Goal: Task Accomplishment & Management: Manage account settings

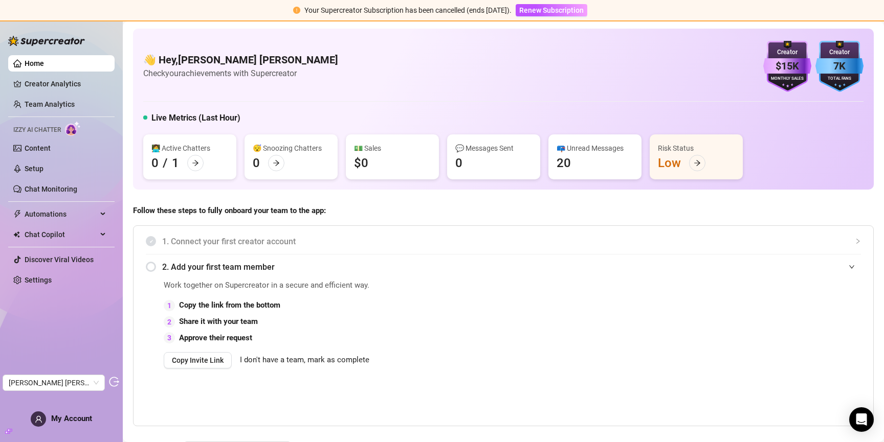
scroll to position [106, 0]
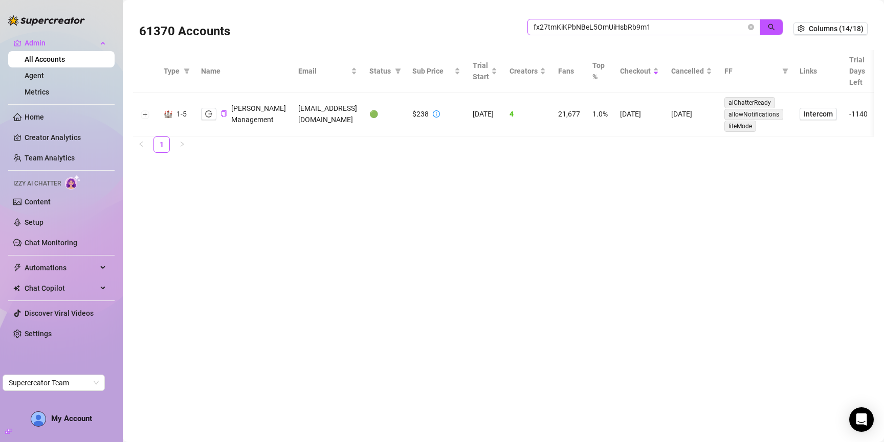
click at [655, 28] on input "fx27tmKiKPbNBeL5OmUiHsbRb9m1" at bounding box center [640, 26] width 212 height 11
type input "doris"
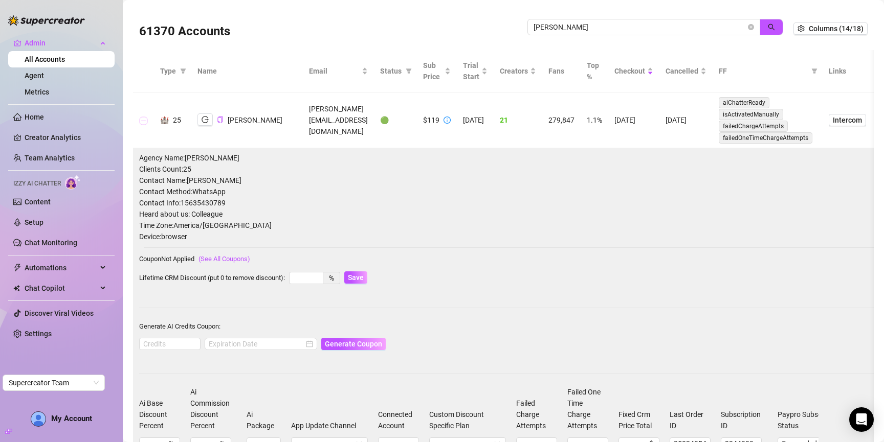
click at [144, 120] on button "Collapse row" at bounding box center [144, 121] width 8 height 8
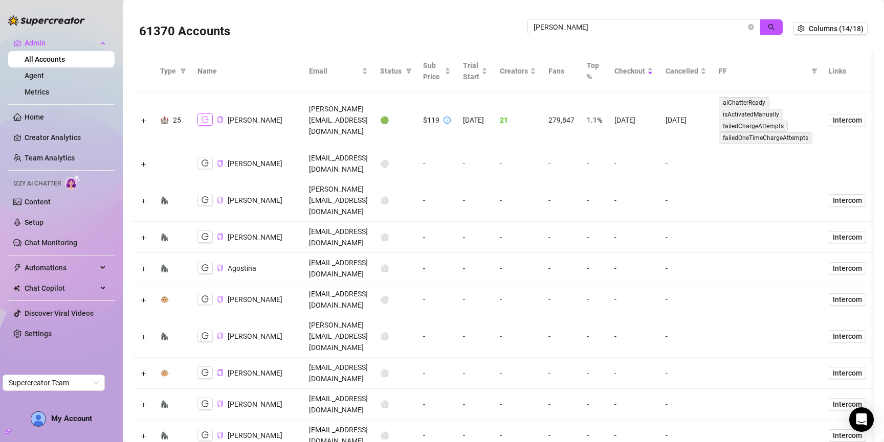
click at [202, 119] on icon "logout" at bounding box center [205, 119] width 7 height 7
click at [748, 26] on icon "close-circle" at bounding box center [751, 27] width 6 height 6
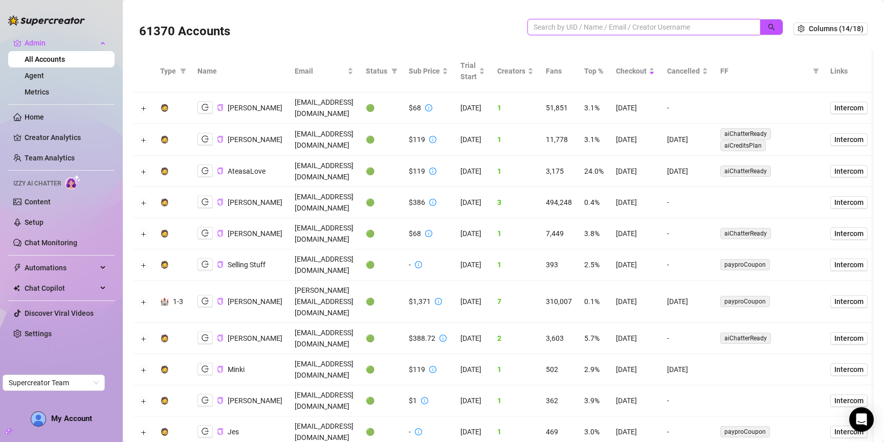
click at [617, 27] on input "search" at bounding box center [640, 26] width 212 height 11
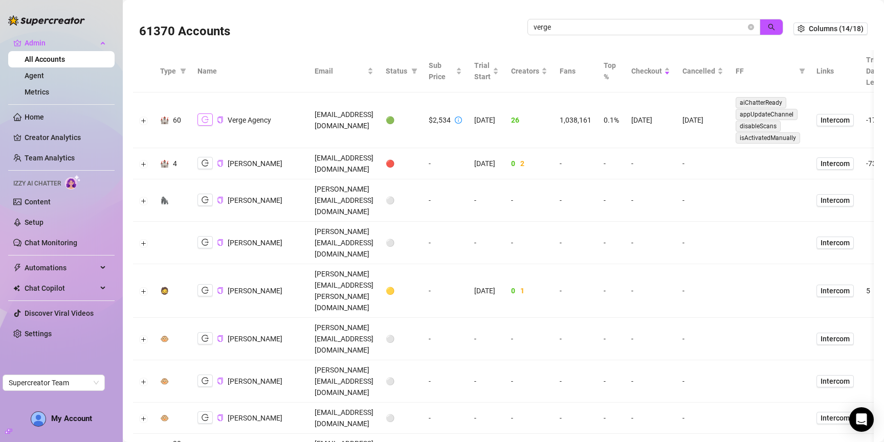
click at [203, 119] on icon "logout" at bounding box center [205, 119] width 7 height 7
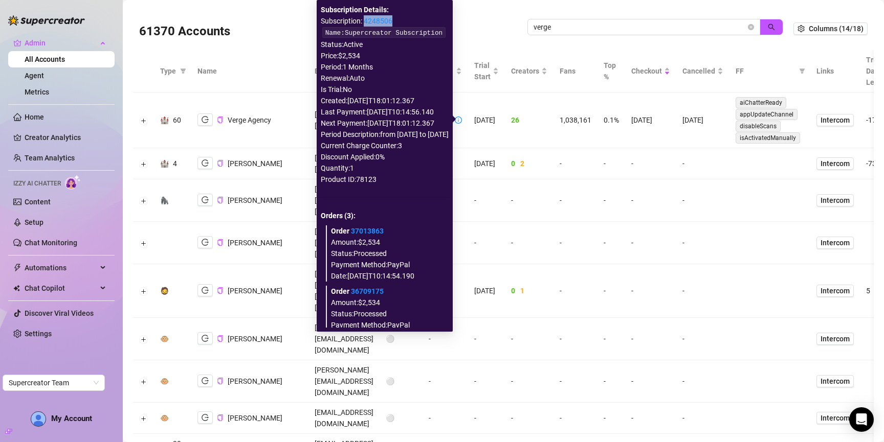
drag, startPoint x: 362, startPoint y: 19, endPoint x: 327, endPoint y: 20, distance: 34.8
click at [327, 20] on div "Subscription: 4248506" at bounding box center [385, 20] width 128 height 11
copy link "4248506"
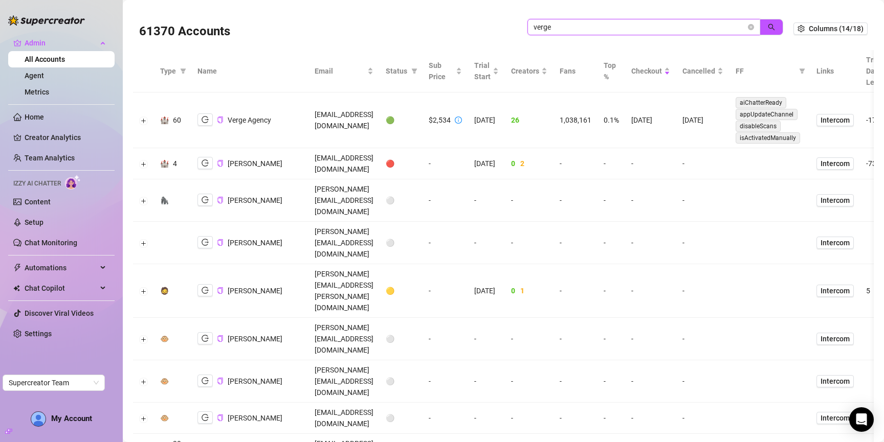
click at [610, 32] on input "verge" at bounding box center [640, 26] width 212 height 11
type input "tess"
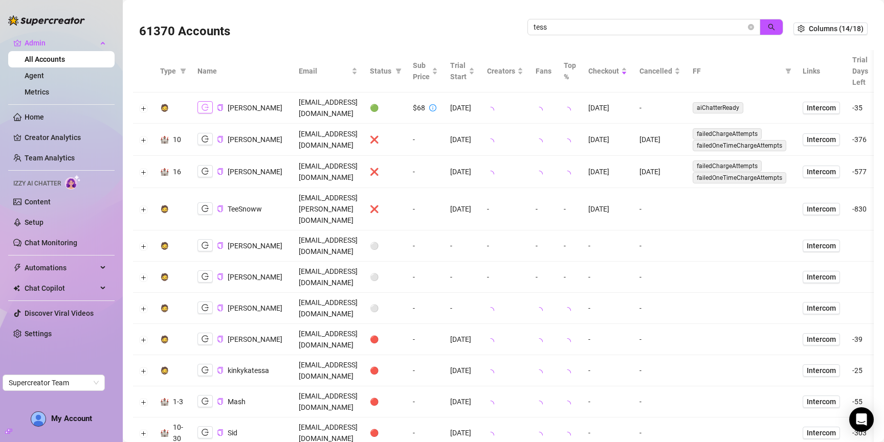
click at [203, 104] on icon "logout" at bounding box center [205, 107] width 7 height 7
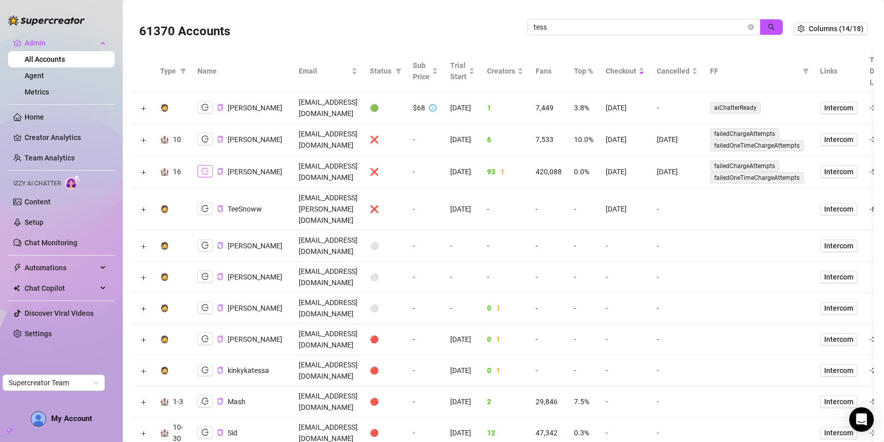
click at [203, 168] on icon "logout" at bounding box center [205, 171] width 7 height 7
drag, startPoint x: 220, startPoint y: 102, endPoint x: 339, endPoint y: 331, distance: 258.5
click at [220, 104] on icon "copy" at bounding box center [220, 107] width 7 height 7
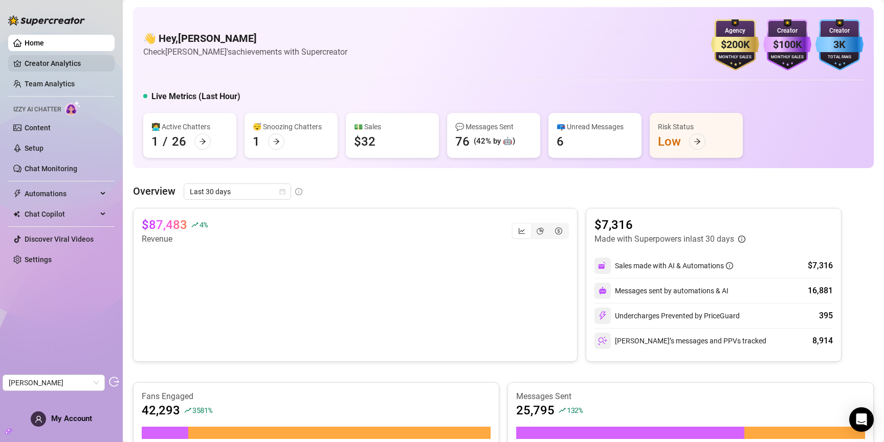
click at [39, 59] on link "Creator Analytics" at bounding box center [66, 63] width 82 height 16
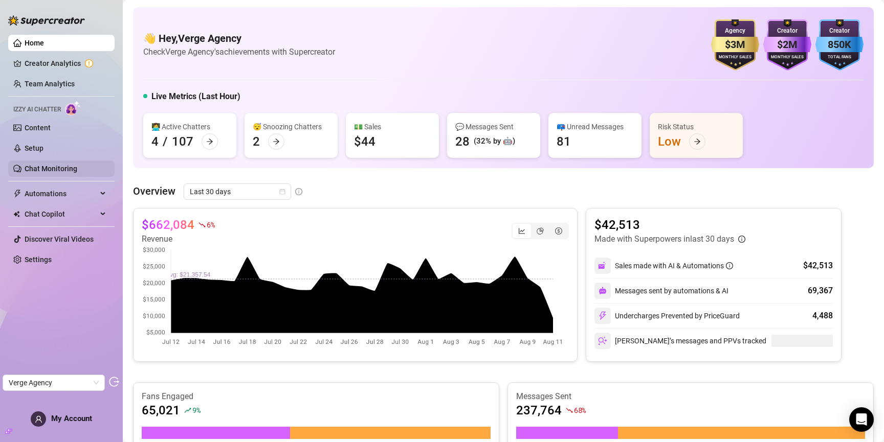
click at [52, 167] on link "Chat Monitoring" at bounding box center [51, 169] width 53 height 8
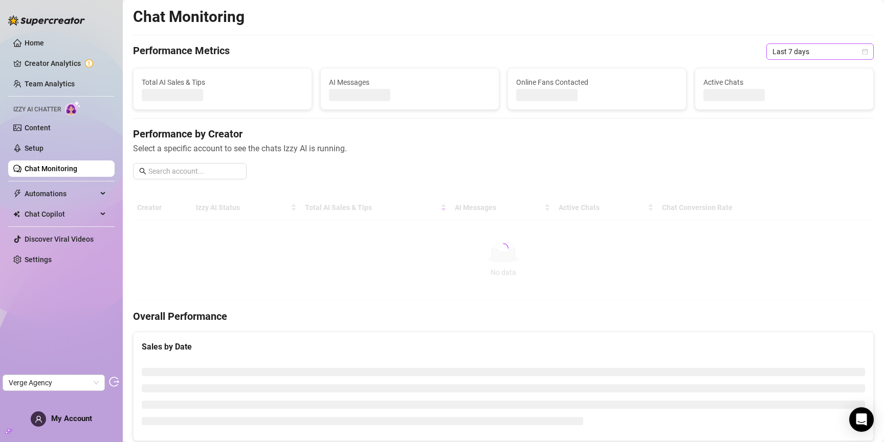
click at [806, 55] on span "Last 7 days" at bounding box center [819, 51] width 95 height 15
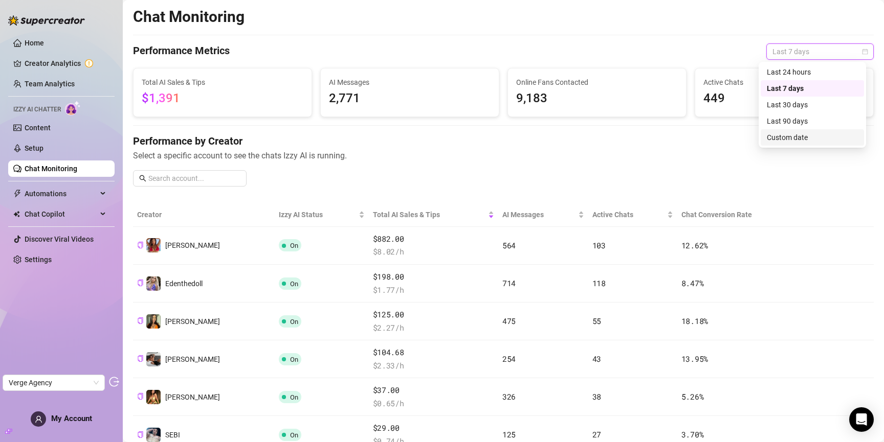
click at [787, 140] on div "Custom date" at bounding box center [812, 137] width 91 height 11
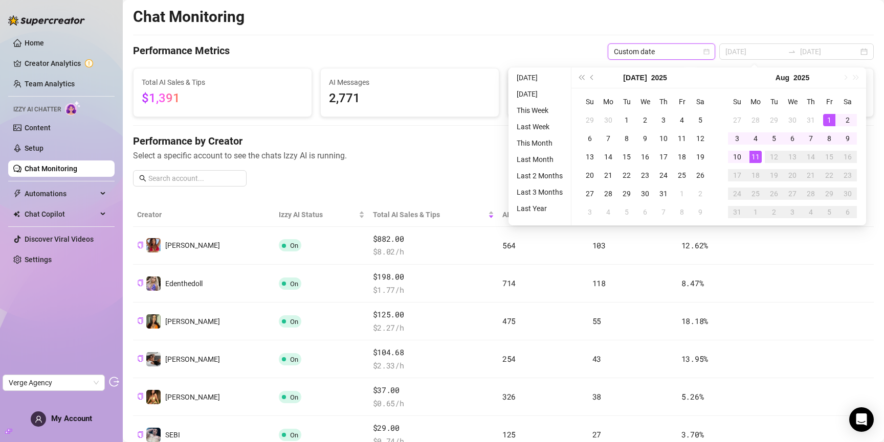
type input "[DATE]"
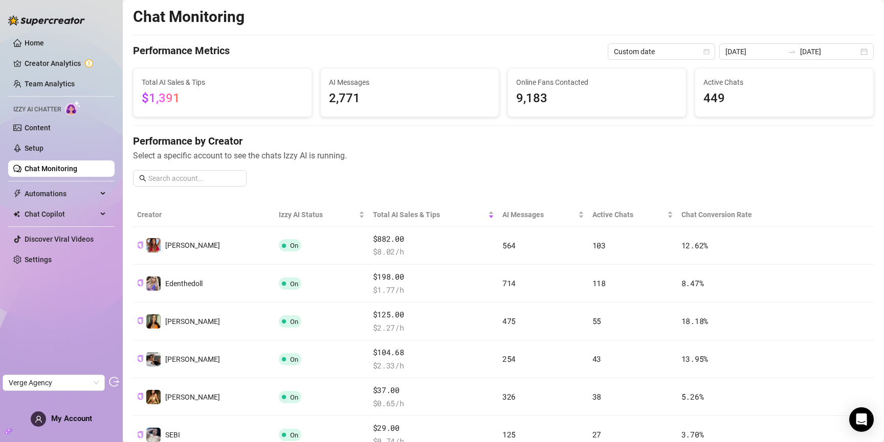
click at [686, 47] on span "Custom date" at bounding box center [661, 51] width 95 height 15
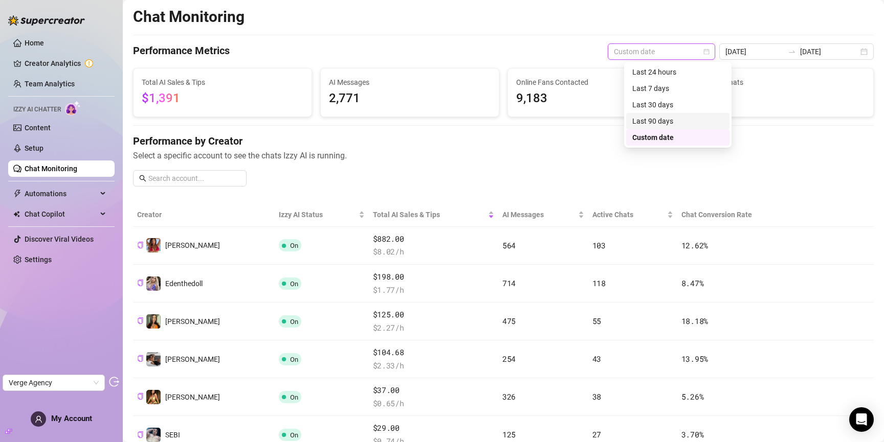
click at [671, 122] on div "Last 90 days" at bounding box center [677, 121] width 91 height 11
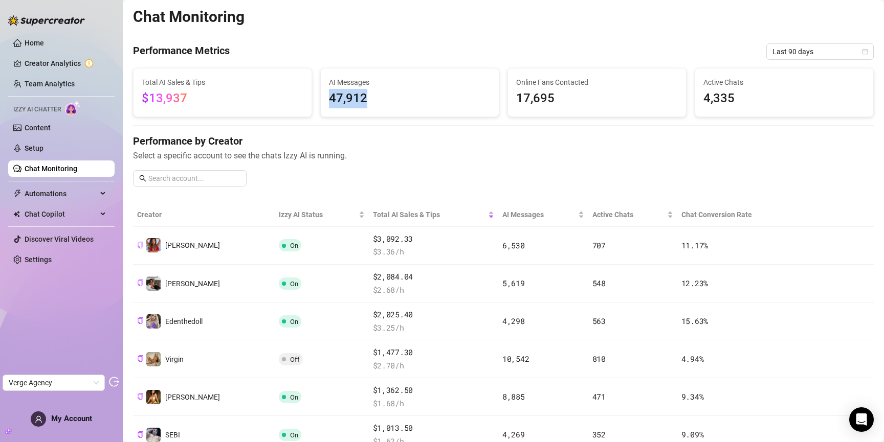
drag, startPoint x: 328, startPoint y: 95, endPoint x: 395, endPoint y: 97, distance: 67.6
click at [395, 97] on span "47,912" at bounding box center [410, 98] width 162 height 19
click at [338, 95] on span "47,912" at bounding box center [410, 98] width 162 height 19
click at [807, 51] on span "Last 90 days" at bounding box center [819, 51] width 95 height 15
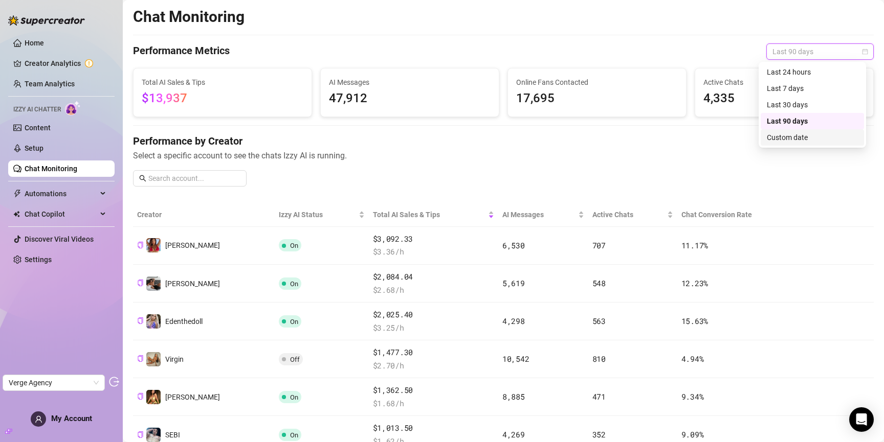
click at [806, 140] on div "Custom date" at bounding box center [812, 137] width 91 height 11
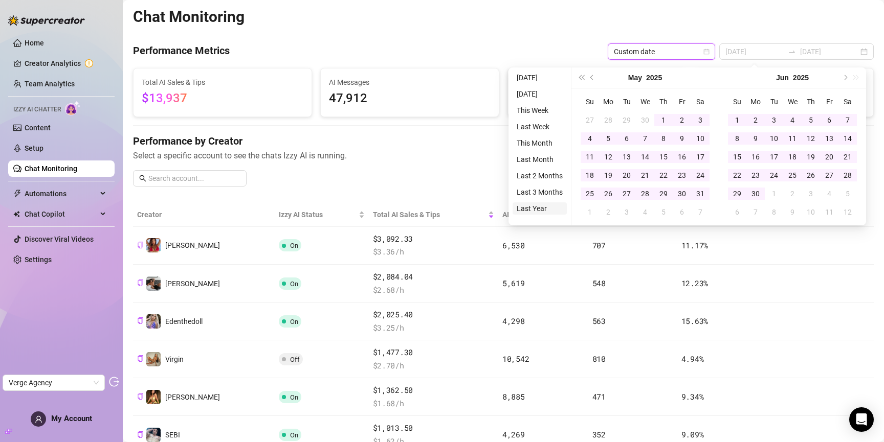
click at [526, 209] on li "Last Year" at bounding box center [540, 209] width 54 height 12
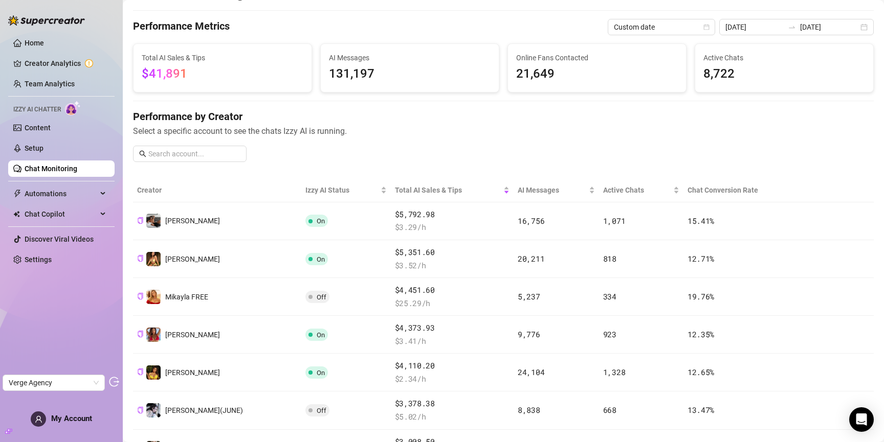
scroll to position [27, 0]
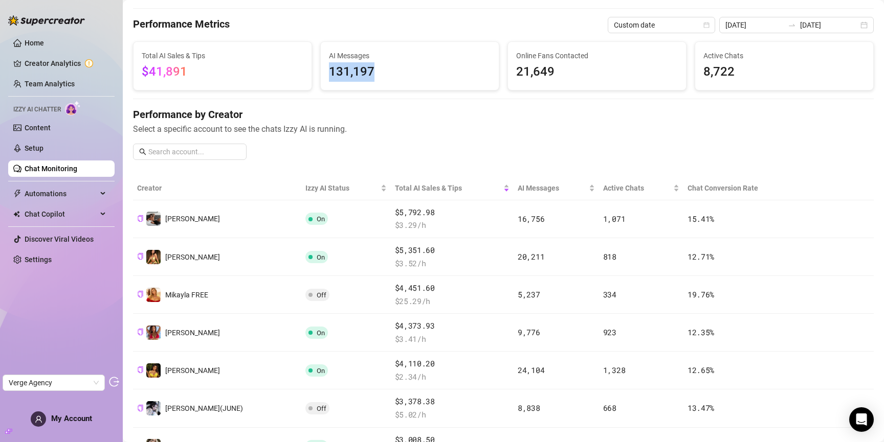
drag, startPoint x: 327, startPoint y: 75, endPoint x: 419, endPoint y: 75, distance: 92.1
click at [419, 75] on span "131,197" at bounding box center [410, 71] width 162 height 19
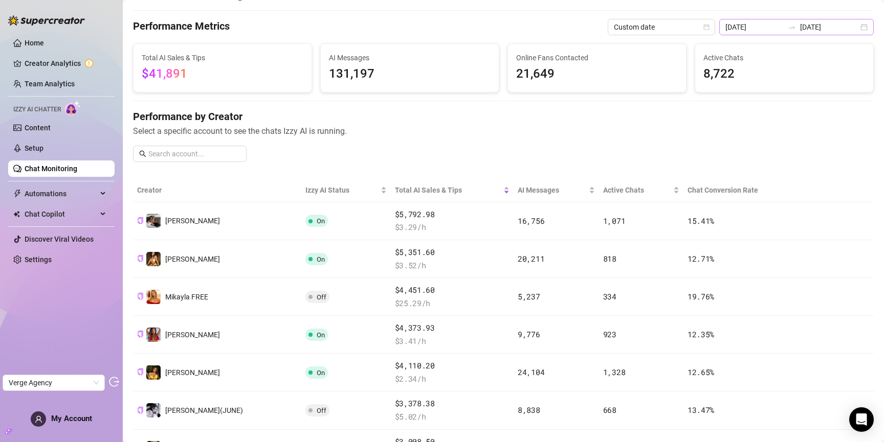
click at [857, 26] on div "2024-08-11 2025-08-11" at bounding box center [796, 27] width 154 height 16
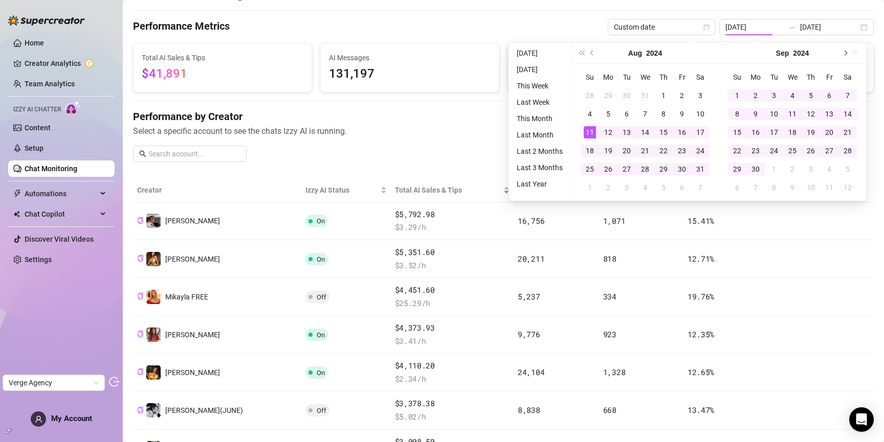
click at [845, 51] on span "Next month (PageDown)" at bounding box center [844, 53] width 5 height 5
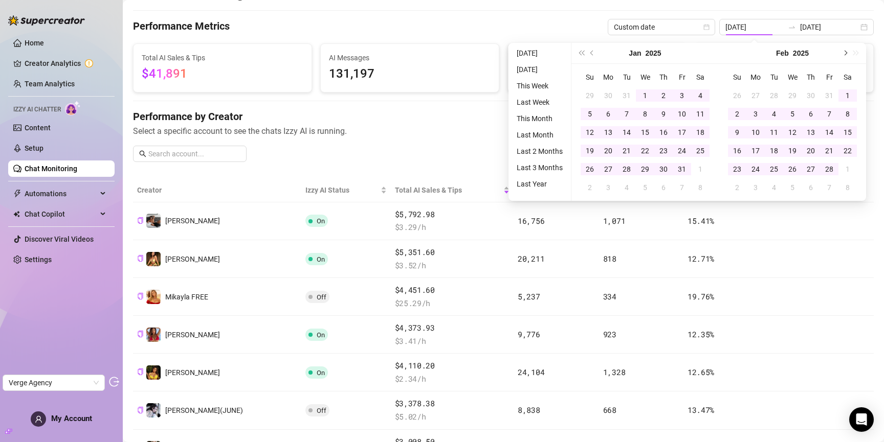
click at [845, 51] on span "Next month (PageDown)" at bounding box center [844, 53] width 5 height 5
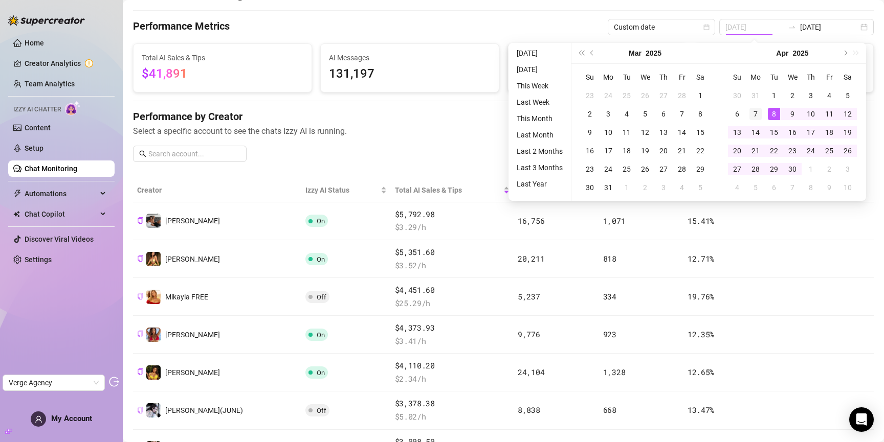
type input "2025-04-07"
click at [757, 112] on div "7" at bounding box center [755, 114] width 12 height 12
click at [842, 53] on span "Next month (PageDown)" at bounding box center [844, 53] width 5 height 5
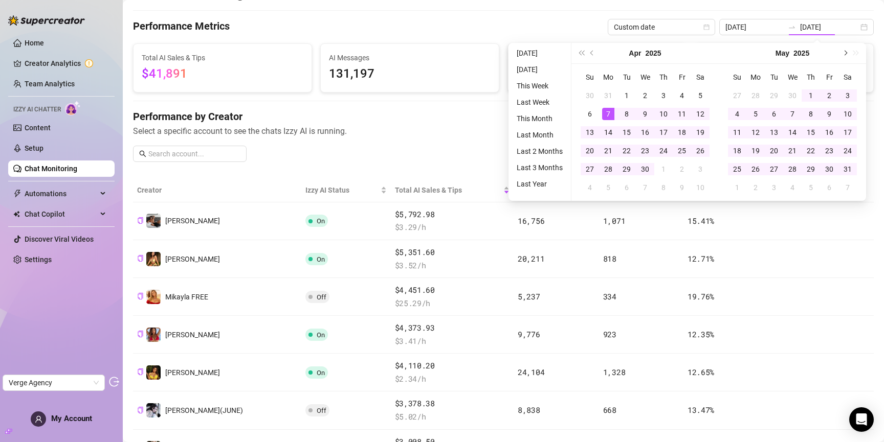
click at [843, 53] on span "Next month (PageDown)" at bounding box center [844, 53] width 5 height 5
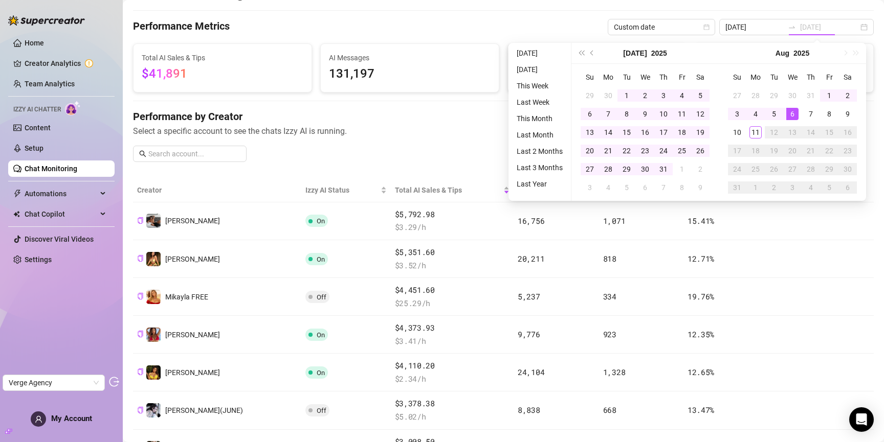
type input "[DATE]"
click at [756, 130] on div "11" at bounding box center [755, 132] width 12 height 12
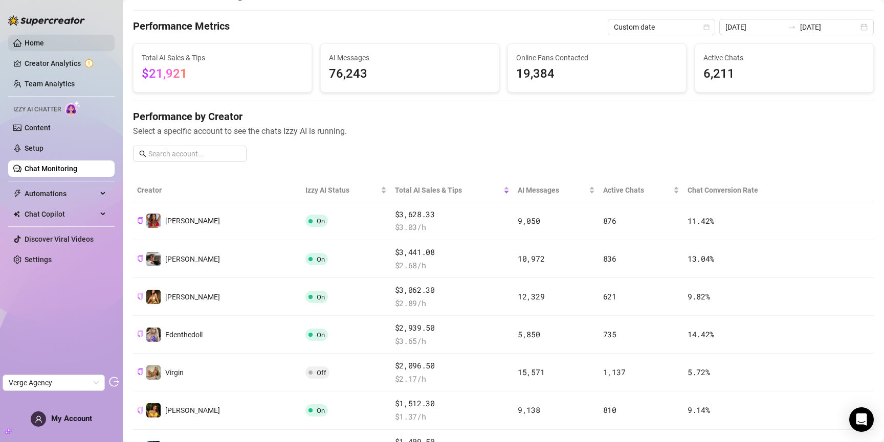
click at [44, 47] on link "Home" at bounding box center [34, 43] width 19 height 8
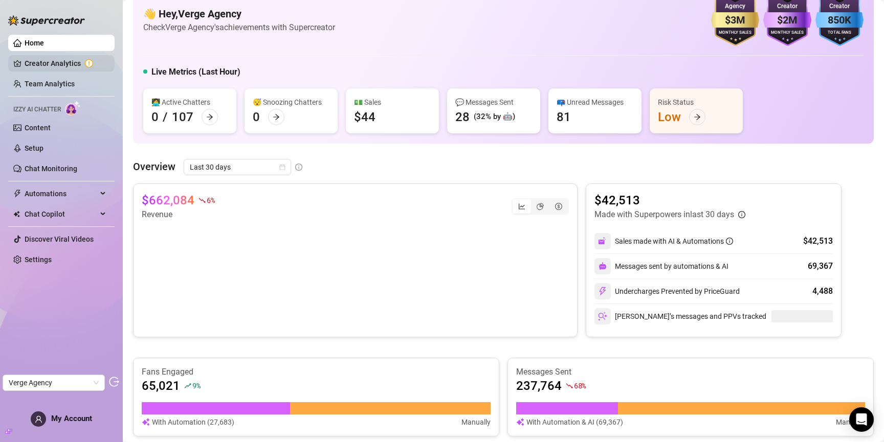
click at [44, 57] on link "Creator Analytics" at bounding box center [66, 63] width 82 height 16
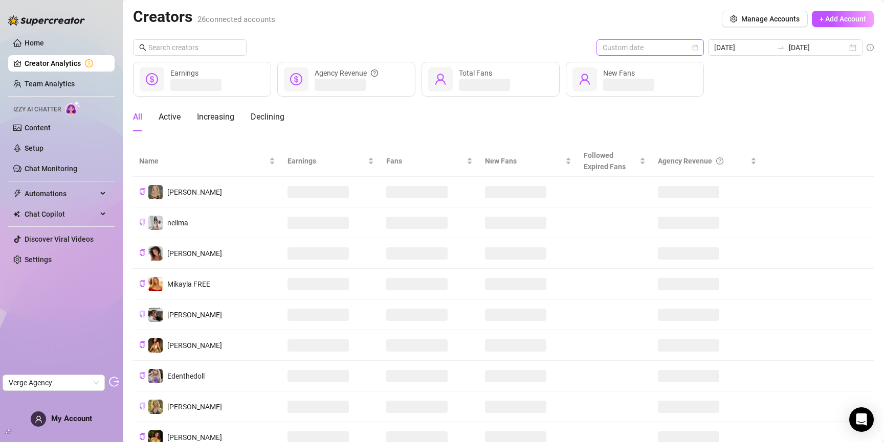
click at [670, 48] on span "Custom date" at bounding box center [650, 47] width 95 height 15
click at [658, 90] on div "Last 7 days" at bounding box center [666, 84] width 91 height 11
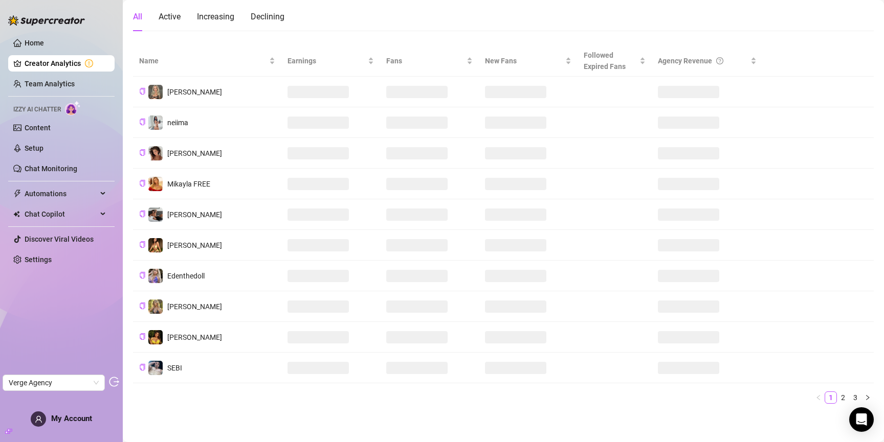
scroll to position [101, 0]
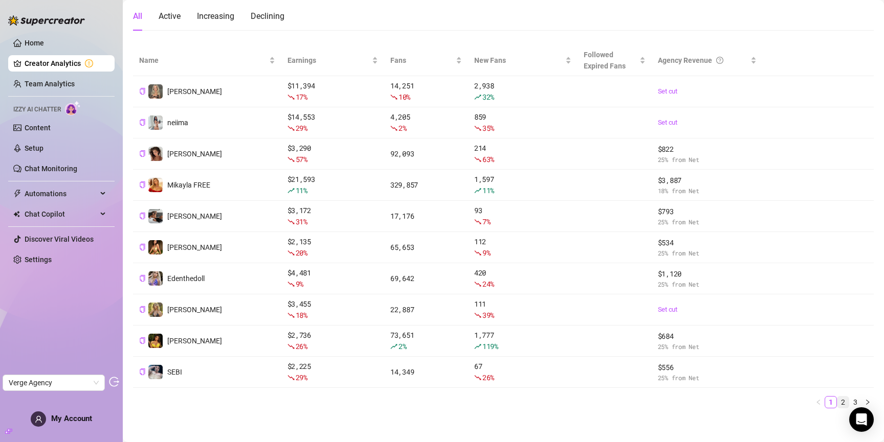
click at [837, 402] on link "2" at bounding box center [842, 402] width 11 height 11
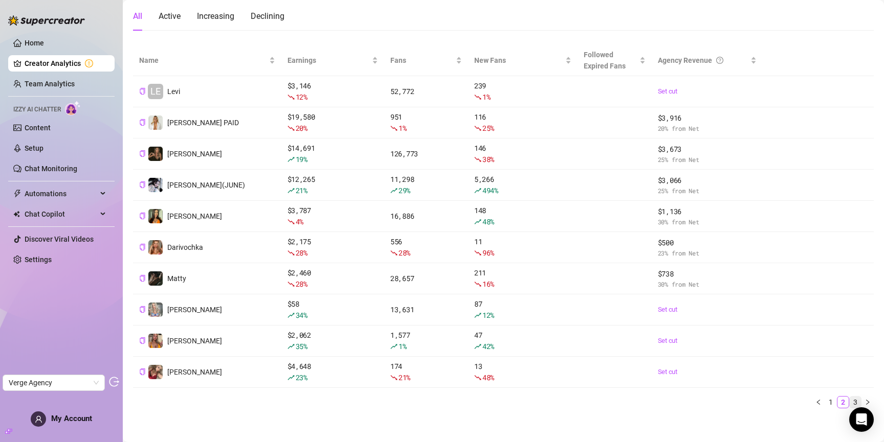
click at [851, 402] on link "3" at bounding box center [855, 402] width 11 height 11
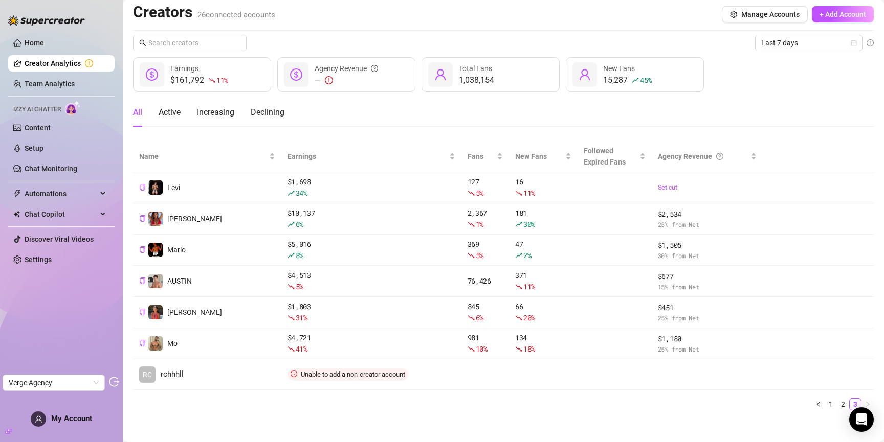
scroll to position [0, 0]
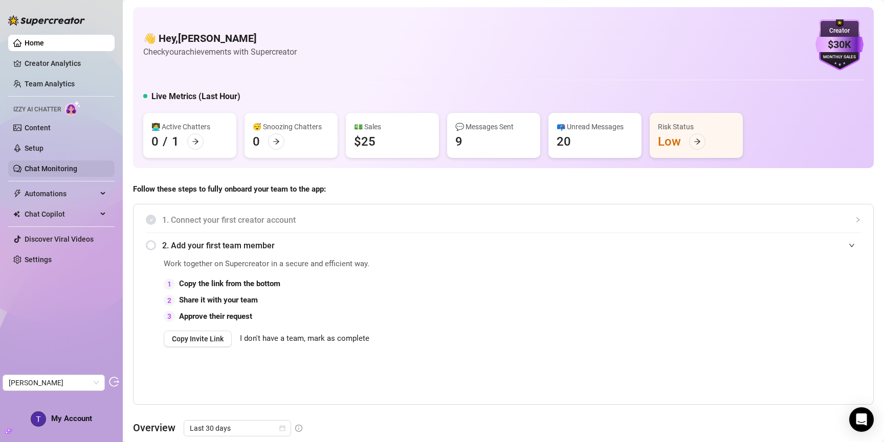
click at [60, 167] on link "Chat Monitoring" at bounding box center [51, 169] width 53 height 8
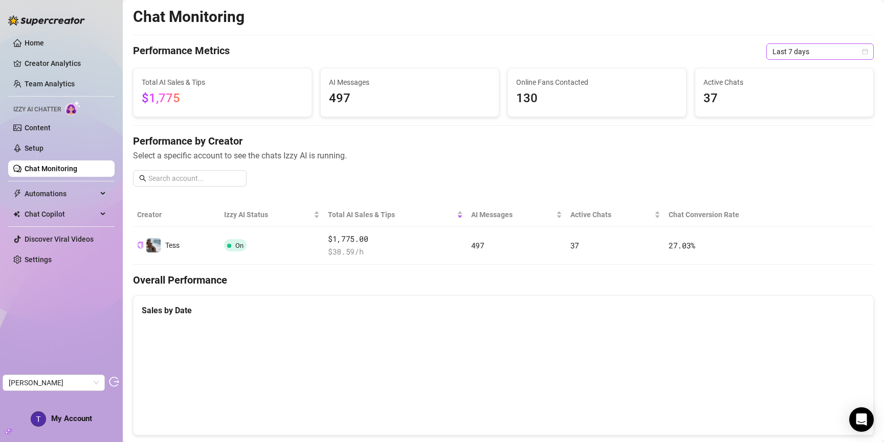
click at [806, 54] on span "Last 7 days" at bounding box center [819, 51] width 95 height 15
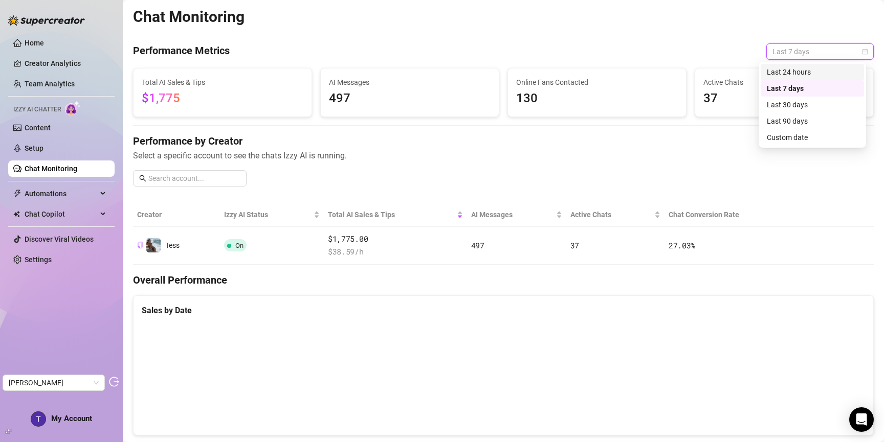
click at [663, 314] on div "Sales by Date" at bounding box center [503, 310] width 723 height 13
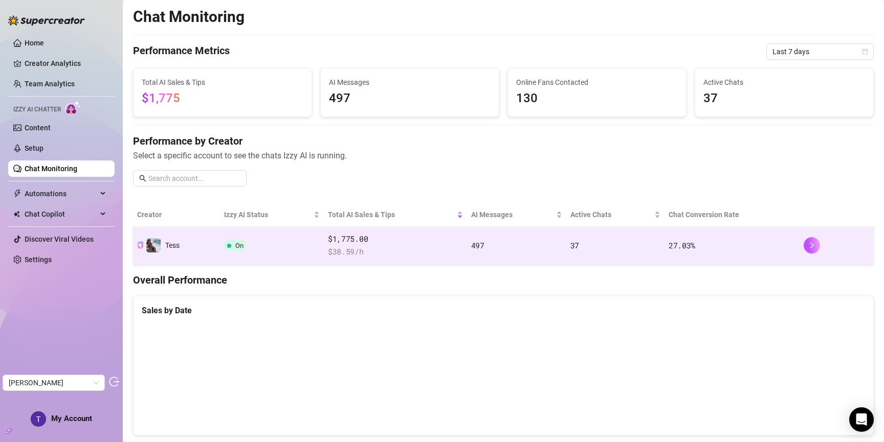
click at [281, 249] on td "On" at bounding box center [272, 246] width 104 height 38
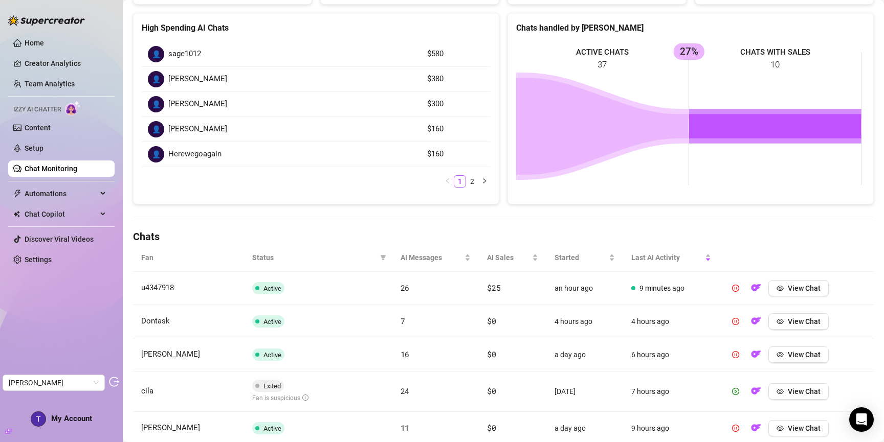
scroll to position [208, 0]
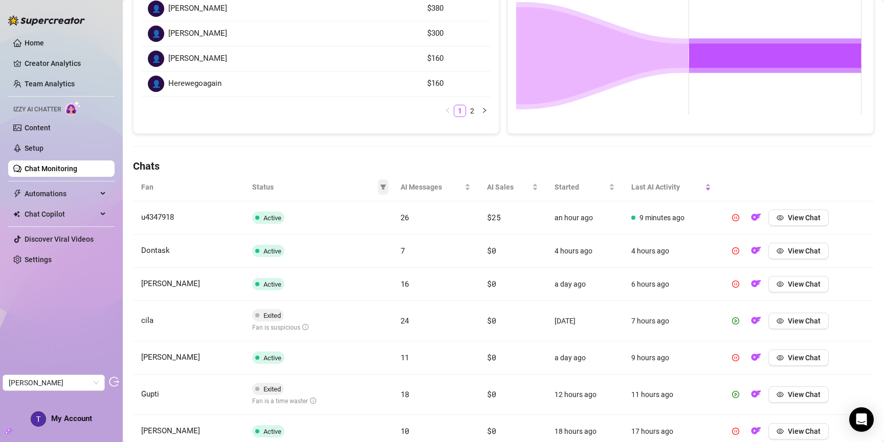
click at [381, 190] on span at bounding box center [383, 187] width 10 height 15
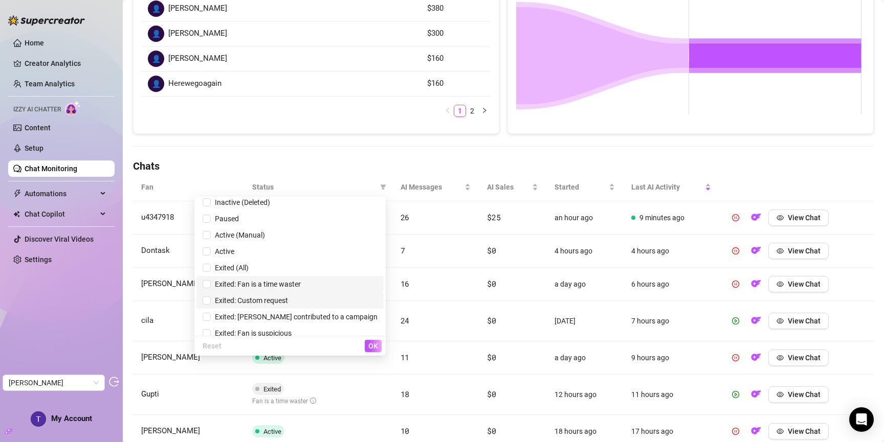
scroll to position [12, 0]
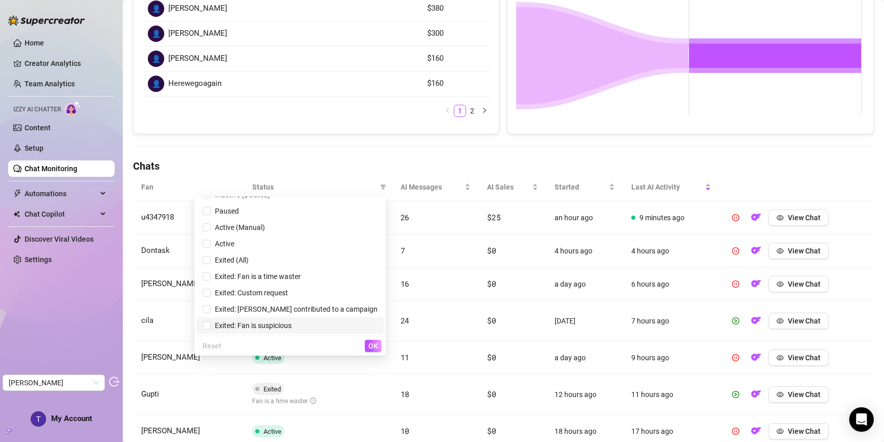
click at [292, 325] on span "Exited: Fan is suspicious" at bounding box center [251, 326] width 81 height 8
checkbox input "true"
click at [377, 348] on span "OK" at bounding box center [373, 346] width 10 height 8
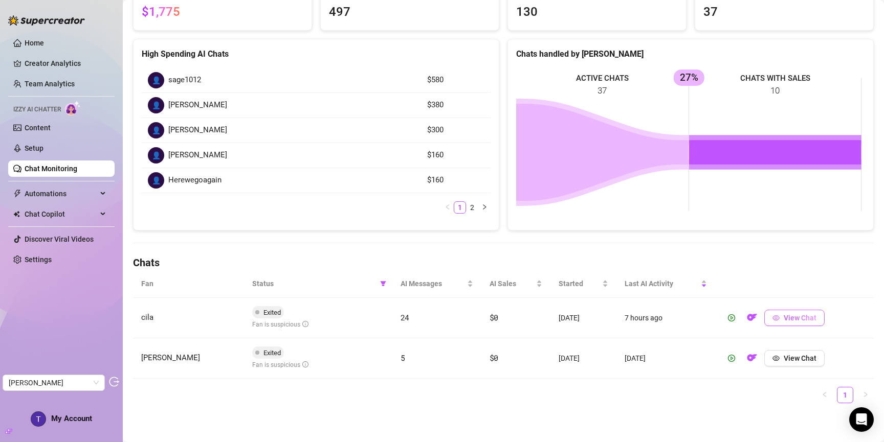
click at [799, 319] on span "View Chat" at bounding box center [800, 318] width 33 height 8
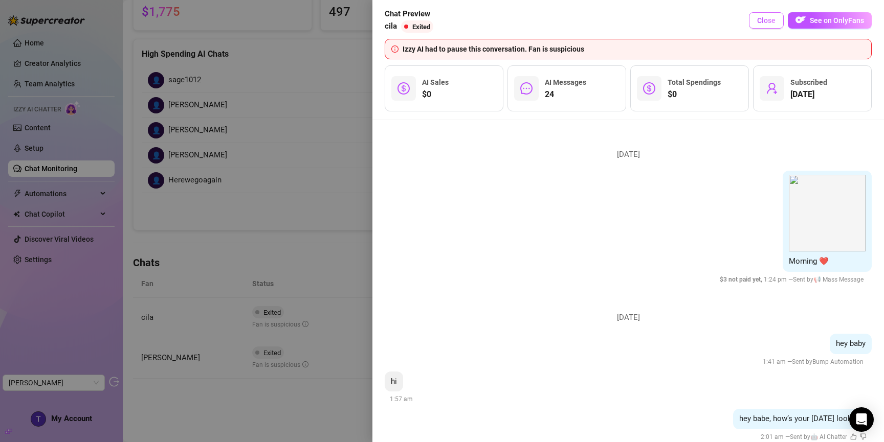
click at [770, 16] on button "Close" at bounding box center [766, 20] width 35 height 16
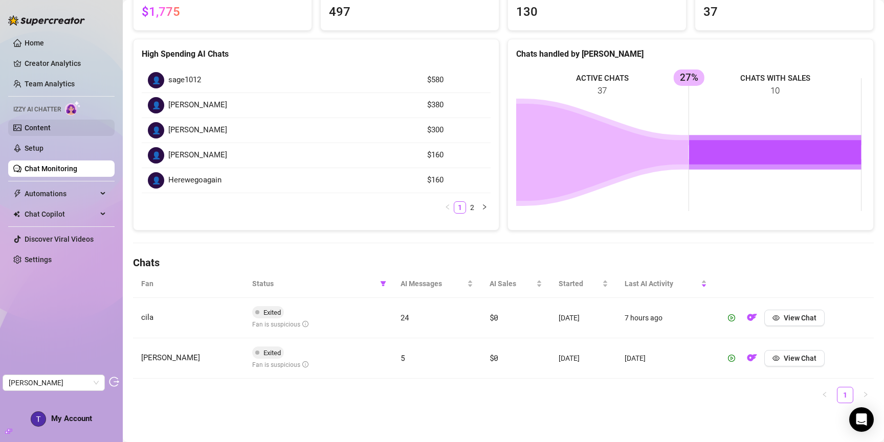
click at [38, 131] on link "Content" at bounding box center [38, 128] width 26 height 8
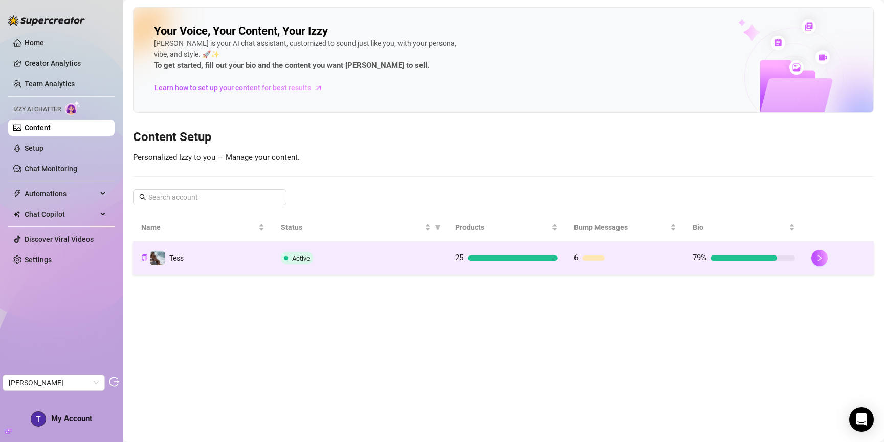
click at [245, 258] on td "Tess" at bounding box center [203, 258] width 140 height 33
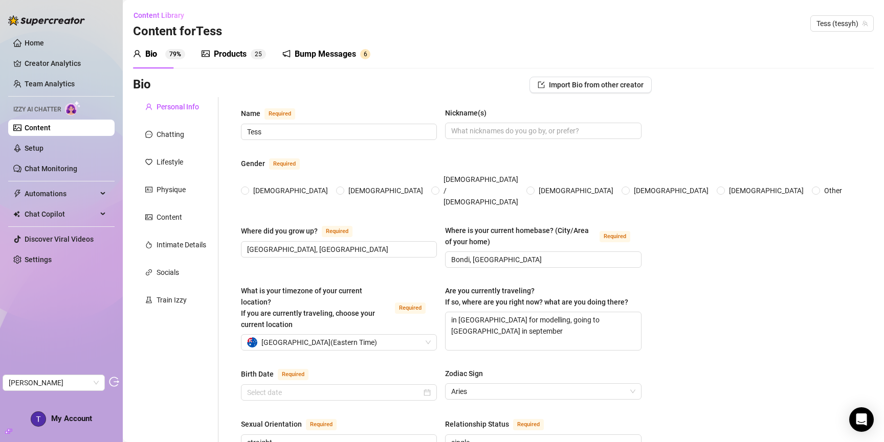
radio input "true"
type input "April 17th, 1996"
click at [243, 54] on div "Products" at bounding box center [230, 54] width 33 height 12
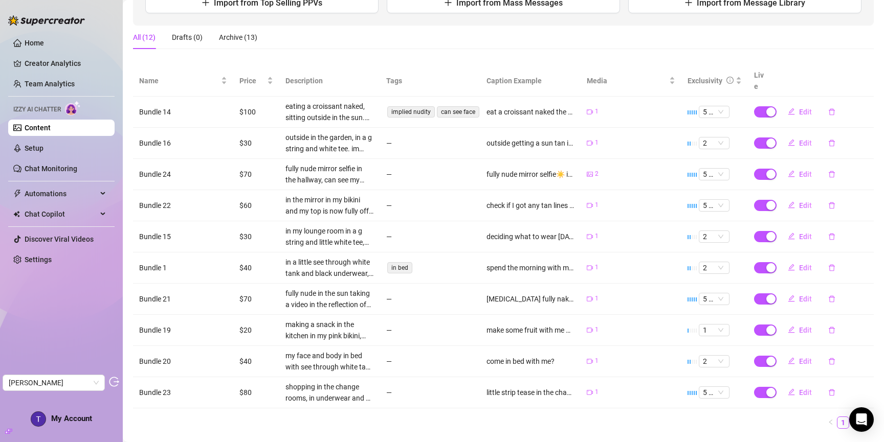
scroll to position [159, 0]
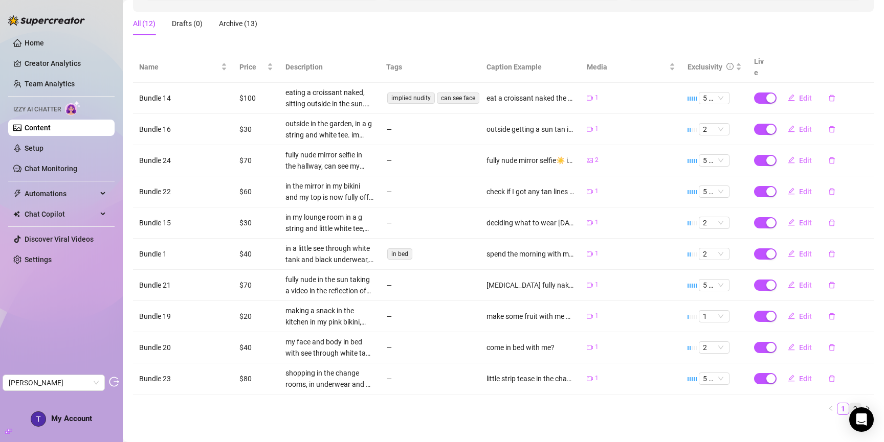
click at [850, 404] on link "2" at bounding box center [855, 409] width 11 height 11
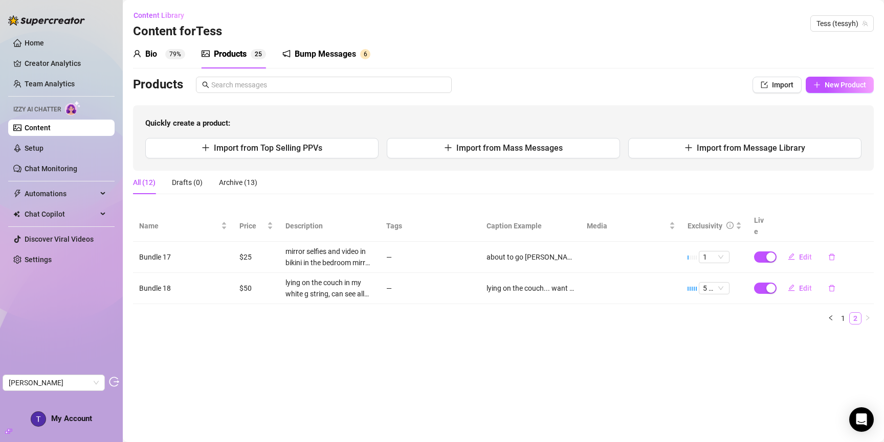
scroll to position [0, 0]
click at [45, 165] on link "Chat Monitoring" at bounding box center [51, 169] width 53 height 8
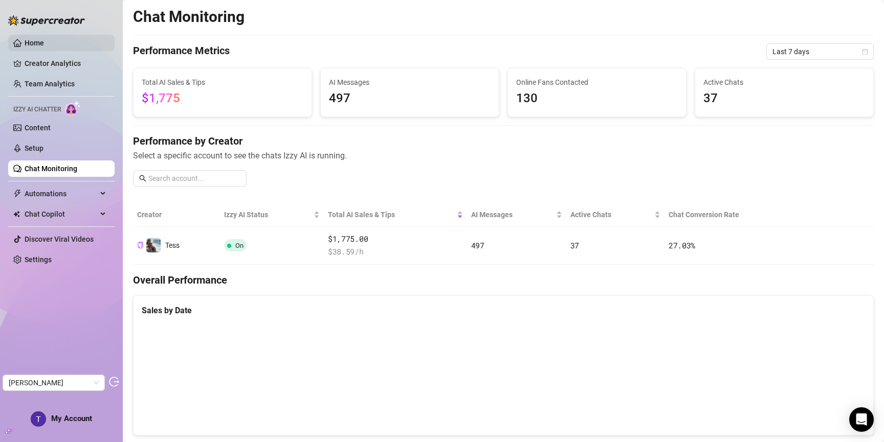
click at [44, 46] on link "Home" at bounding box center [34, 43] width 19 height 8
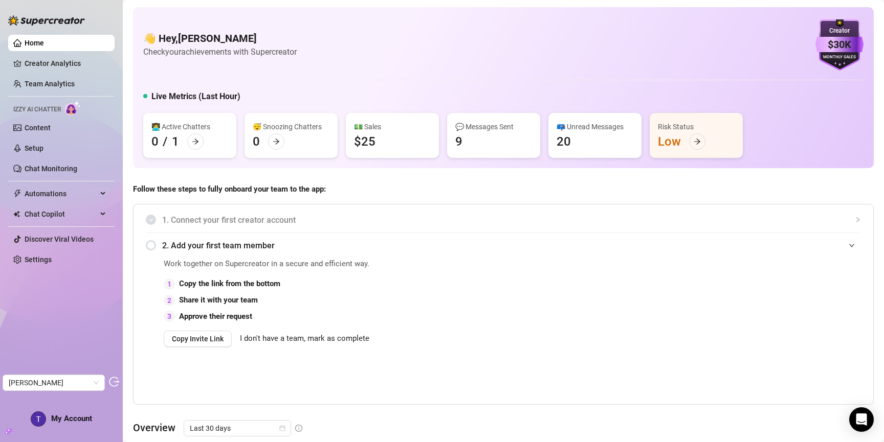
scroll to position [194, 0]
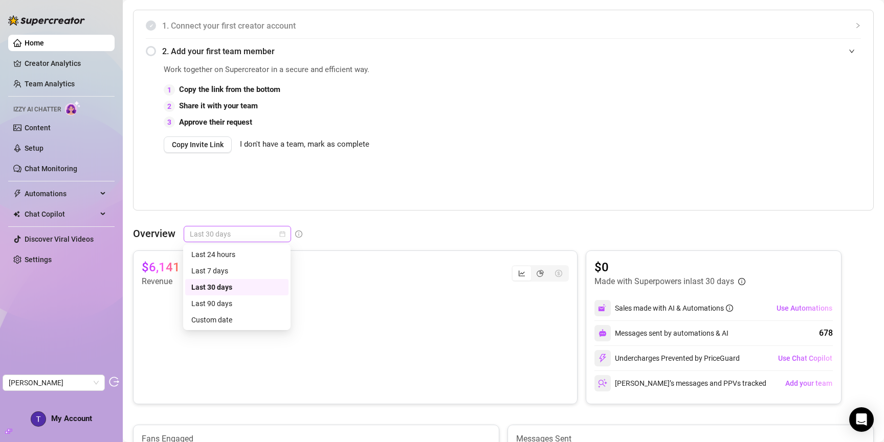
click at [254, 230] on span "Last 30 days" at bounding box center [237, 234] width 95 height 15
click at [234, 316] on div "Custom date" at bounding box center [236, 320] width 91 height 11
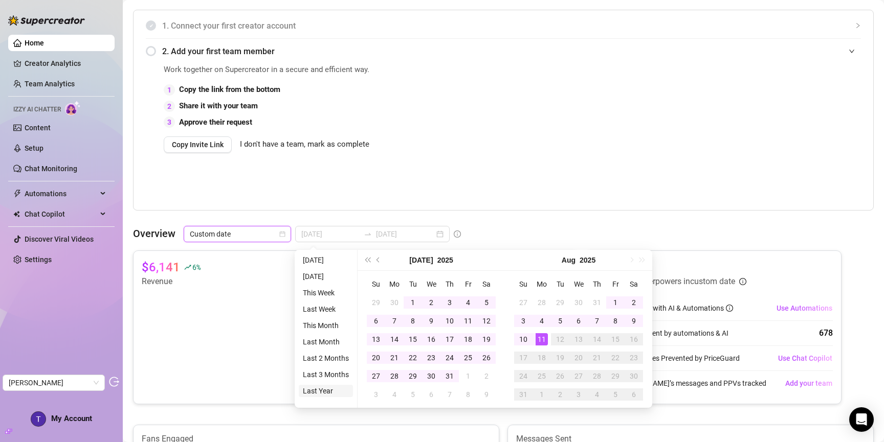
type input "2024-08-11"
click at [327, 395] on li "Last Year" at bounding box center [326, 391] width 54 height 12
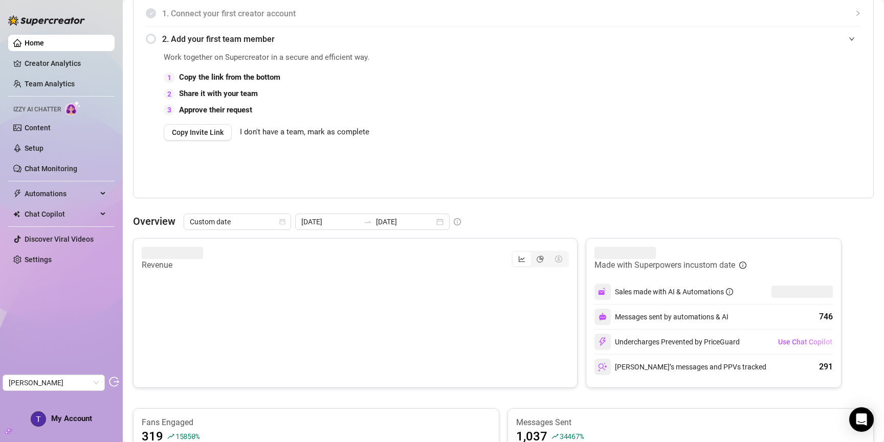
scroll to position [209, 0]
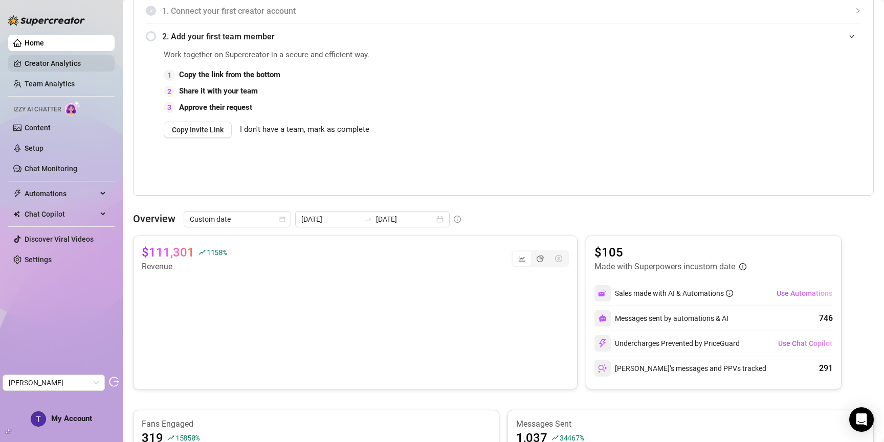
click at [60, 65] on link "Creator Analytics" at bounding box center [66, 63] width 82 height 16
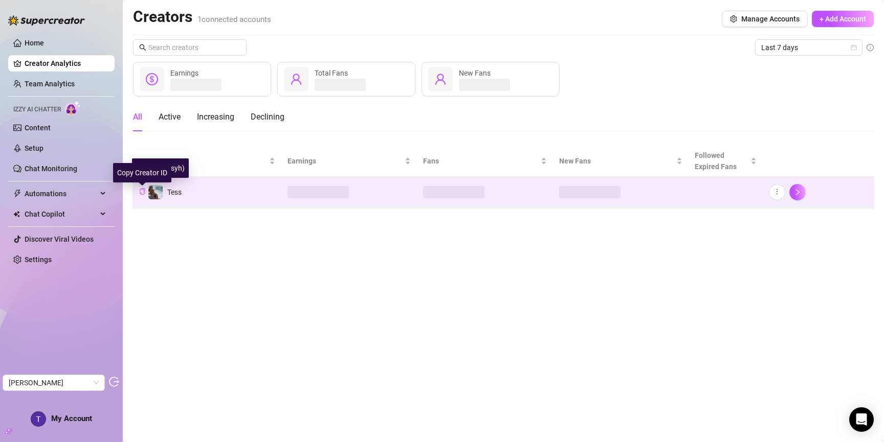
click at [144, 191] on icon "copy" at bounding box center [142, 191] width 5 height 7
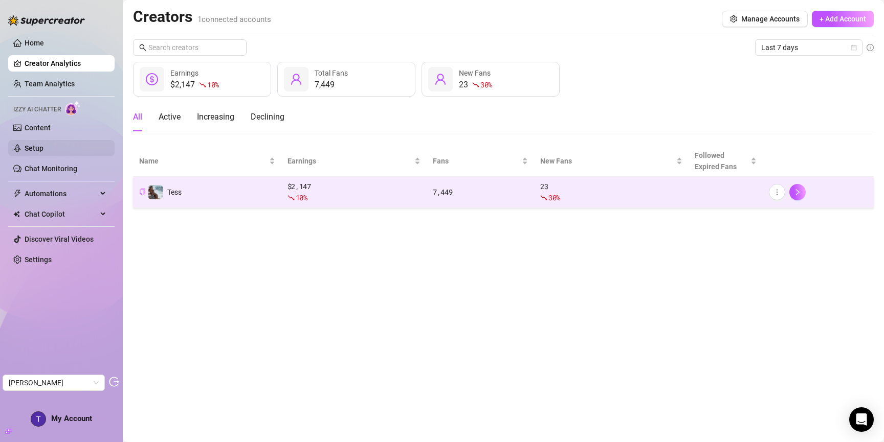
click at [43, 146] on link "Setup" at bounding box center [34, 148] width 19 height 8
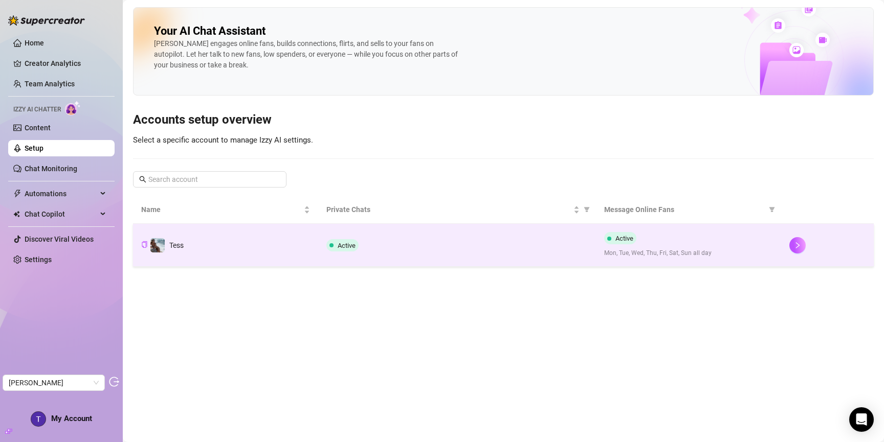
click at [255, 252] on td "Tess" at bounding box center [225, 245] width 185 height 43
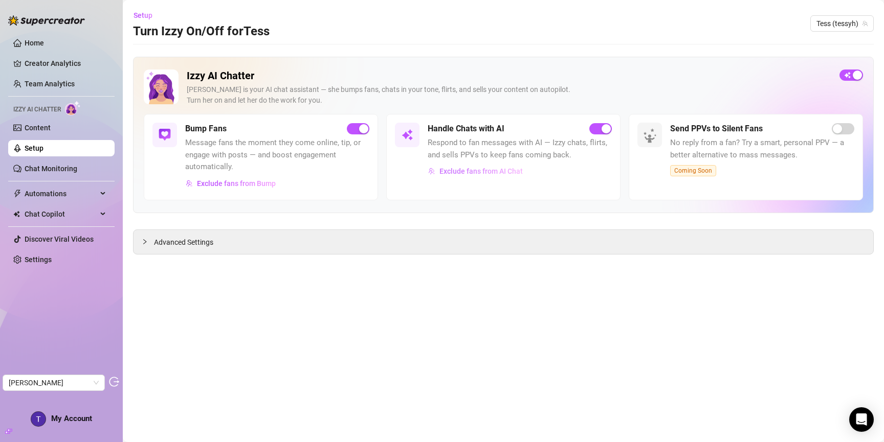
click at [460, 170] on span "Exclude fans from AI Chat" at bounding box center [480, 171] width 83 height 8
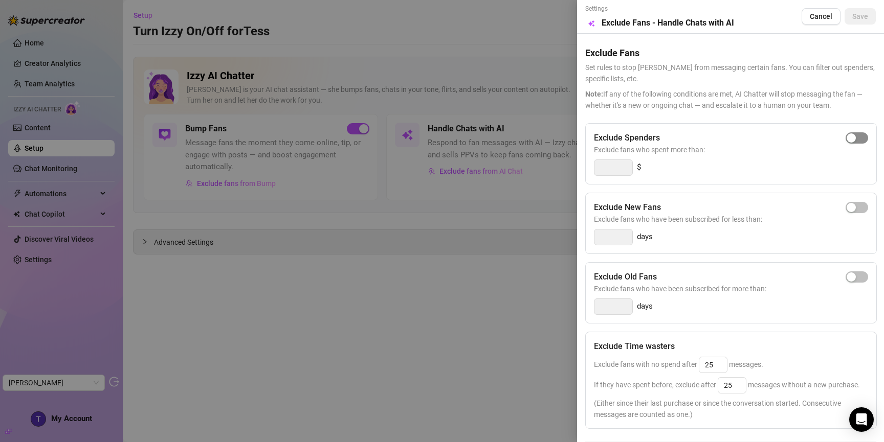
click at [855, 136] on span "button" at bounding box center [857, 137] width 23 height 11
click at [619, 171] on input "300" at bounding box center [613, 167] width 38 height 15
type input "1000"
click at [303, 309] on div at bounding box center [442, 221] width 884 height 442
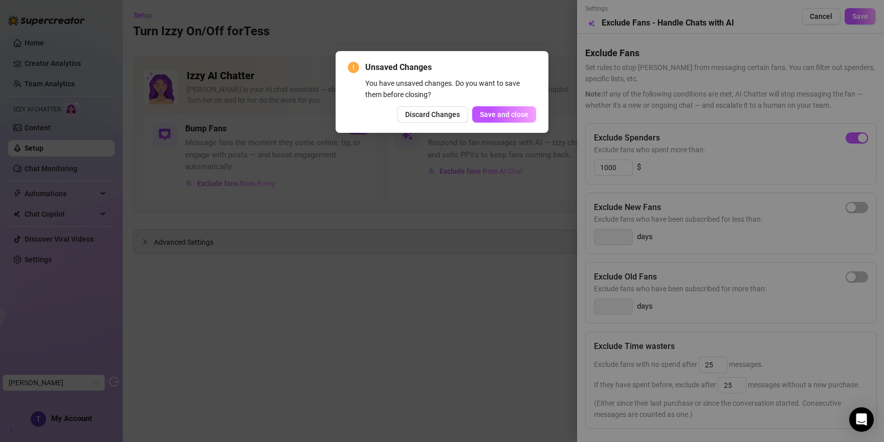
click at [337, 320] on div "Unsaved Changes You have unsaved changes. Do you want to save them before closi…" at bounding box center [442, 221] width 884 height 442
click at [436, 117] on span "Discard Changes" at bounding box center [432, 114] width 55 height 8
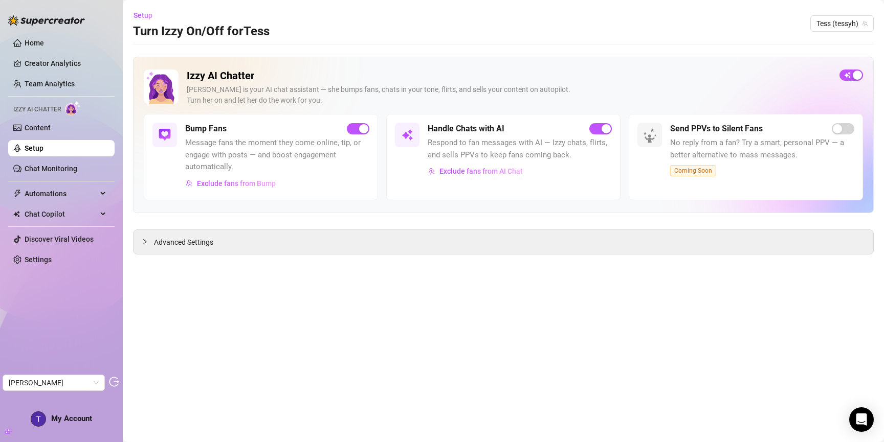
click at [40, 149] on link "Setup" at bounding box center [34, 148] width 19 height 8
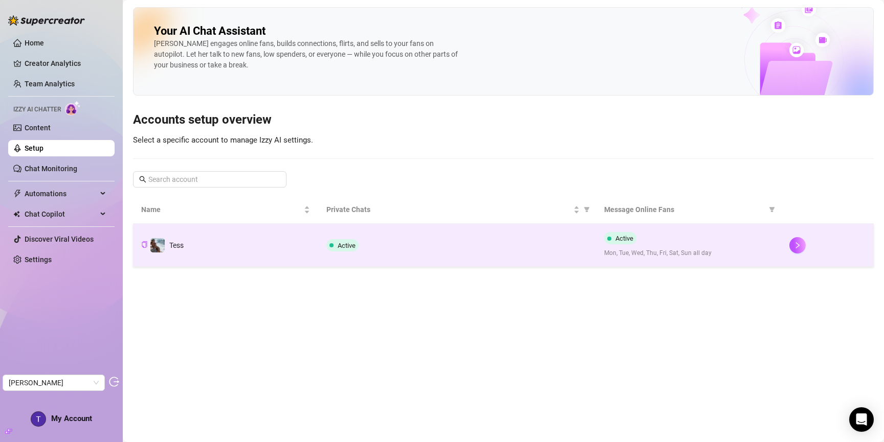
click at [226, 249] on td "Tess" at bounding box center [225, 245] width 185 height 43
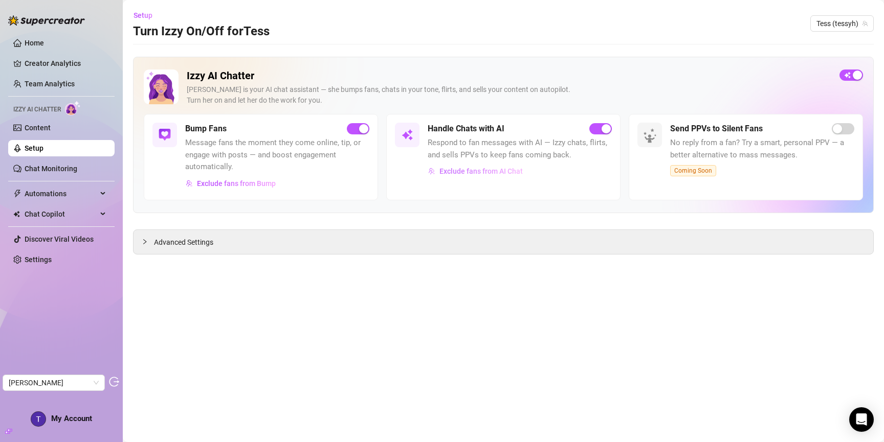
click at [465, 171] on span "Exclude fans from AI Chat" at bounding box center [480, 171] width 83 height 8
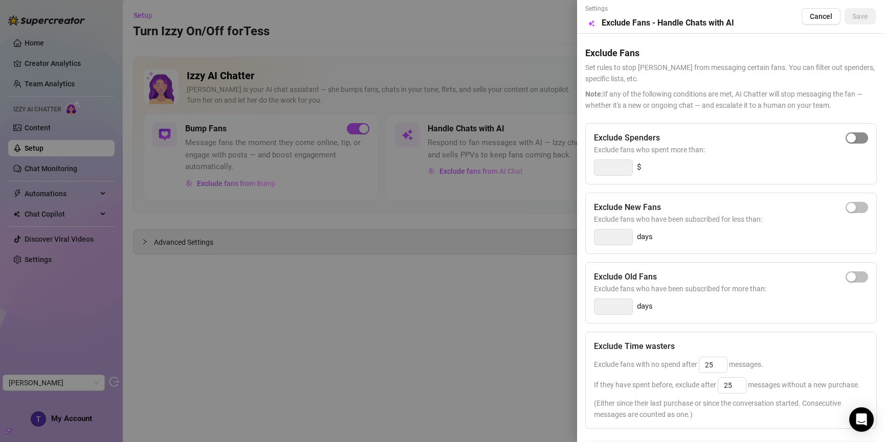
click at [848, 136] on button "button" at bounding box center [857, 137] width 23 height 11
type input "300"
click at [361, 248] on div at bounding box center [442, 221] width 884 height 442
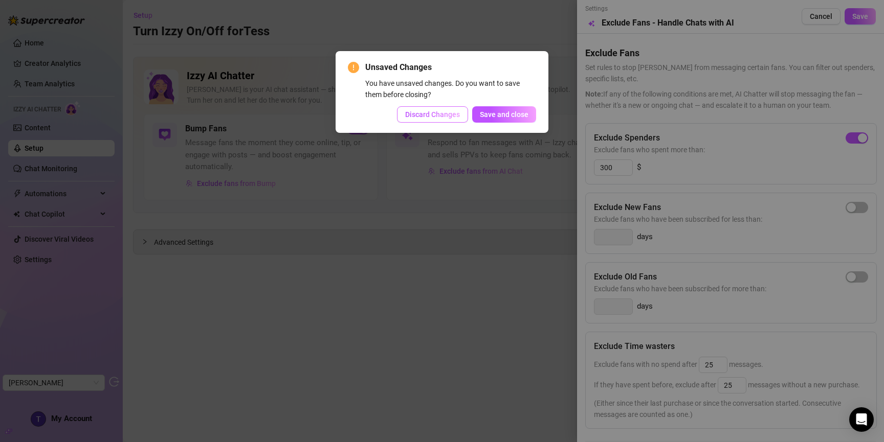
click at [450, 119] on button "Discard Changes" at bounding box center [432, 114] width 71 height 16
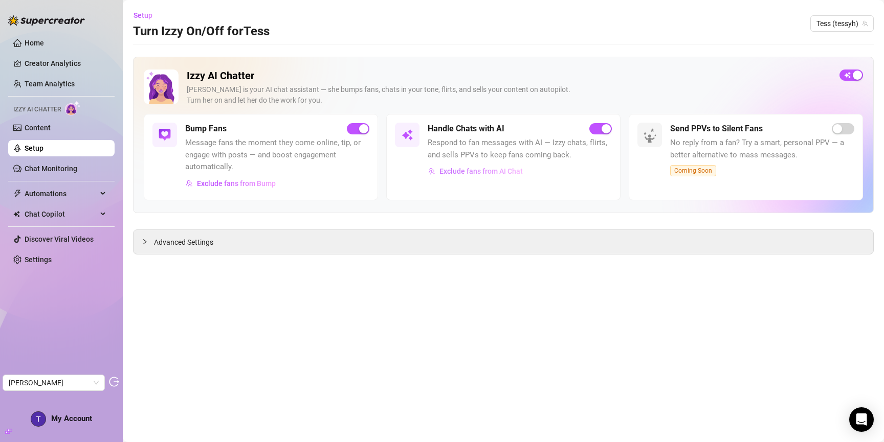
click at [468, 172] on span "Exclude fans from AI Chat" at bounding box center [480, 171] width 83 height 8
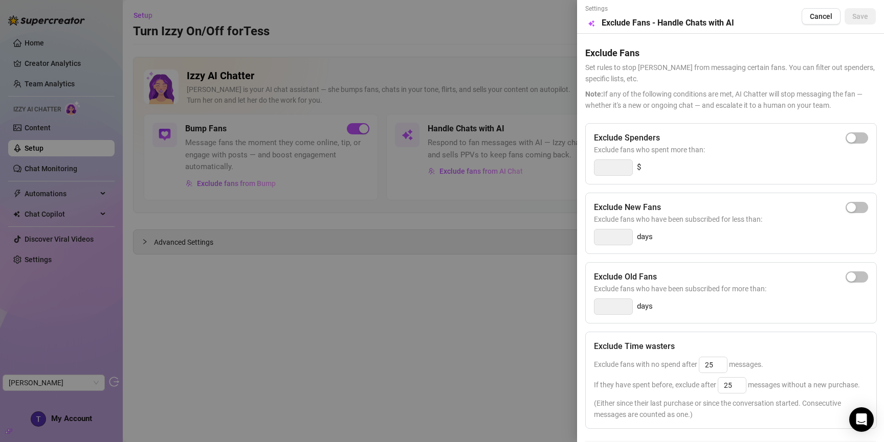
click at [411, 344] on div at bounding box center [442, 221] width 884 height 442
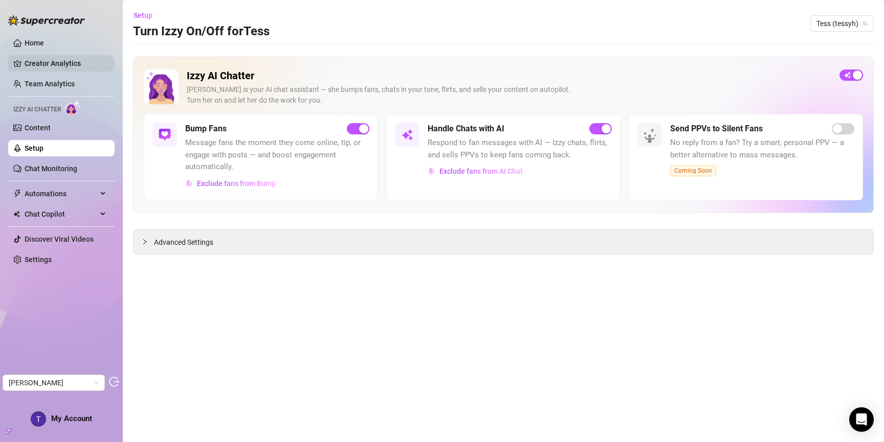
click at [56, 61] on link "Creator Analytics" at bounding box center [66, 63] width 82 height 16
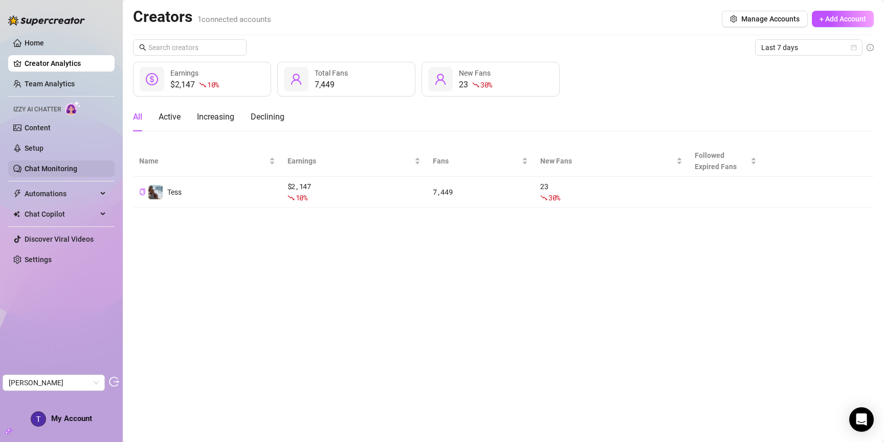
click at [61, 165] on link "Chat Monitoring" at bounding box center [51, 169] width 53 height 8
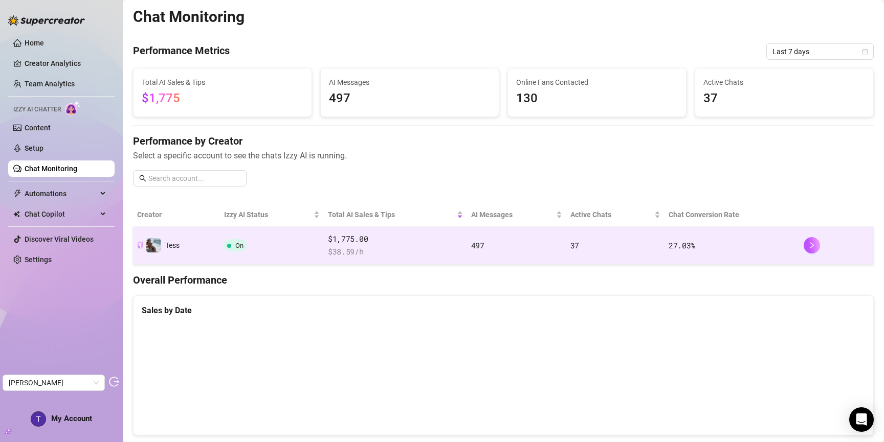
click at [297, 246] on td "On" at bounding box center [272, 246] width 104 height 38
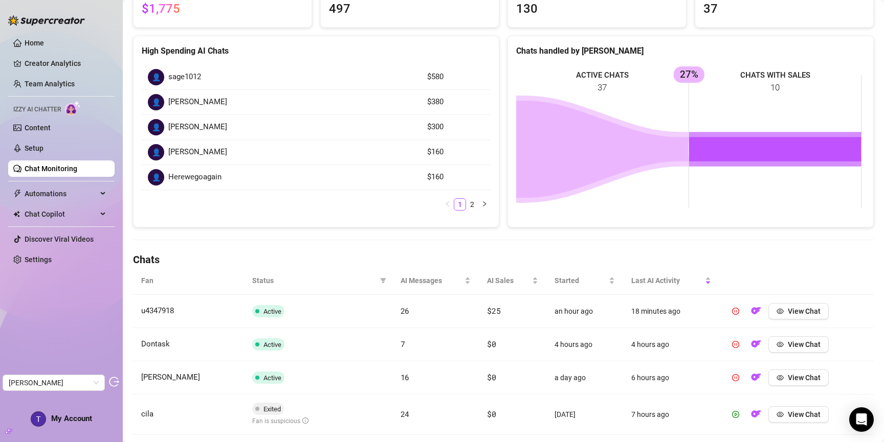
scroll to position [251, 0]
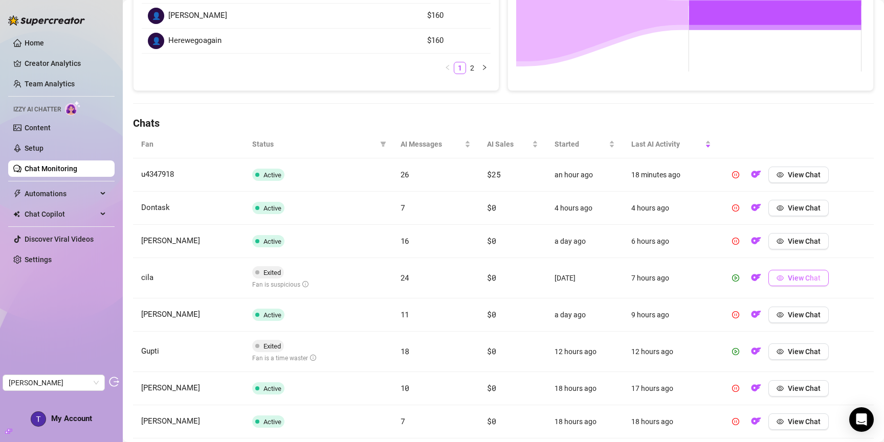
click at [806, 276] on span "View Chat" at bounding box center [804, 278] width 33 height 8
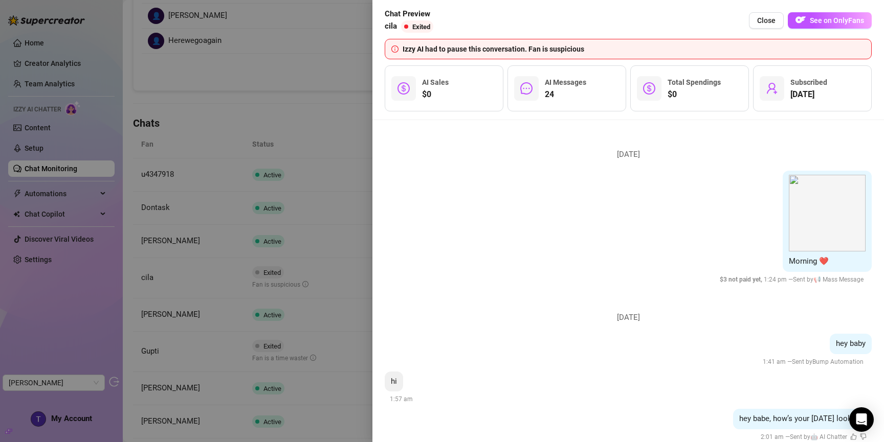
click at [280, 182] on div at bounding box center [442, 221] width 884 height 442
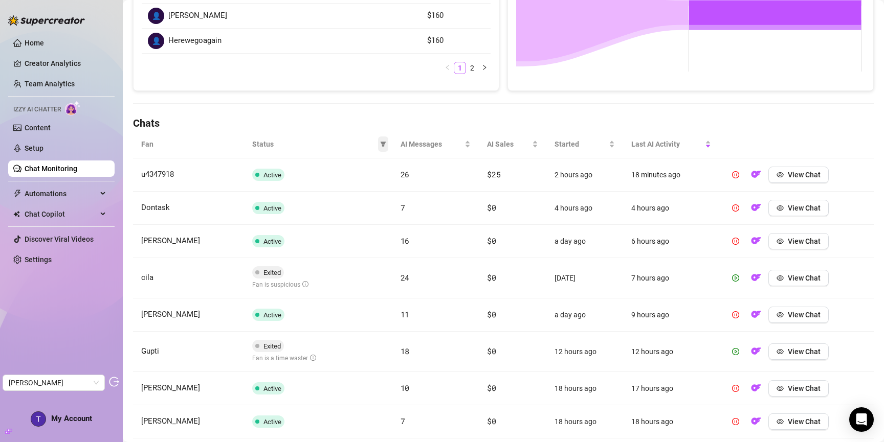
click at [381, 143] on icon "filter" at bounding box center [383, 144] width 6 height 5
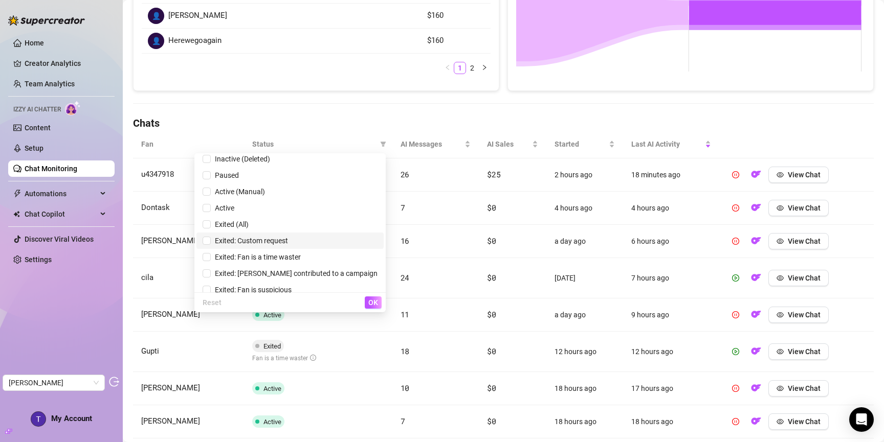
scroll to position [12, 0]
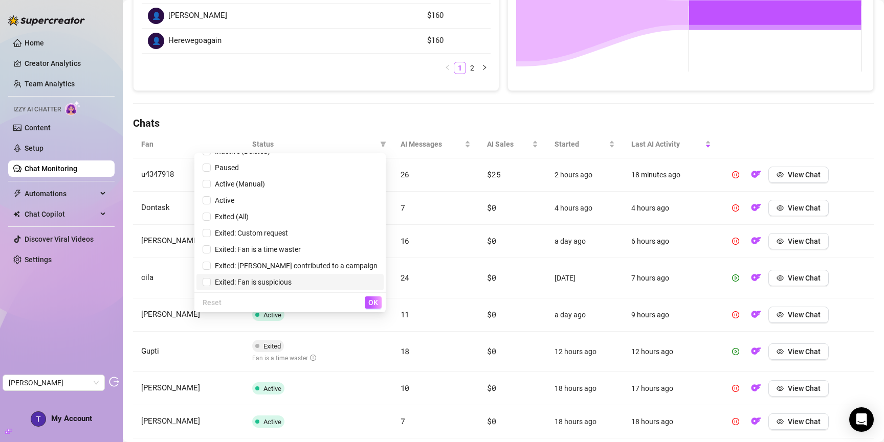
click at [312, 277] on span "Exited: Fan is suspicious" at bounding box center [290, 282] width 175 height 11
checkbox input "true"
click at [371, 302] on span "OK" at bounding box center [373, 303] width 10 height 8
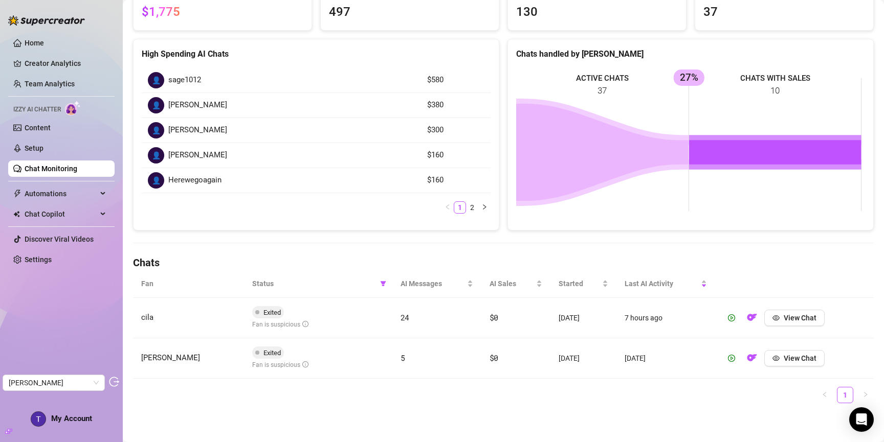
scroll to position [111, 0]
click at [812, 361] on span "View Chat" at bounding box center [800, 358] width 33 height 8
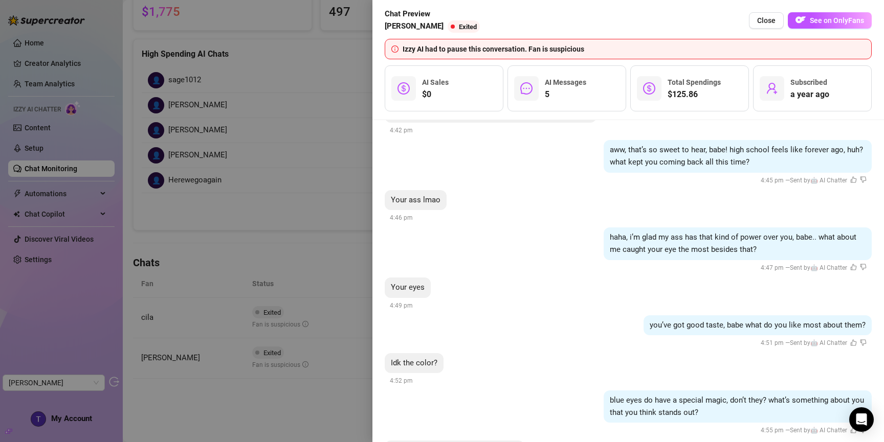
scroll to position [0, 0]
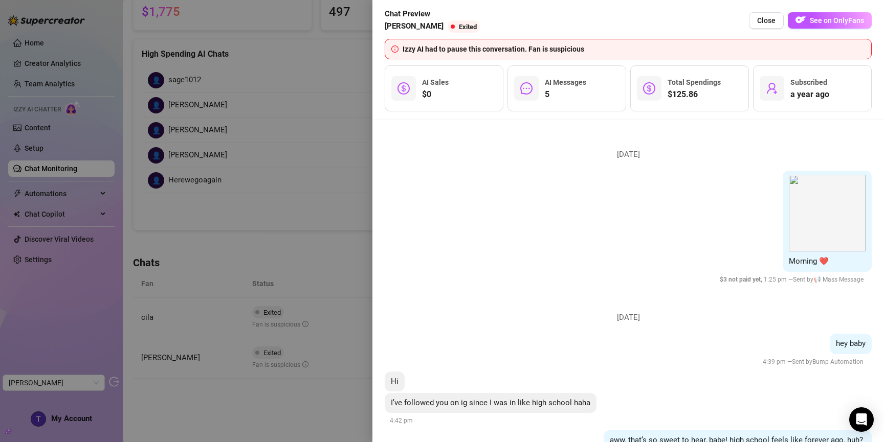
click at [256, 214] on div at bounding box center [442, 221] width 884 height 442
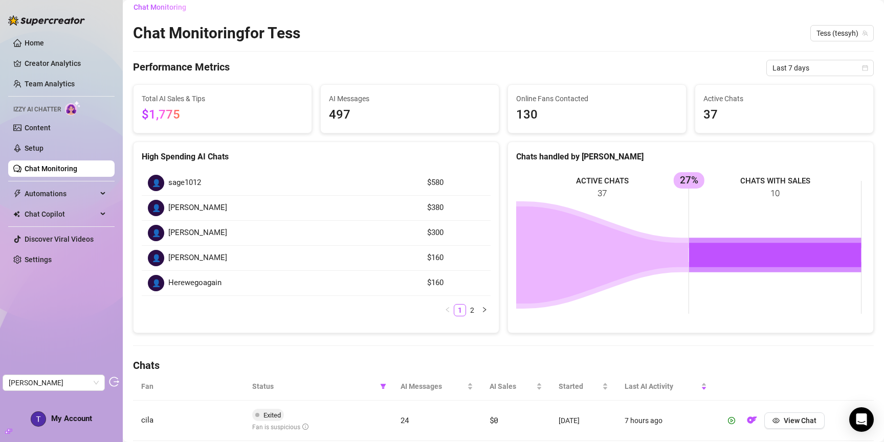
scroll to position [5, 0]
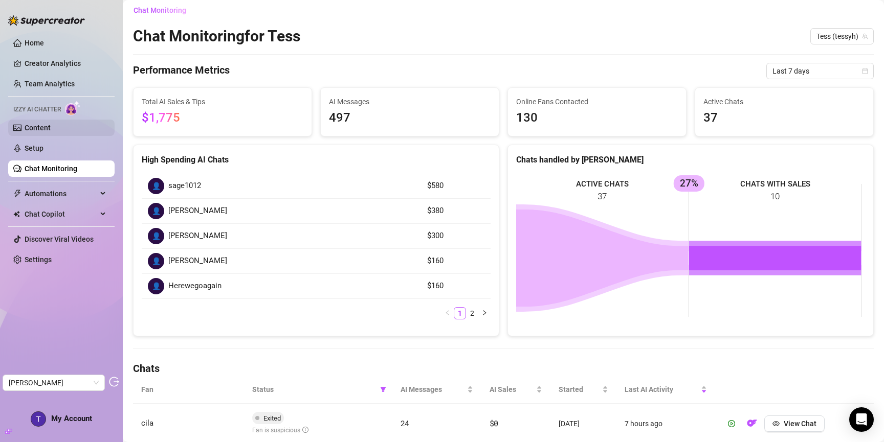
click at [51, 130] on link "Content" at bounding box center [38, 128] width 26 height 8
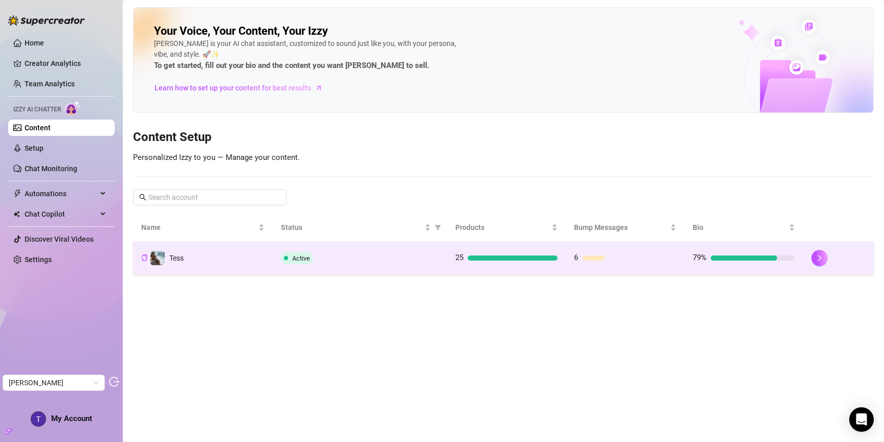
click at [211, 259] on td "Tess" at bounding box center [203, 258] width 140 height 33
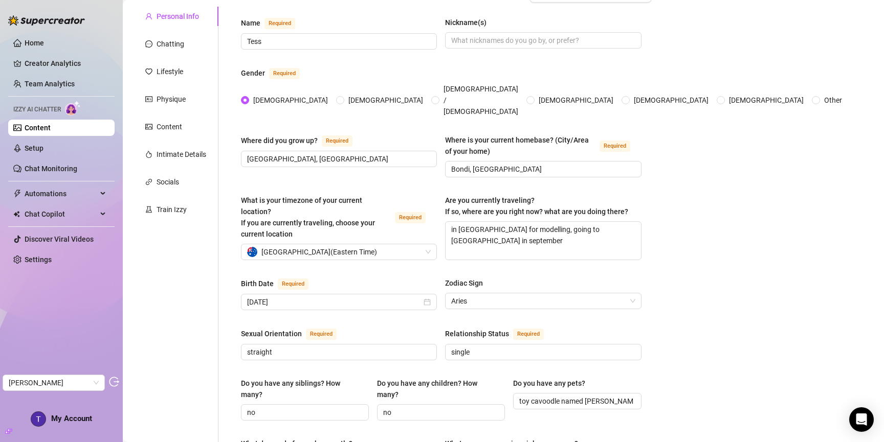
scroll to position [93, 0]
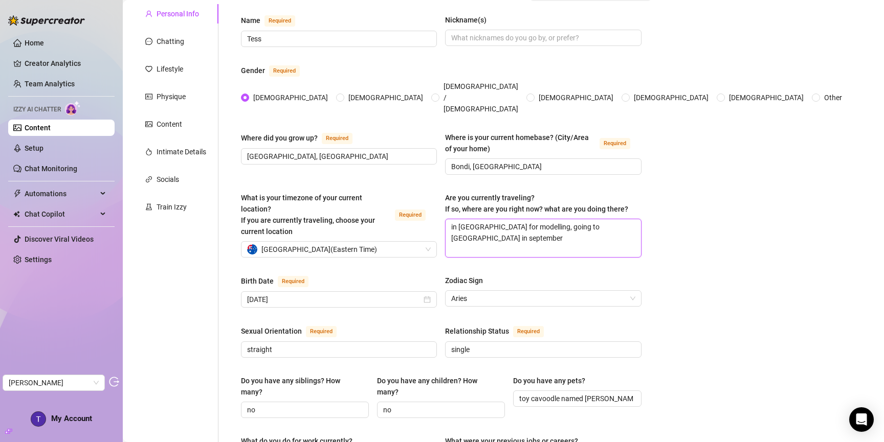
drag, startPoint x: 458, startPoint y: 209, endPoint x: 597, endPoint y: 216, distance: 138.8
click at [597, 219] on textarea "in london for modelling, going to milan in september" at bounding box center [543, 238] width 195 height 38
click at [558, 219] on textarea "in london for modelling, going to milan in september" at bounding box center [543, 238] width 195 height 38
click at [339, 242] on span "Australia ( Eastern Time )" at bounding box center [319, 249] width 116 height 15
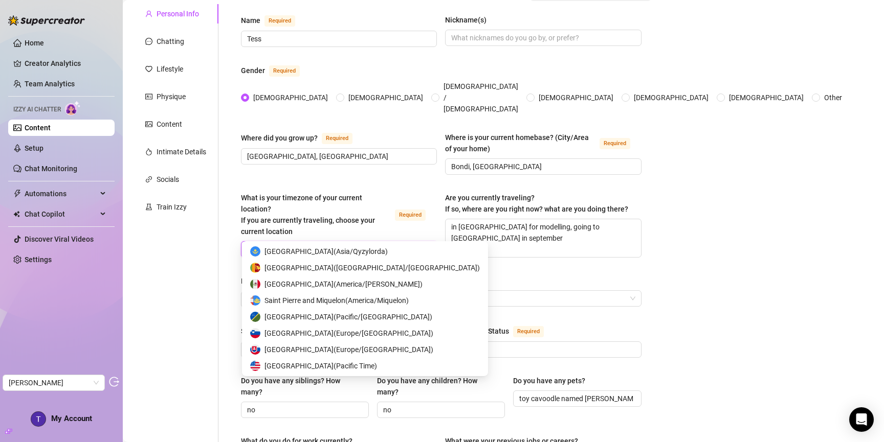
scroll to position [0, 0]
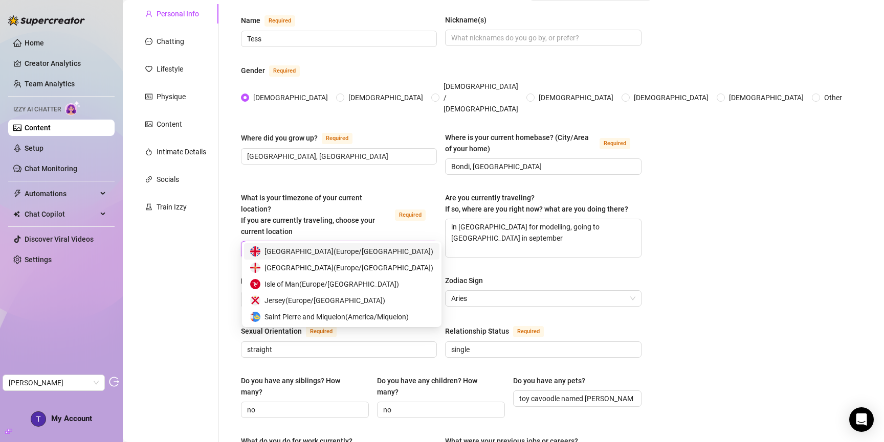
type input "lond"
click at [309, 251] on span "United Kingdom ( Europe/London )" at bounding box center [348, 251] width 169 height 11
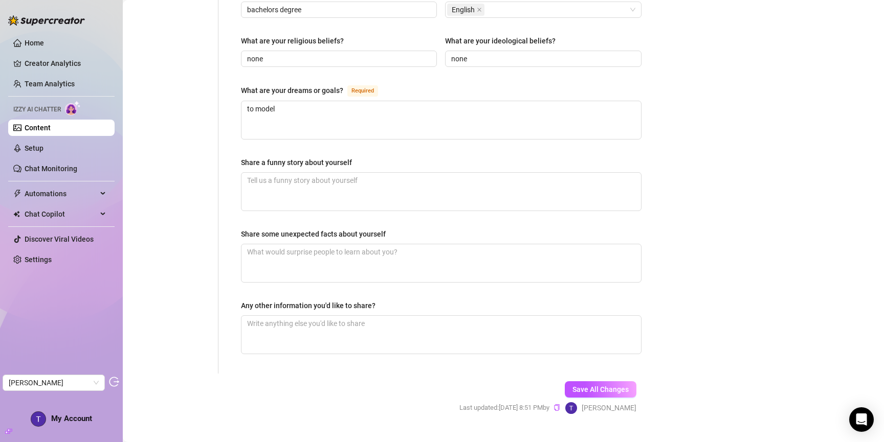
scroll to position [593, 0]
click at [596, 385] on span "Save All Changes" at bounding box center [600, 389] width 56 height 8
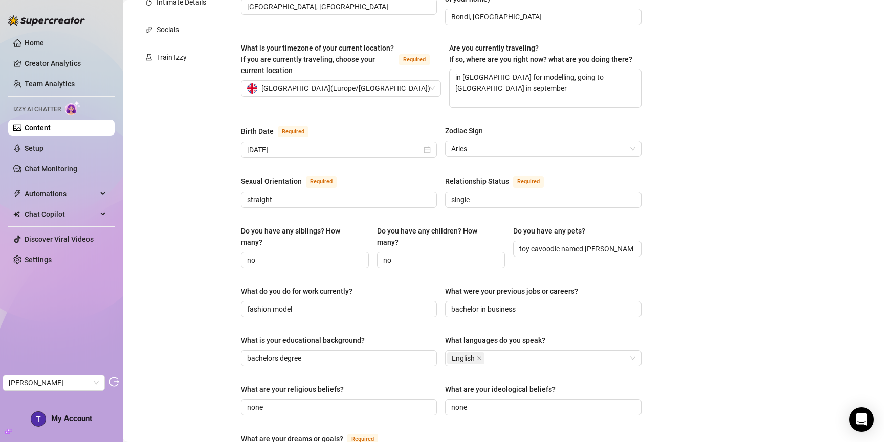
scroll to position [0, 0]
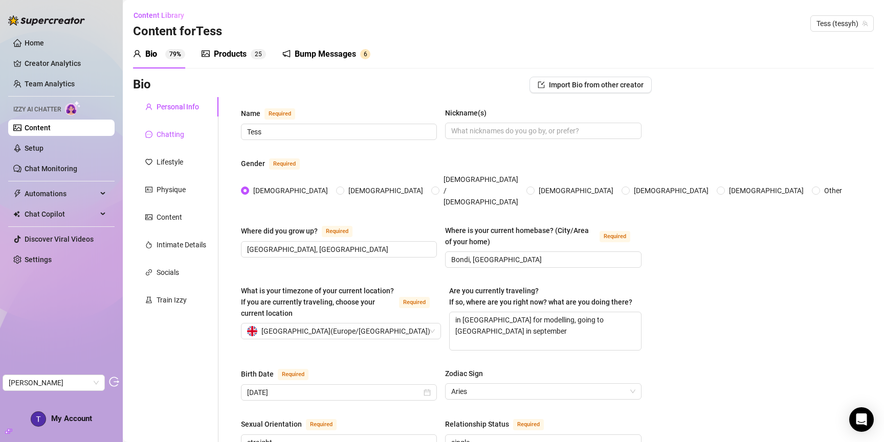
click at [166, 132] on div "Chatting" at bounding box center [171, 134] width 28 height 11
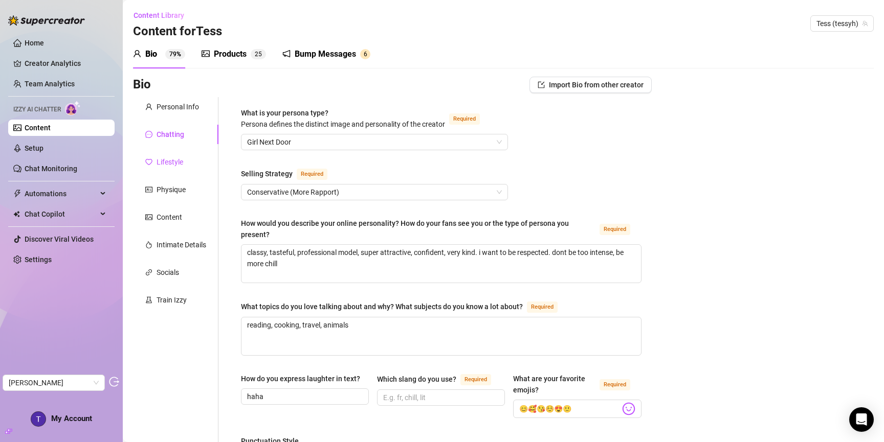
click at [175, 160] on div "Lifestyle" at bounding box center [170, 162] width 27 height 11
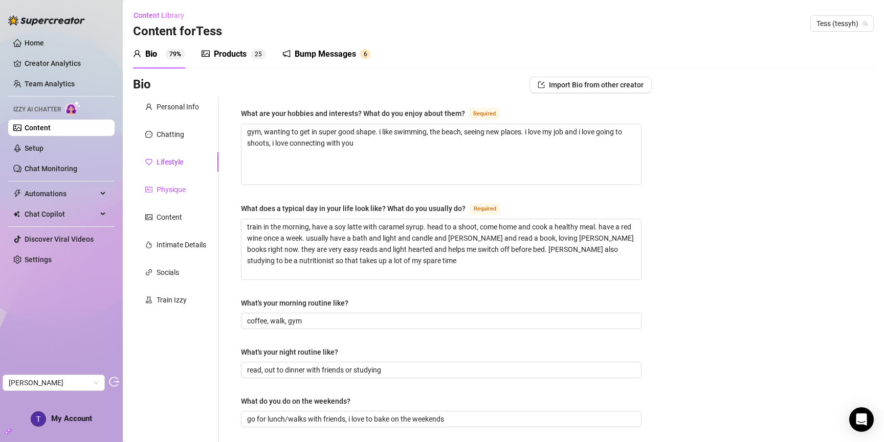
click at [165, 187] on div "Physique" at bounding box center [171, 189] width 29 height 11
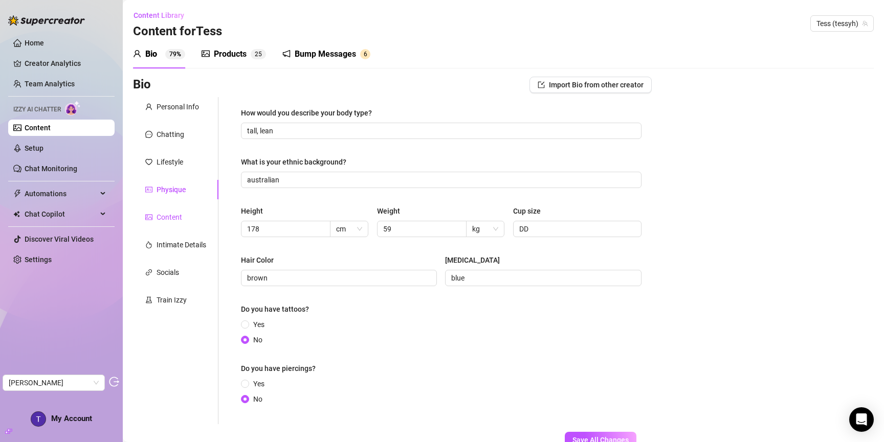
click at [162, 214] on div "Content" at bounding box center [170, 217] width 26 height 11
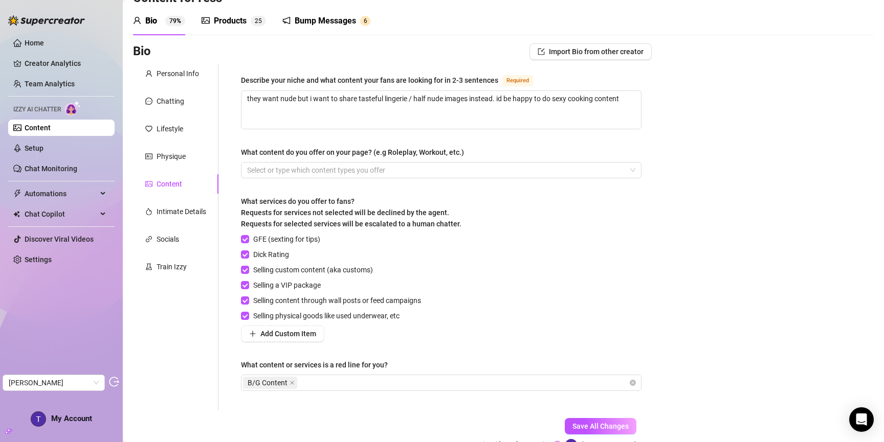
scroll to position [47, 0]
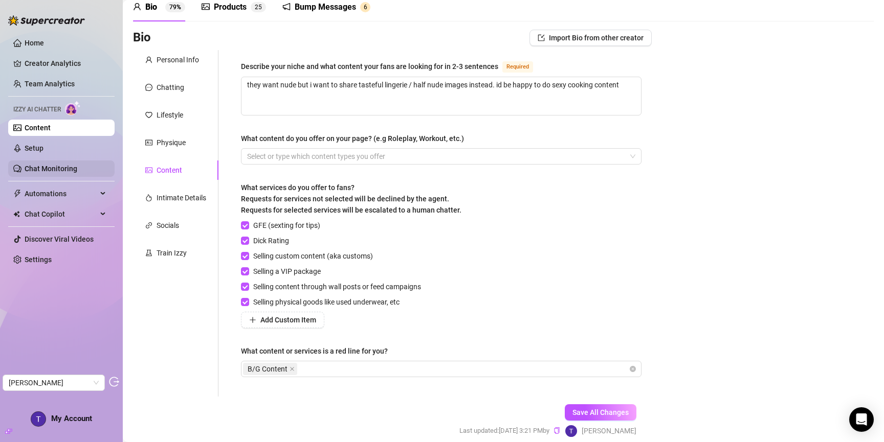
click at [50, 166] on link "Chat Monitoring" at bounding box center [51, 169] width 53 height 8
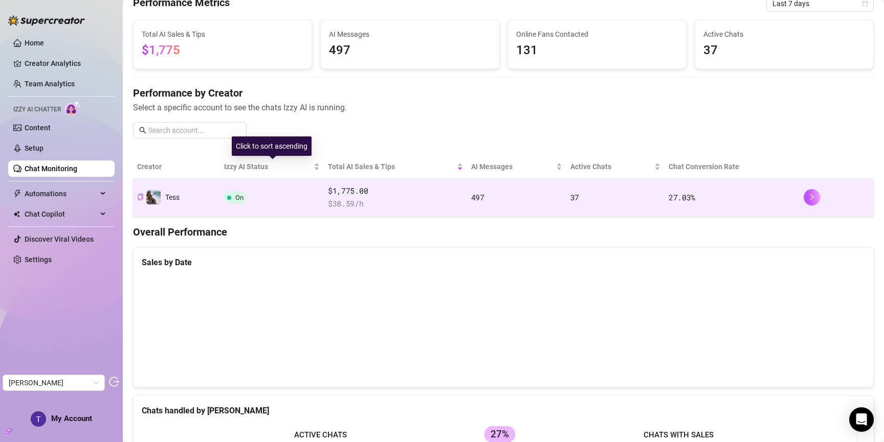
scroll to position [49, 0]
click at [292, 189] on td "On" at bounding box center [272, 197] width 104 height 38
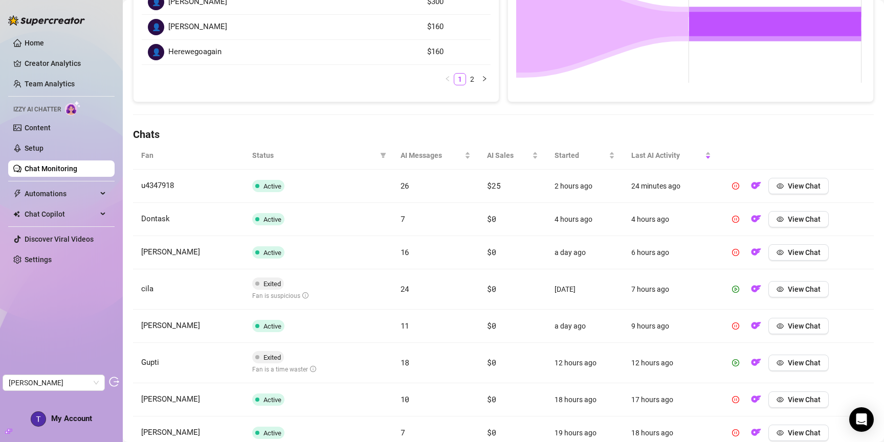
scroll to position [262, 0]
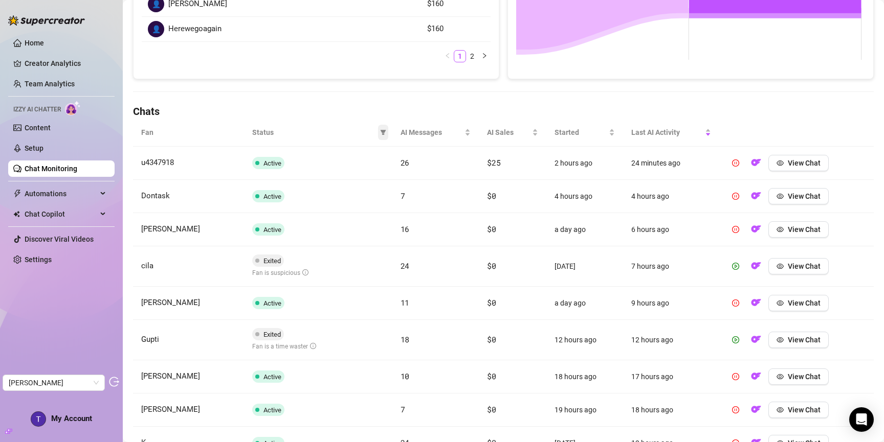
click at [381, 130] on icon "filter" at bounding box center [383, 132] width 6 height 5
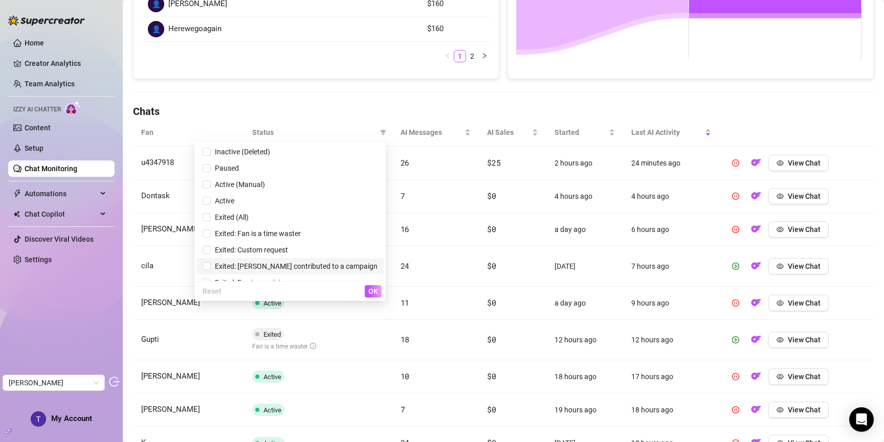
scroll to position [0, 0]
click at [310, 109] on h4 "Chats" at bounding box center [503, 111] width 741 height 14
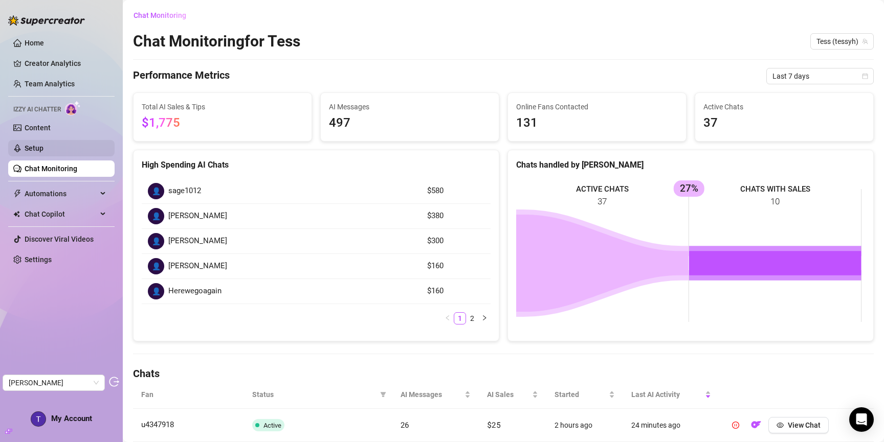
click at [32, 151] on link "Setup" at bounding box center [34, 148] width 19 height 8
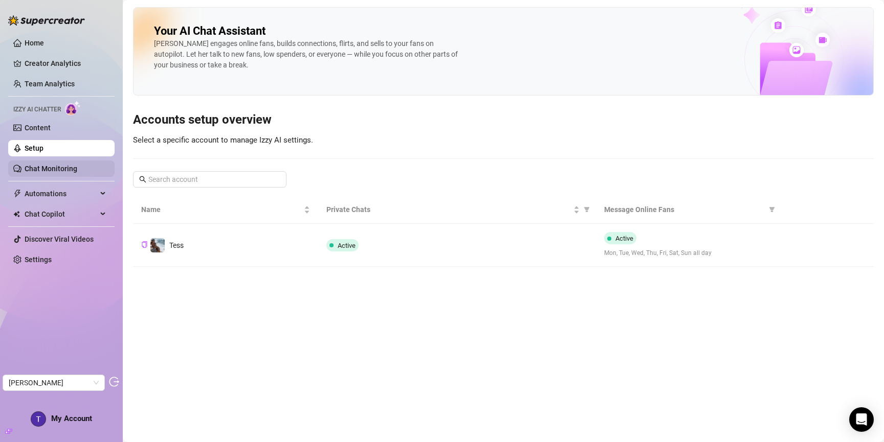
click at [77, 171] on link "Chat Monitoring" at bounding box center [51, 169] width 53 height 8
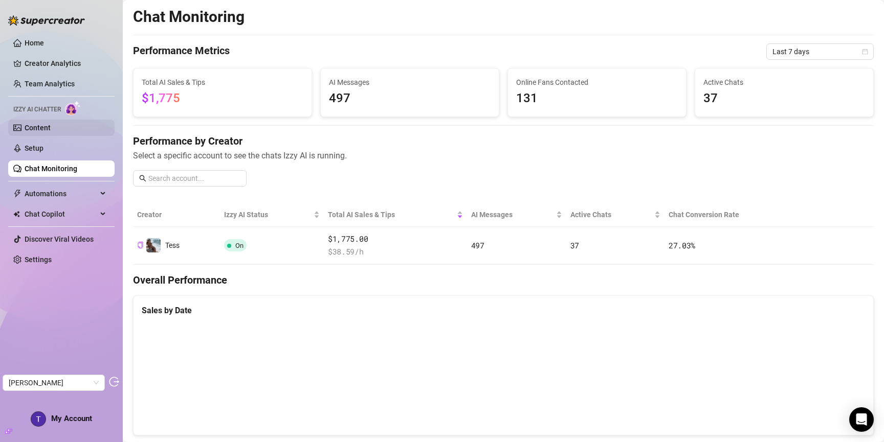
click at [47, 131] on link "Content" at bounding box center [38, 128] width 26 height 8
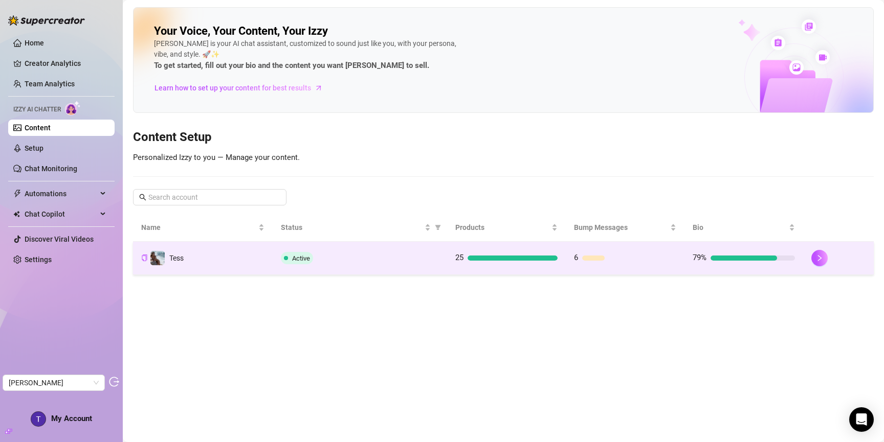
click at [214, 252] on td "Tess" at bounding box center [203, 258] width 140 height 33
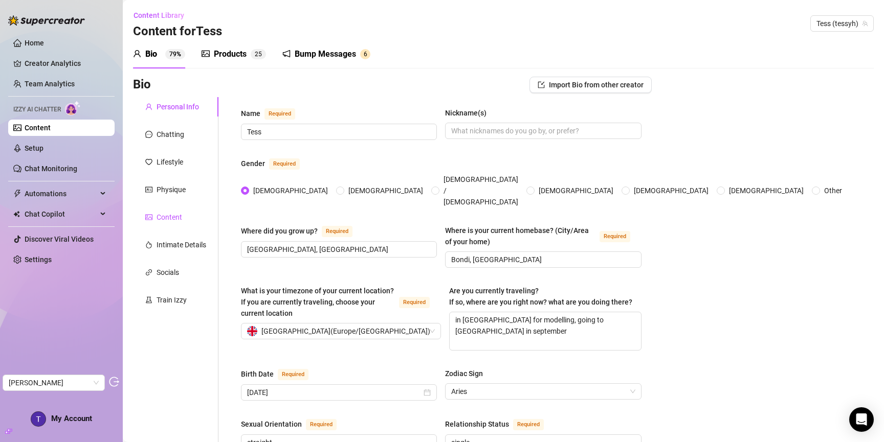
click at [169, 217] on div "Content" at bounding box center [170, 217] width 26 height 11
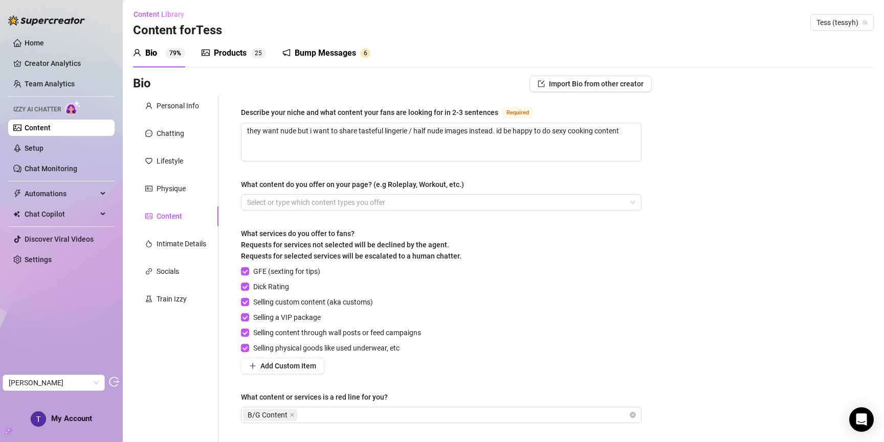
scroll to position [13, 0]
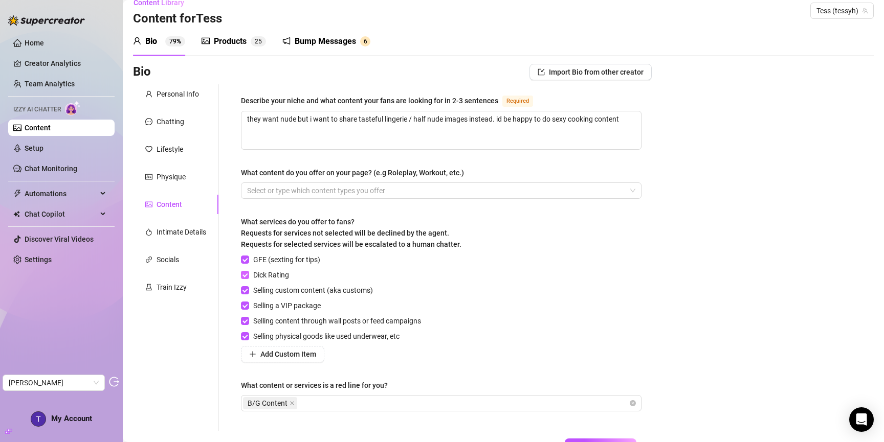
drag, startPoint x: 246, startPoint y: 260, endPoint x: 244, endPoint y: 274, distance: 14.0
click at [246, 260] on input "GFE (sexting for tips)" at bounding box center [244, 259] width 7 height 7
checkbox input "false"
drag, startPoint x: 243, startPoint y: 277, endPoint x: 245, endPoint y: 286, distance: 9.9
click at [243, 277] on input "Dick Rating" at bounding box center [244, 274] width 7 height 7
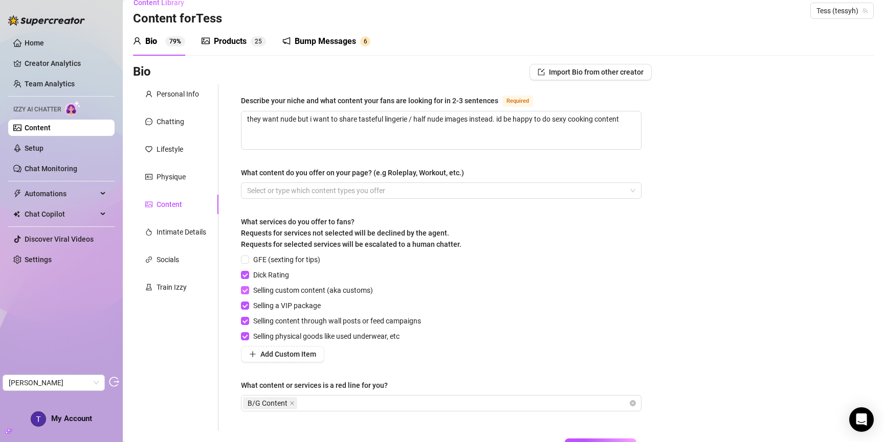
checkbox input "false"
click at [246, 295] on label "Selling custom content (aka customs)" at bounding box center [309, 290] width 136 height 11
click at [246, 294] on input "Selling custom content (aka customs)" at bounding box center [244, 289] width 7 height 7
checkbox input "false"
click at [246, 305] on input "Selling a VIP package" at bounding box center [244, 305] width 7 height 7
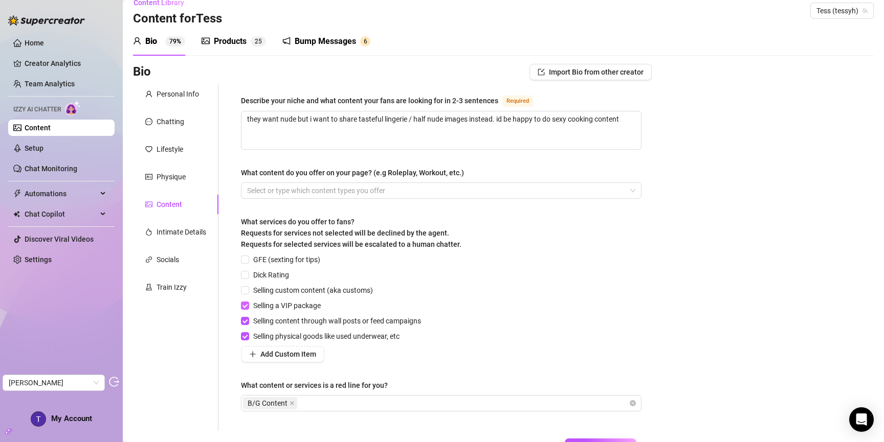
checkbox input "false"
click at [248, 323] on input "Selling content through wall posts or feed campaigns" at bounding box center [244, 320] width 7 height 7
checkbox input "false"
click at [246, 344] on div "GFE (sexting for tips) Dick Rating Selling custom content (aka customs) Selling…" at bounding box center [333, 308] width 184 height 108
click at [246, 340] on label "Selling physical goods like used underwear, etc" at bounding box center [322, 336] width 163 height 11
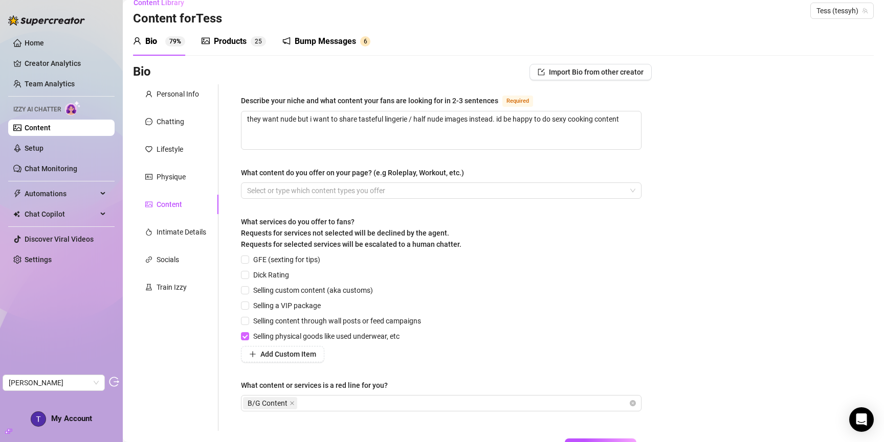
click at [246, 340] on input "Selling physical goods like used underwear, etc" at bounding box center [244, 335] width 7 height 7
checkbox input "false"
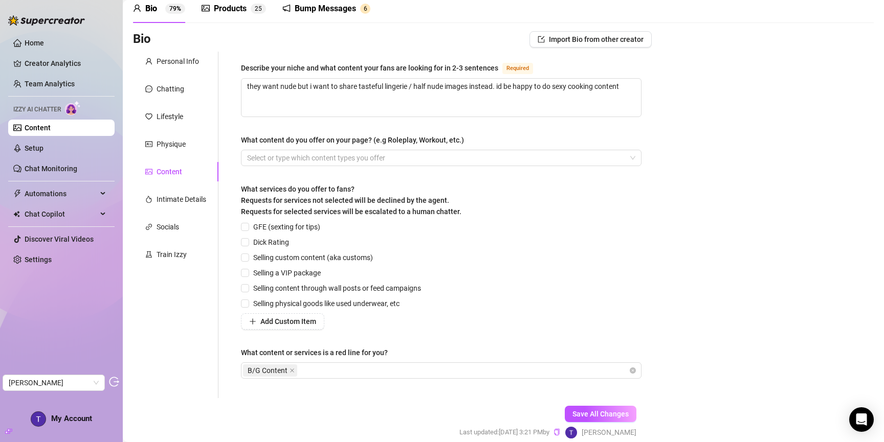
scroll to position [82, 0]
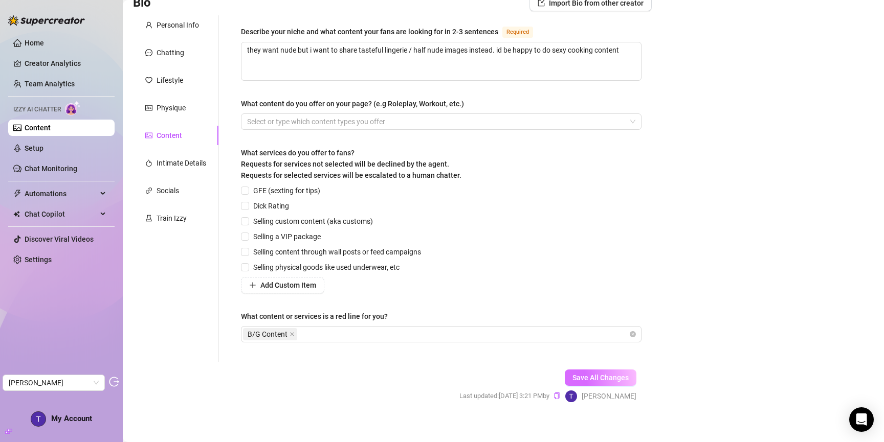
click at [592, 376] on span "Save All Changes" at bounding box center [600, 378] width 56 height 8
click at [188, 166] on div "Intimate Details" at bounding box center [182, 163] width 50 height 11
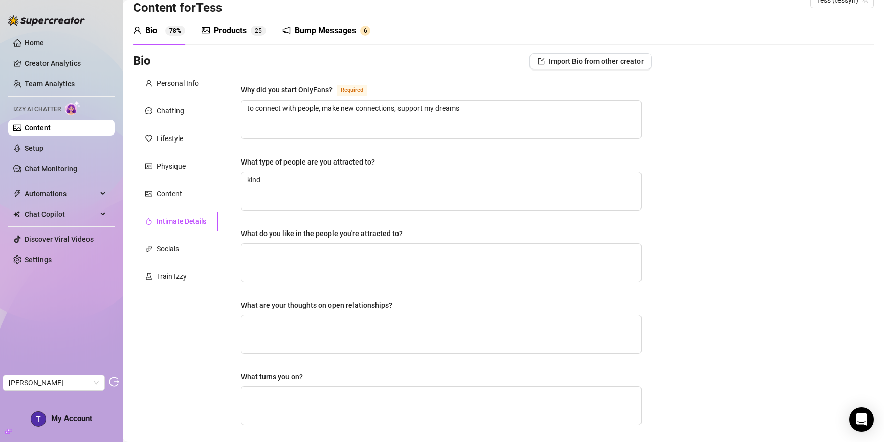
scroll to position [24, 0]
click at [169, 247] on div "Socials" at bounding box center [168, 248] width 23 height 11
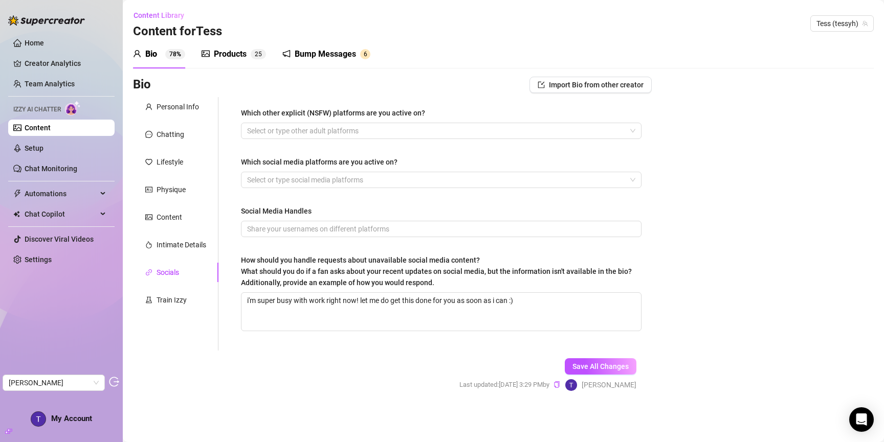
scroll to position [0, 0]
click at [174, 306] on div "Train Izzy" at bounding box center [175, 300] width 85 height 19
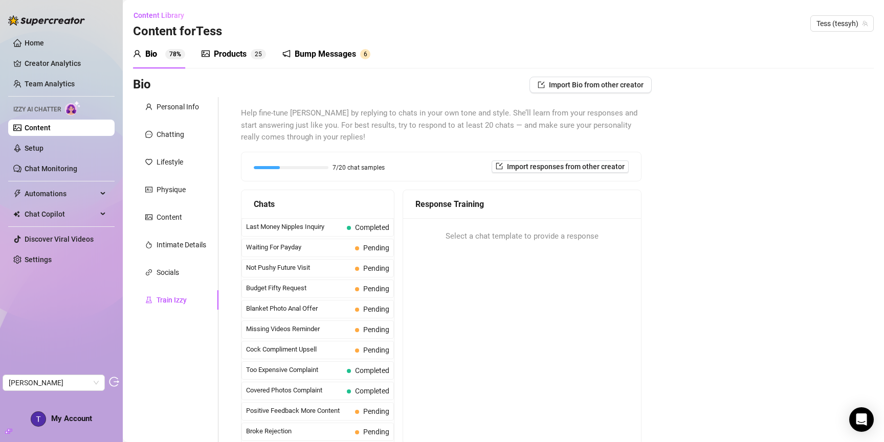
scroll to position [2, 0]
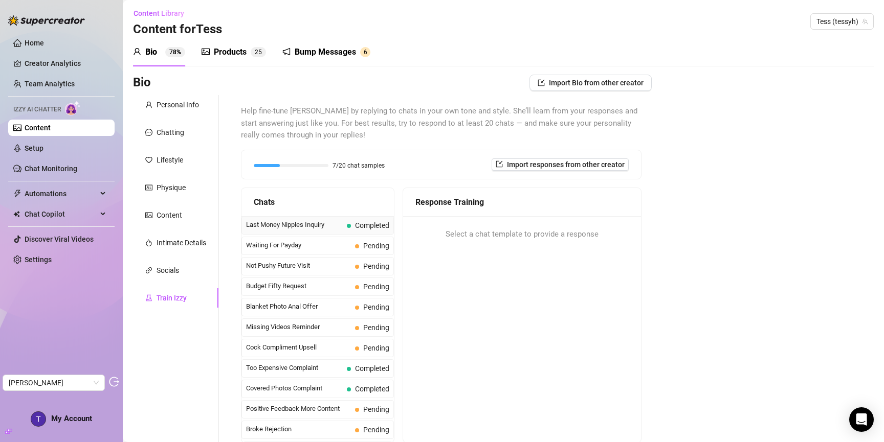
click at [331, 224] on span "Last Money Nipples Inquiry" at bounding box center [294, 225] width 97 height 10
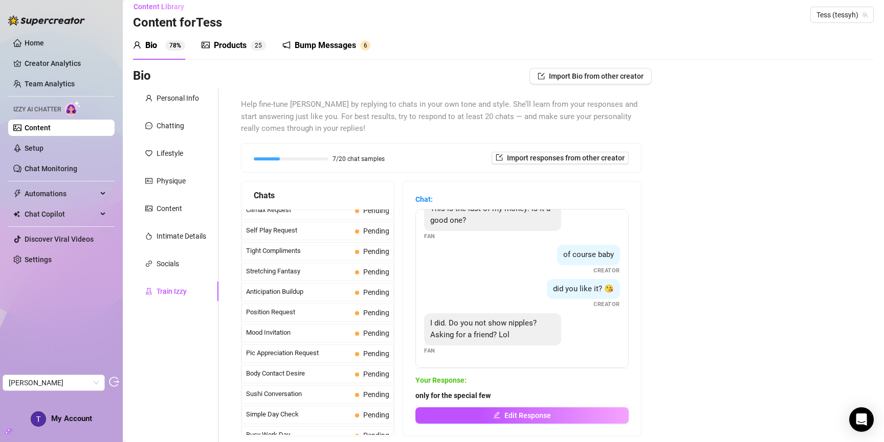
scroll to position [0, 0]
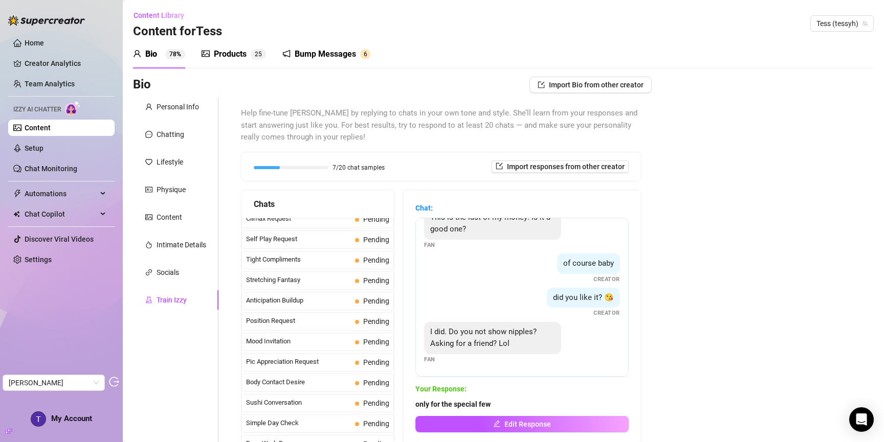
click at [224, 48] on div "Products" at bounding box center [230, 54] width 33 height 12
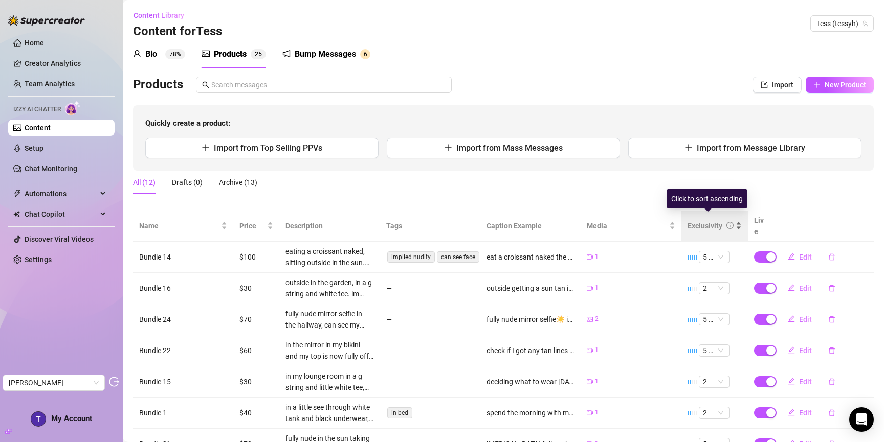
click at [698, 220] on div "Exclusivity" at bounding box center [704, 225] width 35 height 11
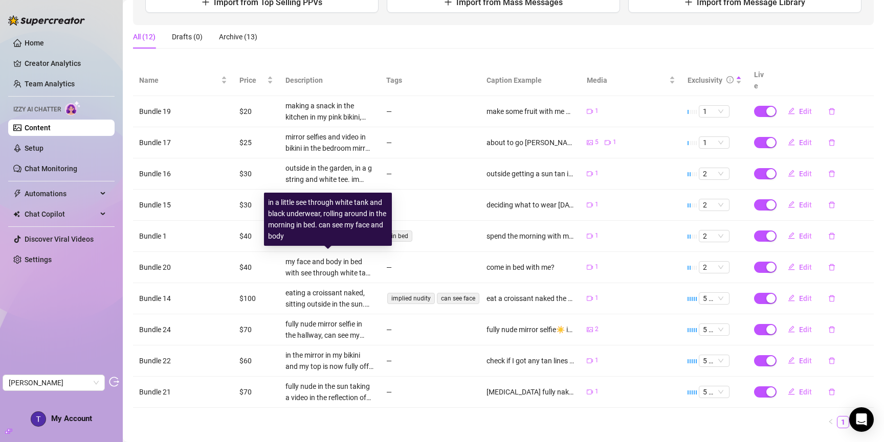
scroll to position [107, 0]
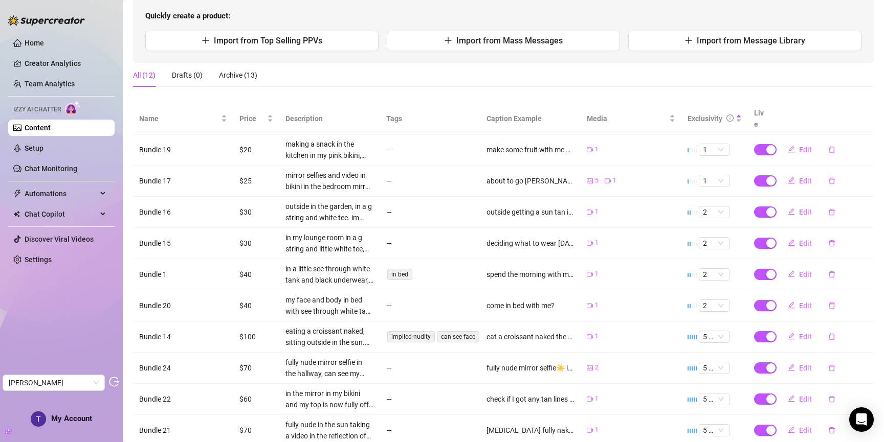
click at [242, 137] on td "$20" at bounding box center [256, 150] width 46 height 31
click at [317, 139] on div "making a snack in the kitchen in my pink bikini, eating some yummy fruit and ch…" at bounding box center [329, 150] width 88 height 23
click at [805, 142] on button "Edit" at bounding box center [800, 150] width 40 height 16
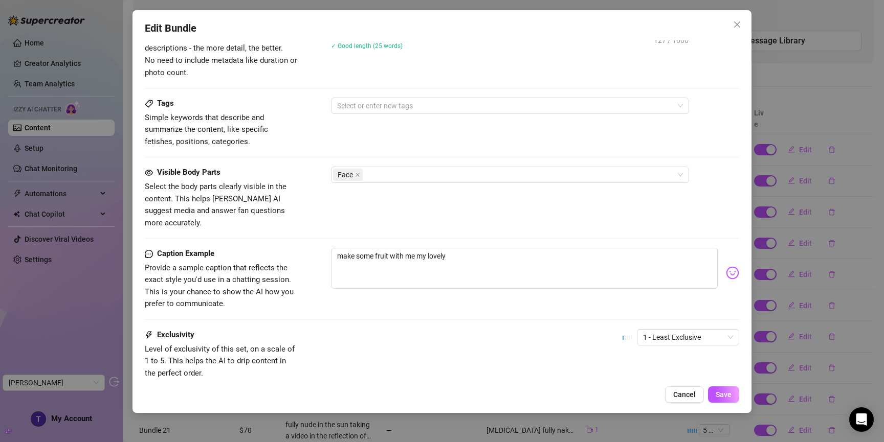
scroll to position [482, 0]
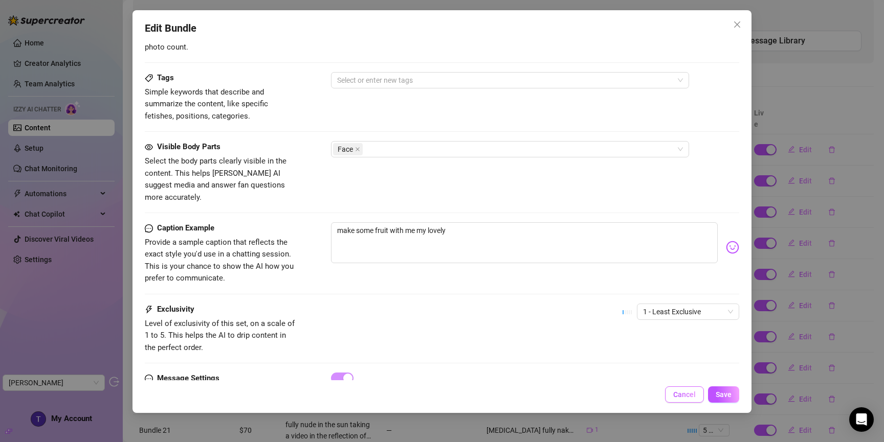
click at [688, 395] on span "Cancel" at bounding box center [684, 395] width 23 height 8
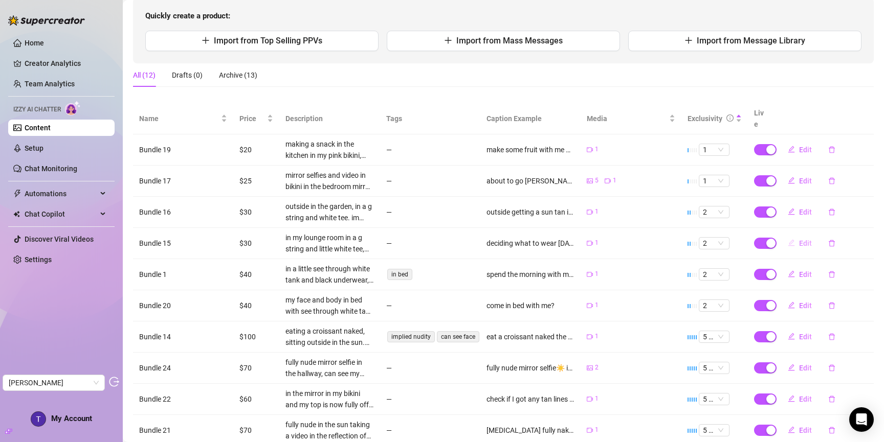
click at [804, 239] on span "Edit" at bounding box center [805, 243] width 13 height 8
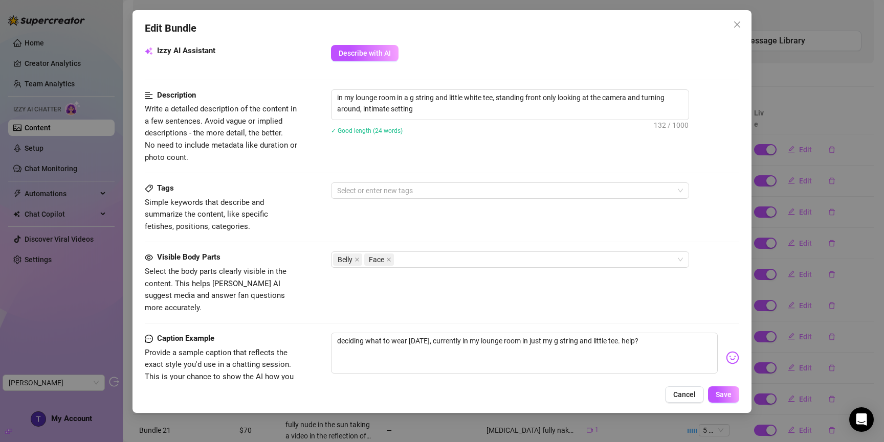
scroll to position [239, 0]
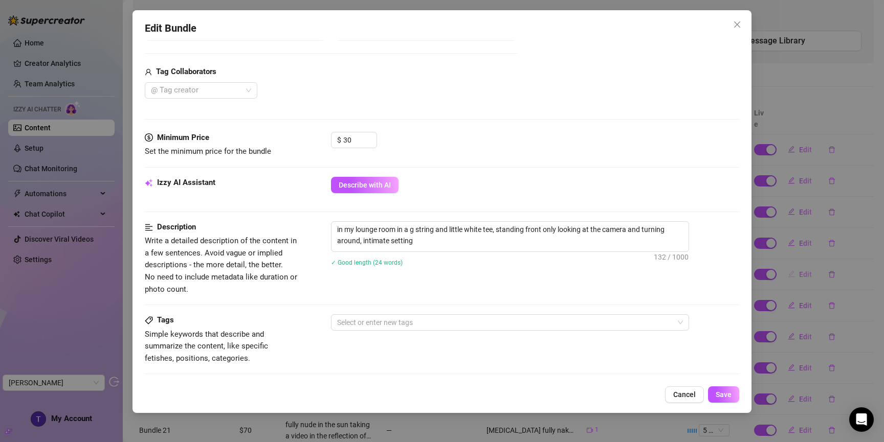
click at [690, 397] on span "Cancel" at bounding box center [684, 395] width 23 height 8
click at [688, 394] on div at bounding box center [692, 399] width 10 height 11
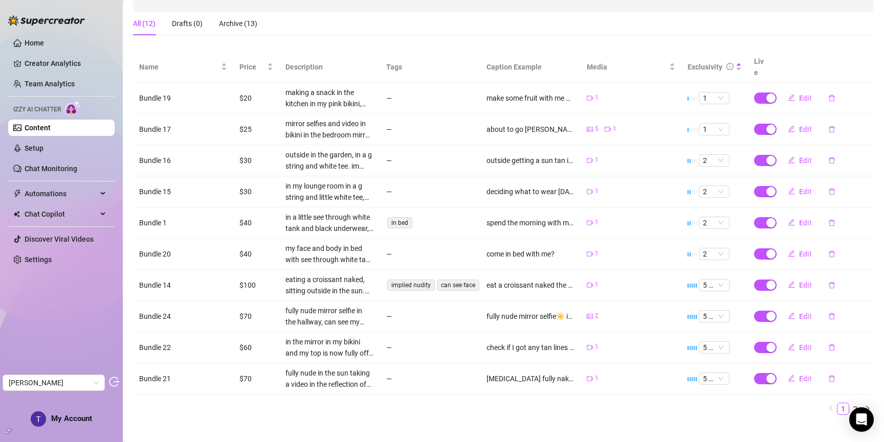
scroll to position [159, 0]
click at [850, 404] on link "2" at bounding box center [855, 409] width 11 height 11
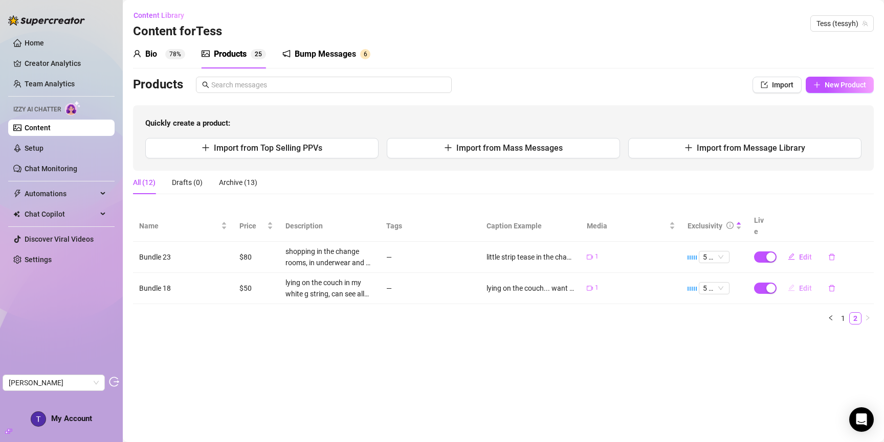
click at [805, 284] on span "Edit" at bounding box center [805, 288] width 13 height 8
type textarea "lying on the couch... want to see🍈"
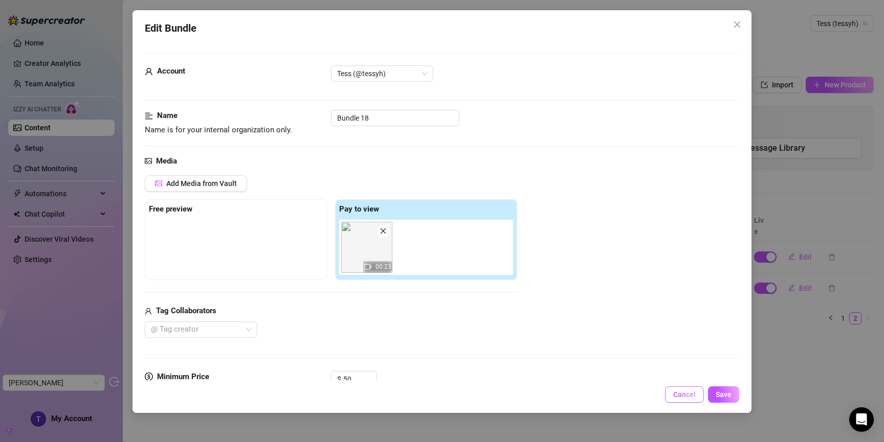
click at [687, 396] on span "Cancel" at bounding box center [684, 395] width 23 height 8
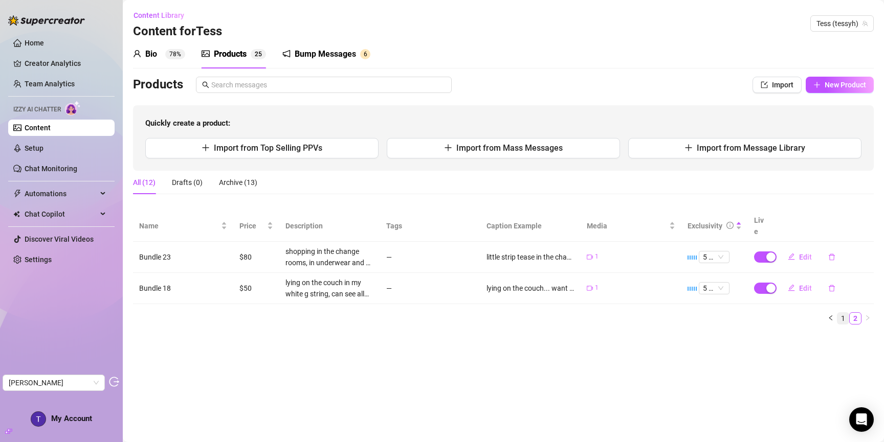
click at [842, 313] on link "1" at bounding box center [842, 318] width 11 height 11
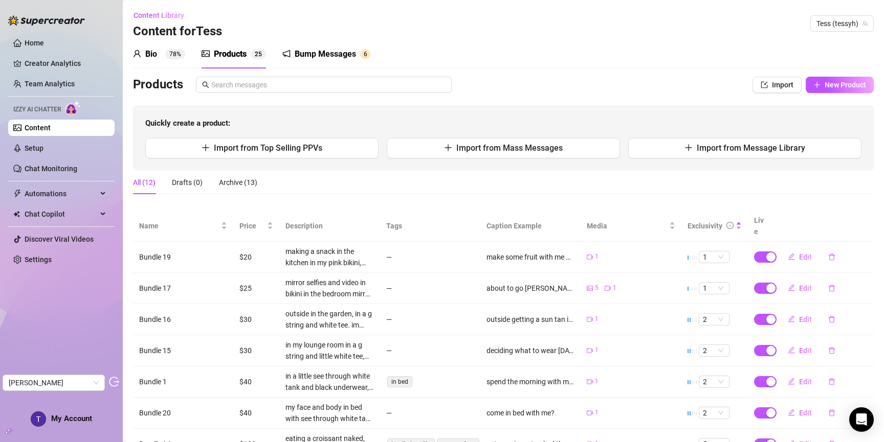
click at [161, 55] on div "Bio 78%" at bounding box center [159, 54] width 52 height 12
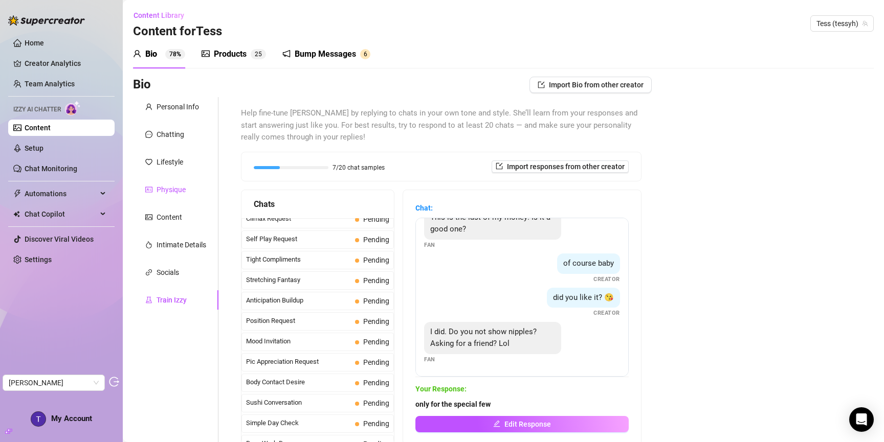
click at [174, 191] on div "Physique" at bounding box center [171, 189] width 29 height 11
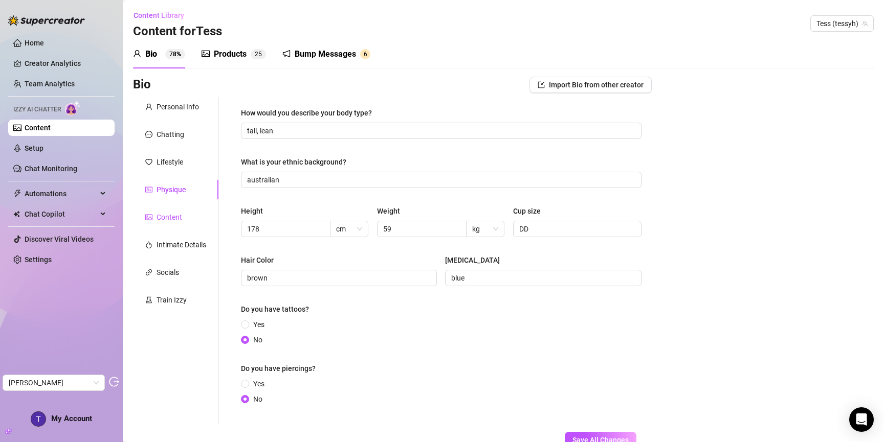
click at [169, 220] on div "Content" at bounding box center [170, 217] width 26 height 11
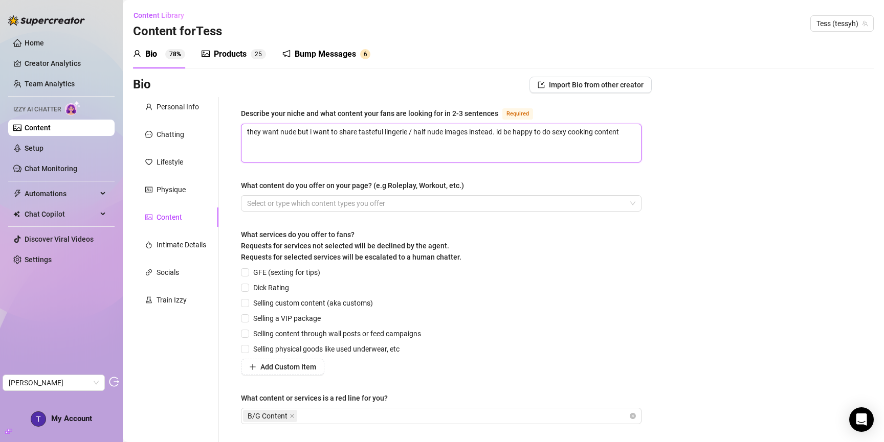
drag, startPoint x: 560, startPoint y: 134, endPoint x: 554, endPoint y: 134, distance: 5.1
click at [554, 134] on textarea "they want nude but i want to share tasteful lingerie / half nude images instead…" at bounding box center [440, 143] width 399 height 38
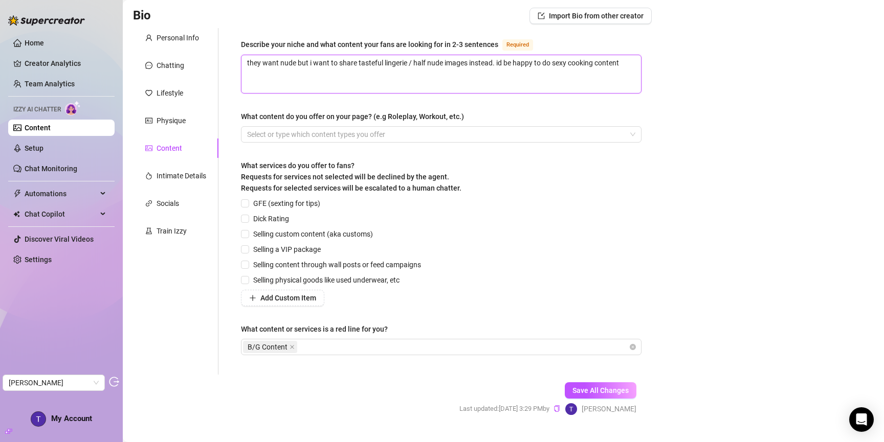
scroll to position [91, 0]
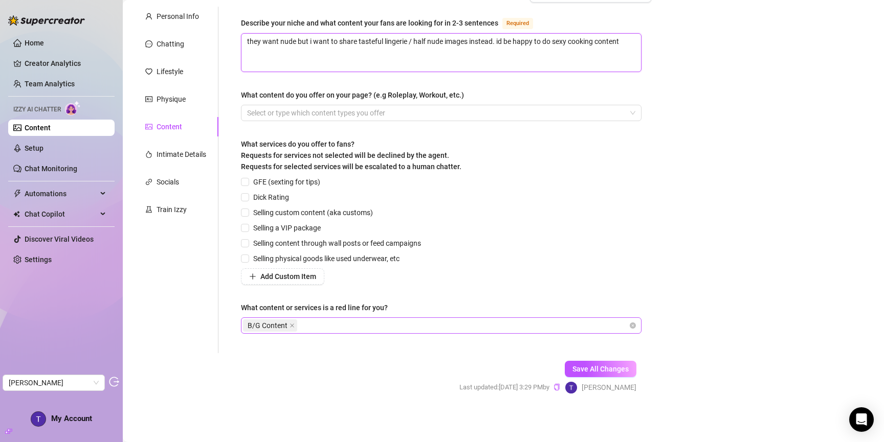
click at [375, 327] on div "B/G Content" at bounding box center [436, 326] width 386 height 14
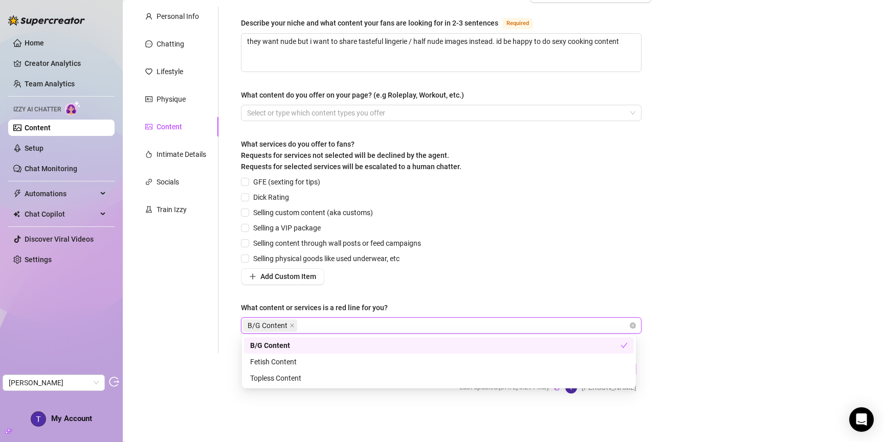
type input "f"
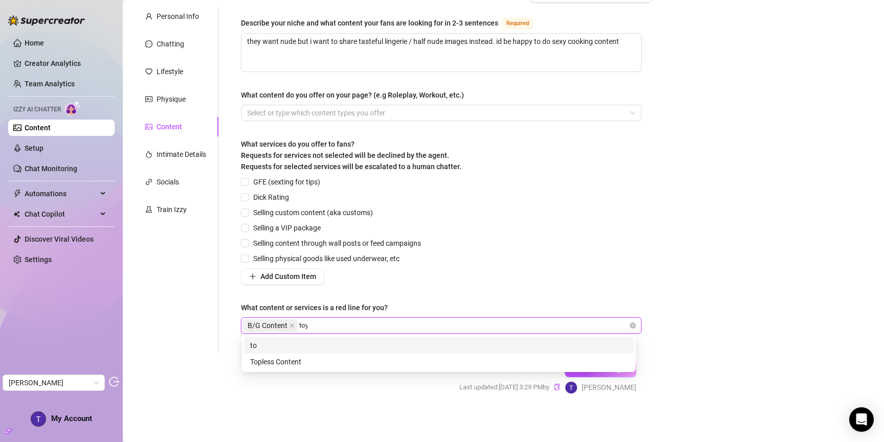
type input "toys"
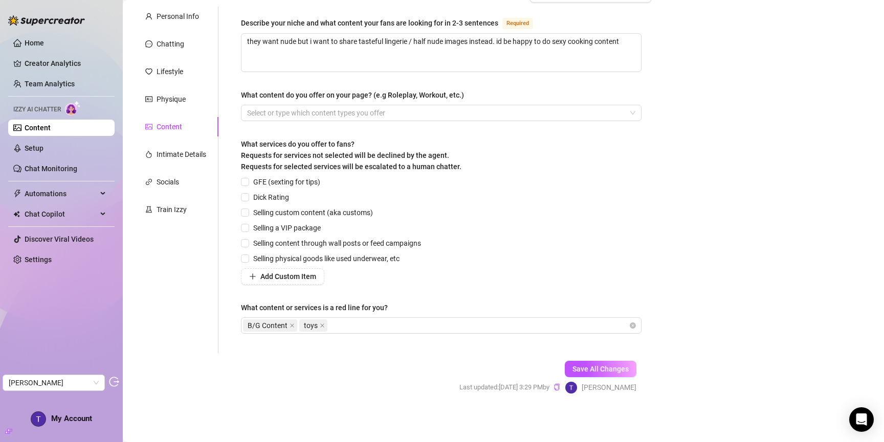
click at [714, 253] on div "Bio Import Bio from other creator Personal Info Chatting Lifestyle Physique Con…" at bounding box center [503, 199] width 741 height 426
click at [360, 328] on div "B/G Content toys" at bounding box center [436, 326] width 386 height 14
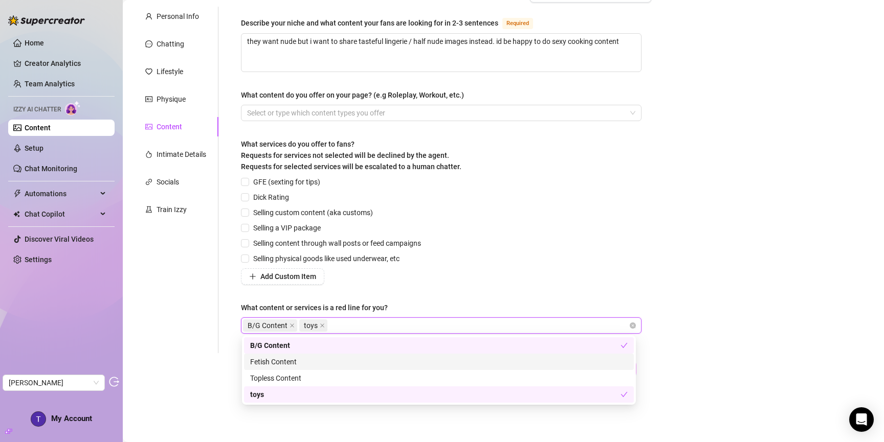
click at [292, 365] on div "Fetish Content" at bounding box center [438, 362] width 377 height 11
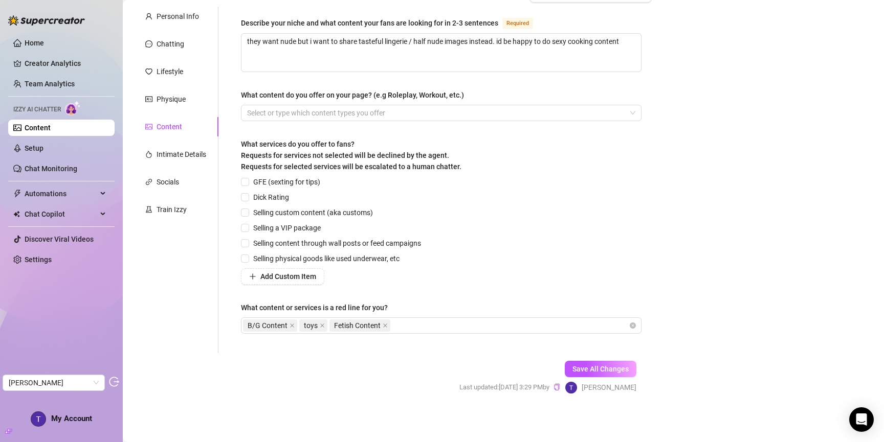
click at [471, 268] on div "GFE (sexting for tips) Dick Rating Selling custom content (aka customs) Selling…" at bounding box center [441, 230] width 401 height 108
click at [612, 367] on span "Save All Changes" at bounding box center [600, 369] width 56 height 8
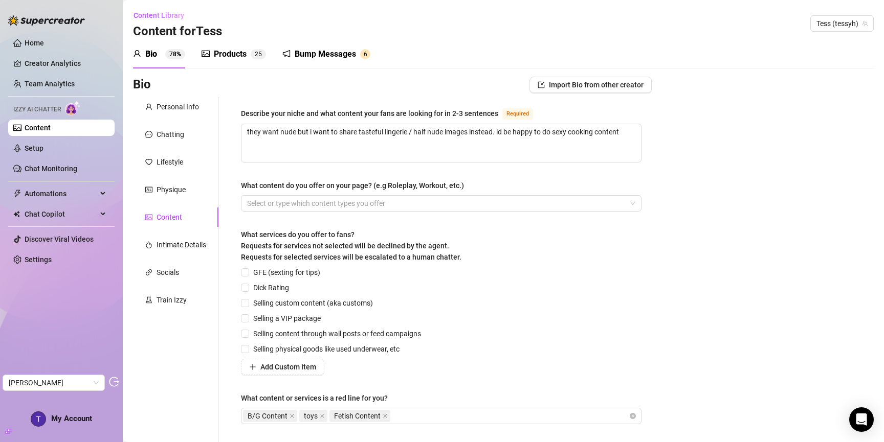
click at [233, 50] on div "Products" at bounding box center [230, 54] width 33 height 12
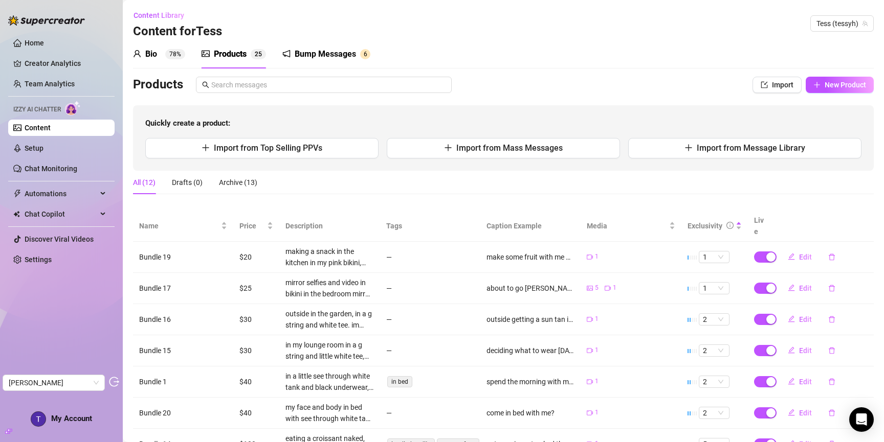
click at [155, 51] on div "Bio" at bounding box center [151, 54] width 12 height 12
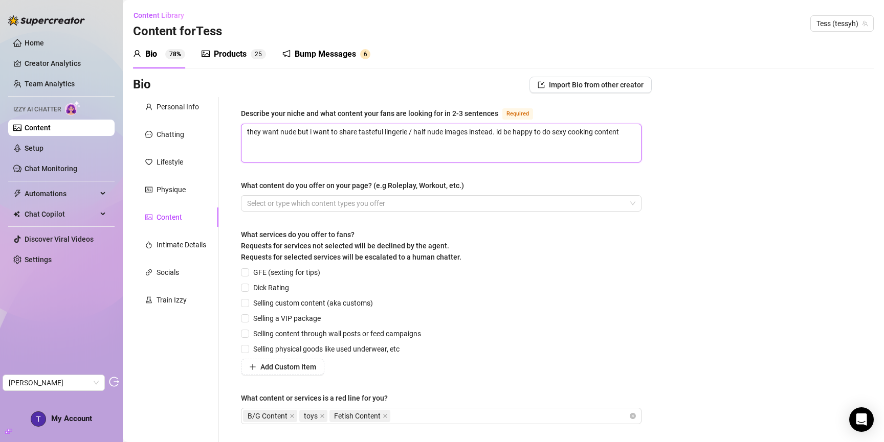
click at [626, 128] on textarea "they want nude but i want to share tasteful lingerie / half nude images instead…" at bounding box center [440, 143] width 399 height 38
click at [170, 130] on div "Chatting" at bounding box center [171, 134] width 28 height 11
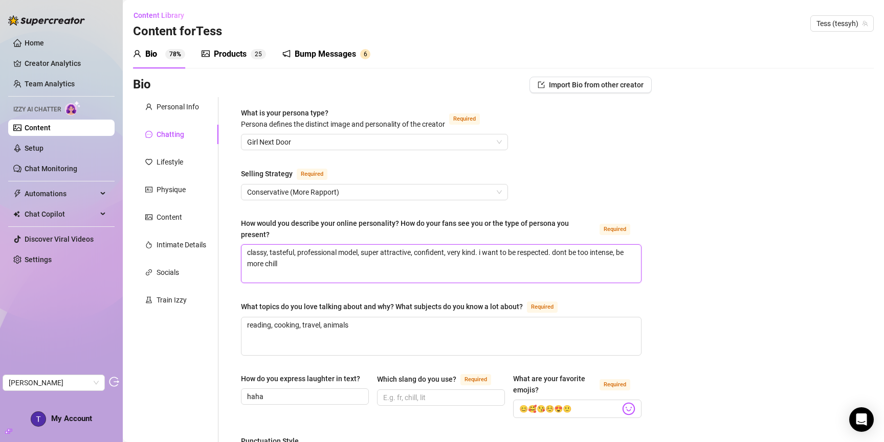
drag, startPoint x: 257, startPoint y: 255, endPoint x: 416, endPoint y: 261, distance: 158.7
click at [416, 261] on textarea "classy, tasteful, professional model, super attractive, confident, very kind. i…" at bounding box center [440, 264] width 399 height 38
click at [304, 264] on textarea "classy, tasteful, professional model, super attractive, confident, very kind. i…" at bounding box center [440, 264] width 399 height 38
drag, startPoint x: 452, startPoint y: 254, endPoint x: 479, endPoint y: 256, distance: 27.7
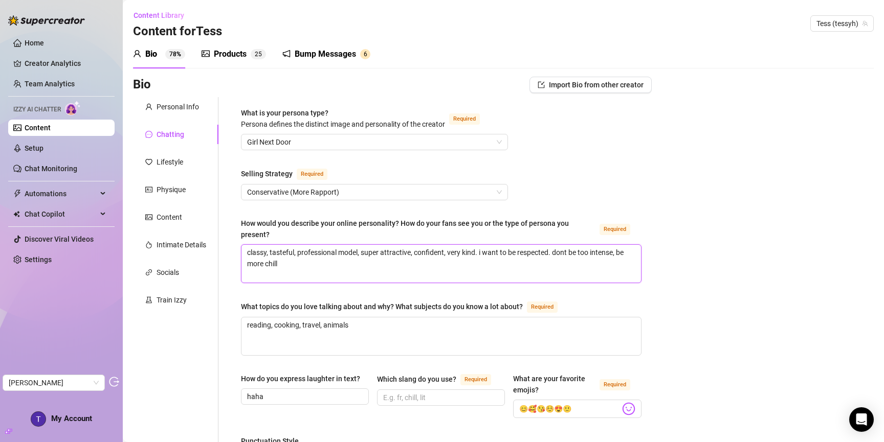
click at [479, 256] on textarea "classy, tasteful, professional model, super attractive, confident, very kind. i…" at bounding box center [440, 264] width 399 height 38
click at [406, 132] on div "What is your persona type? Persona defines the distinct image and personality o…" at bounding box center [374, 120] width 267 height 27
click at [407, 139] on span "Girl Next Door" at bounding box center [374, 142] width 255 height 15
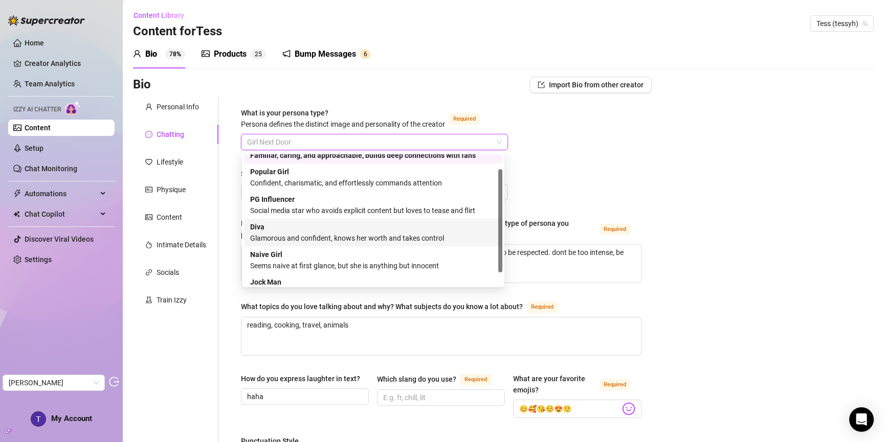
scroll to position [20, 0]
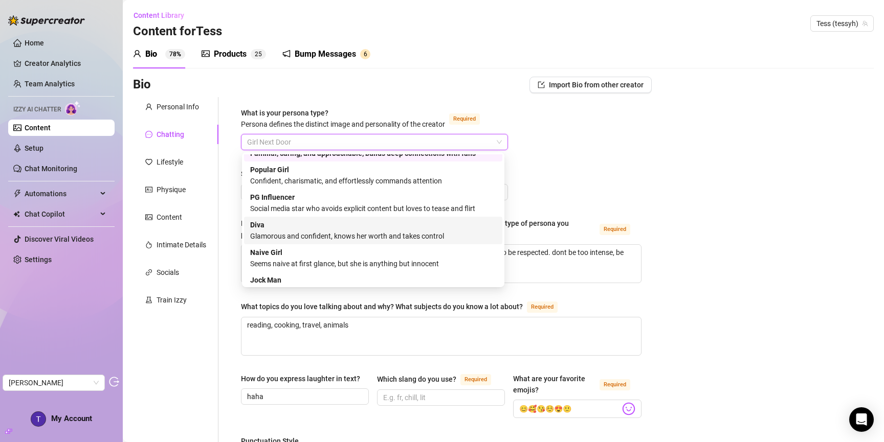
click at [295, 227] on div "Diva Glamorous and confident, knows her worth and takes control" at bounding box center [373, 230] width 246 height 23
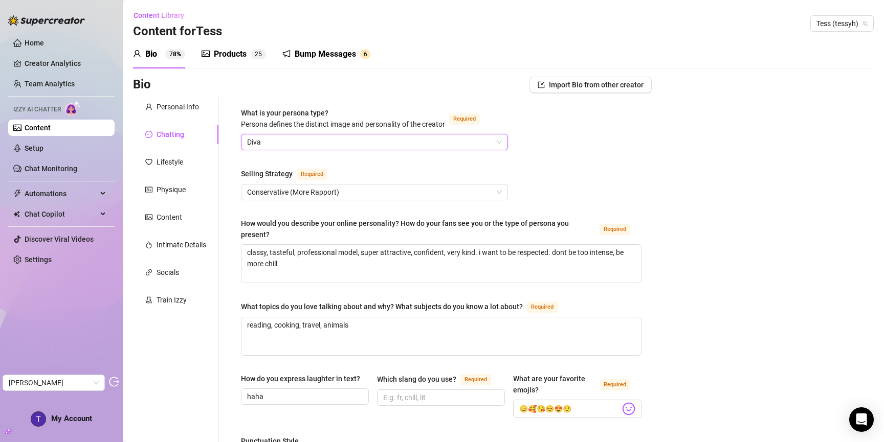
click at [326, 140] on span "Diva" at bounding box center [374, 142] width 255 height 15
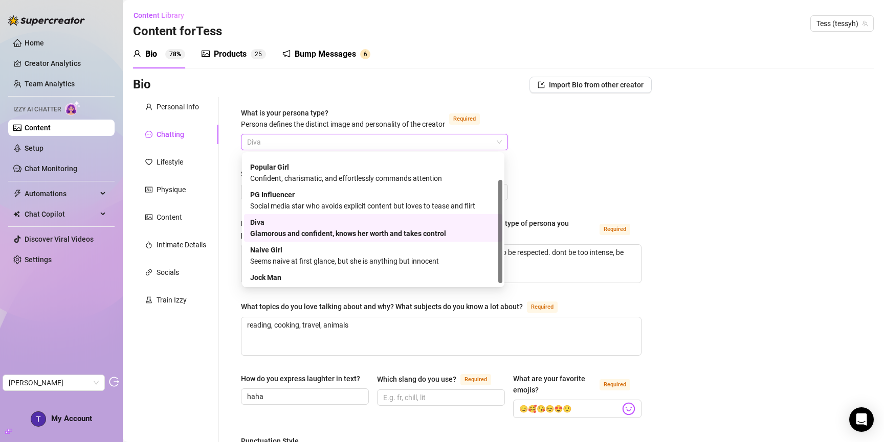
scroll to position [35, 0]
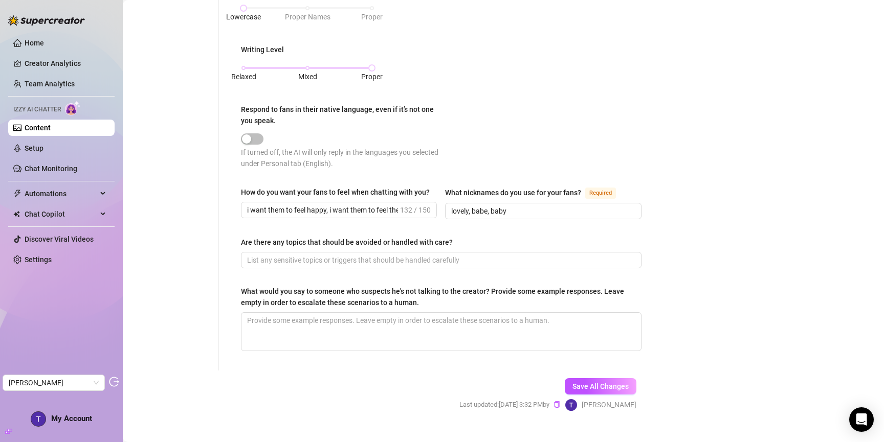
scroll to position [539, 0]
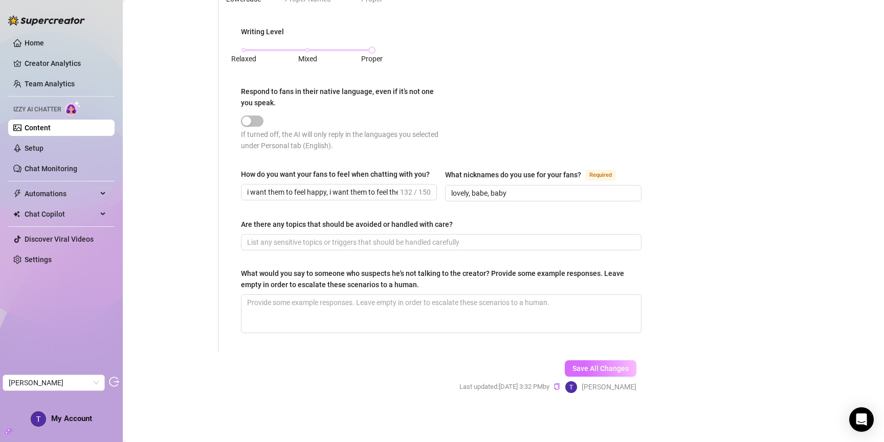
click at [603, 365] on span "Save All Changes" at bounding box center [600, 369] width 56 height 8
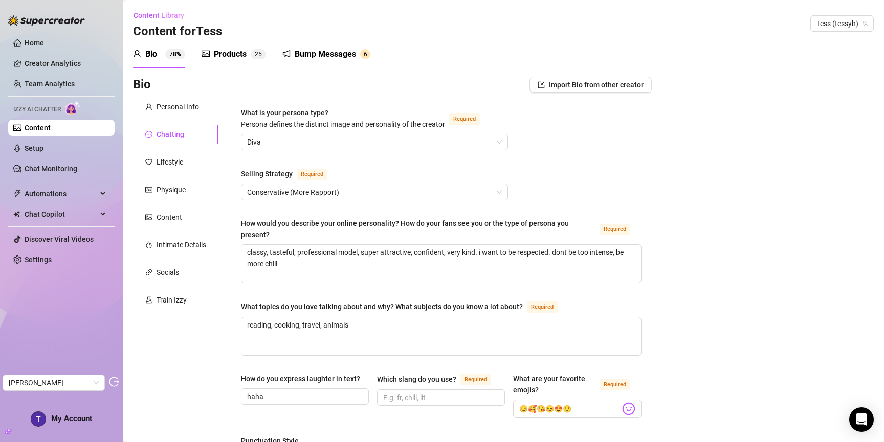
click at [312, 53] on div "Bump Messages" at bounding box center [325, 54] width 61 height 12
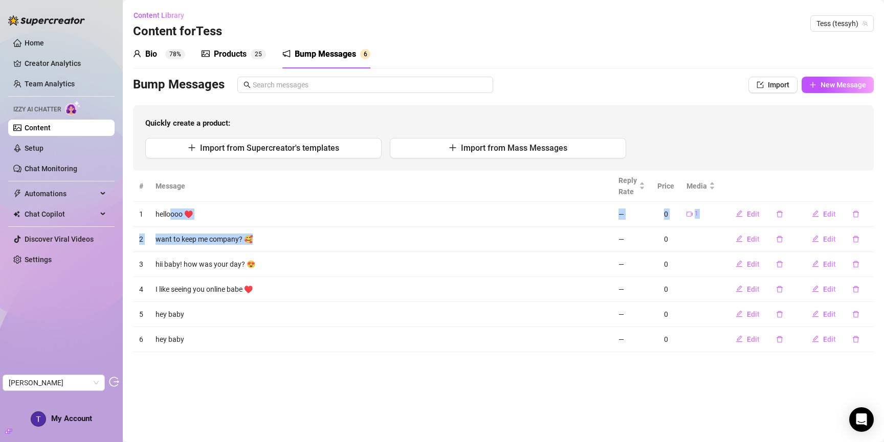
drag, startPoint x: 172, startPoint y: 216, endPoint x: 184, endPoint y: 250, distance: 35.1
click at [184, 250] on tbody "1 helloooo ♥️ — 0 1 Edit Edit 2 want to keep me company? 🥰 — 0 Edit Edit 3 hii …" at bounding box center [503, 277] width 741 height 150
click at [184, 250] on td "want to keep me company? 🥰" at bounding box center [380, 239] width 463 height 25
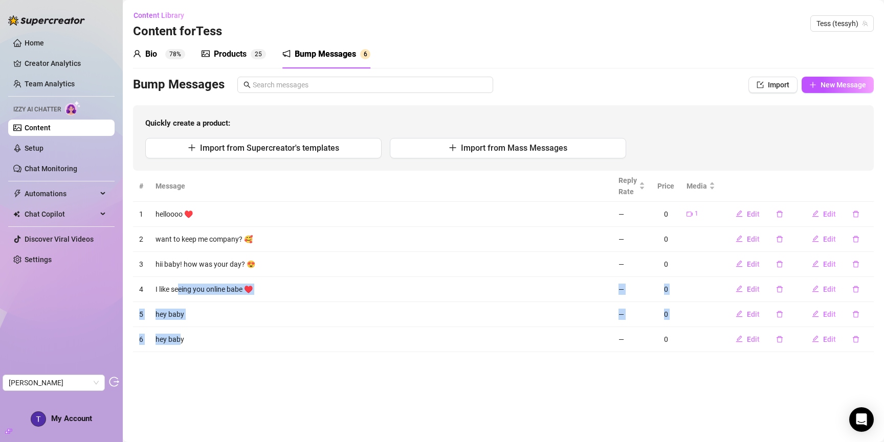
drag, startPoint x: 183, startPoint y: 341, endPoint x: 179, endPoint y: 284, distance: 57.4
click at [179, 284] on tbody "1 helloooo ♥️ — 0 1 Edit Edit 2 want to keep me company? 🥰 — 0 Edit Edit 3 hii …" at bounding box center [503, 277] width 741 height 150
click at [179, 284] on td "I like seeing you online babe ♥️" at bounding box center [380, 289] width 463 height 25
click at [146, 57] on div "Bio" at bounding box center [151, 54] width 12 height 12
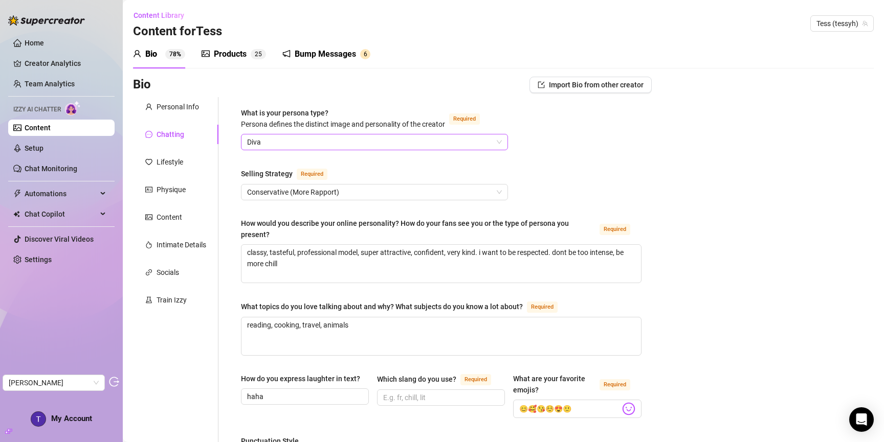
click at [288, 136] on span "Diva" at bounding box center [374, 142] width 255 height 15
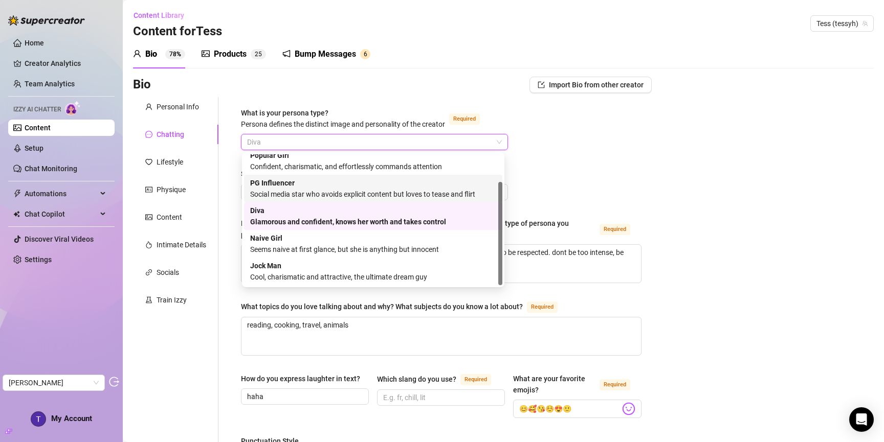
click at [290, 194] on div "Social media star who avoids explicit content but loves to tease and flirt" at bounding box center [373, 194] width 246 height 11
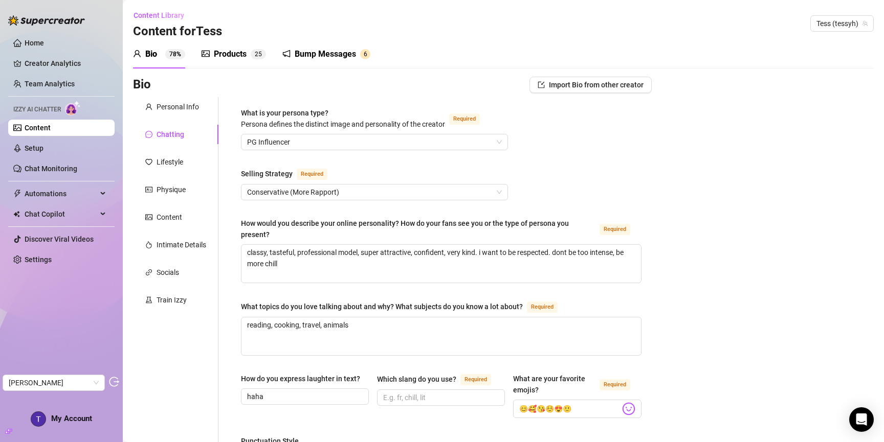
drag, startPoint x: 783, startPoint y: 249, endPoint x: 765, endPoint y: 240, distance: 19.7
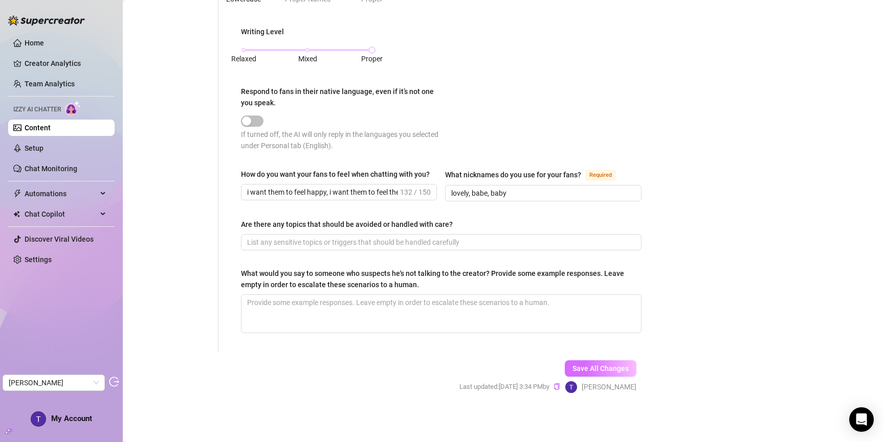
click at [588, 371] on span "Save All Changes" at bounding box center [600, 369] width 56 height 8
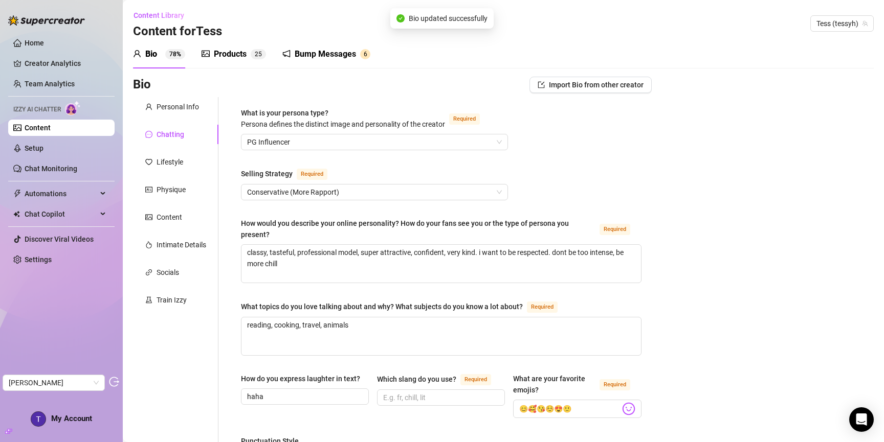
click at [324, 54] on div "Bump Messages" at bounding box center [325, 54] width 61 height 12
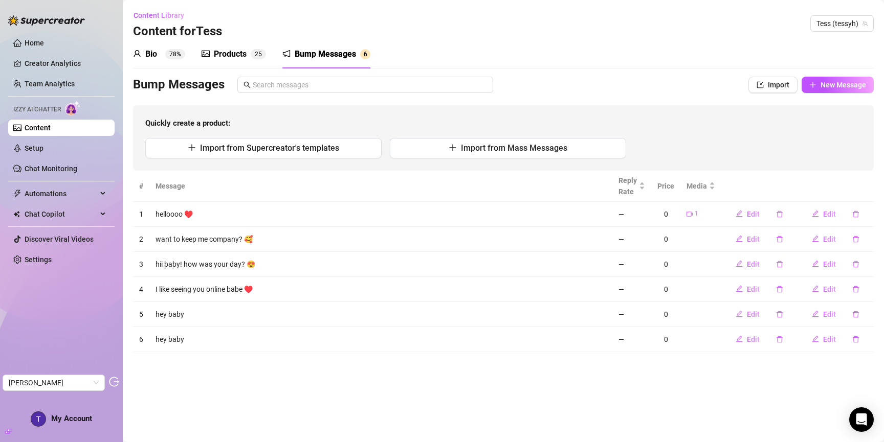
click at [151, 54] on div "Bio" at bounding box center [151, 54] width 12 height 12
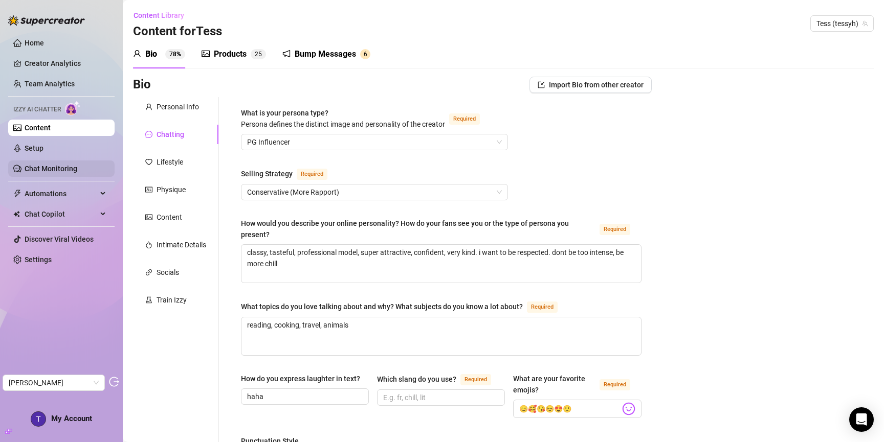
click at [59, 167] on link "Chat Monitoring" at bounding box center [51, 169] width 53 height 8
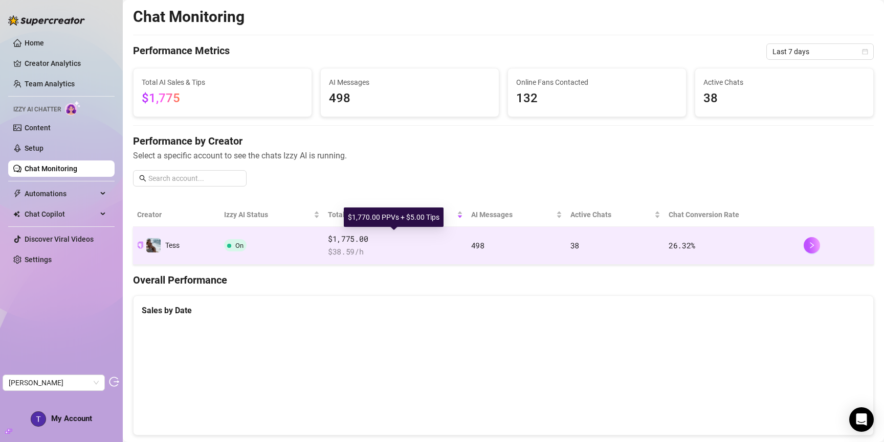
click at [375, 241] on span "$1,775.00" at bounding box center [395, 239] width 135 height 12
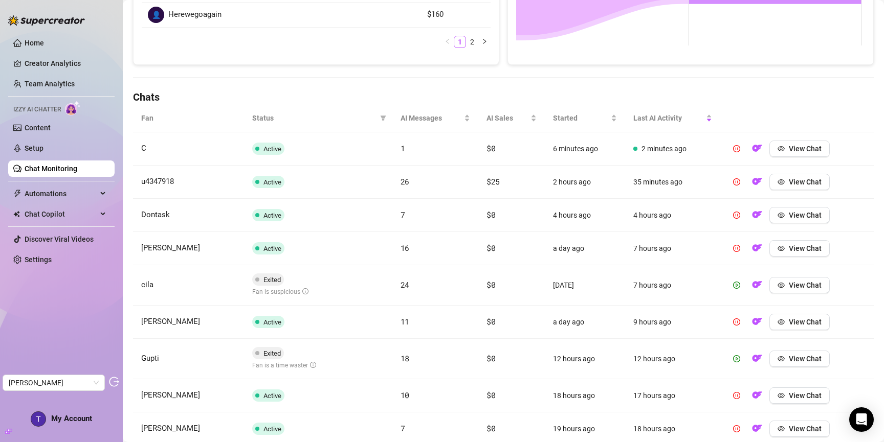
scroll to position [317, 0]
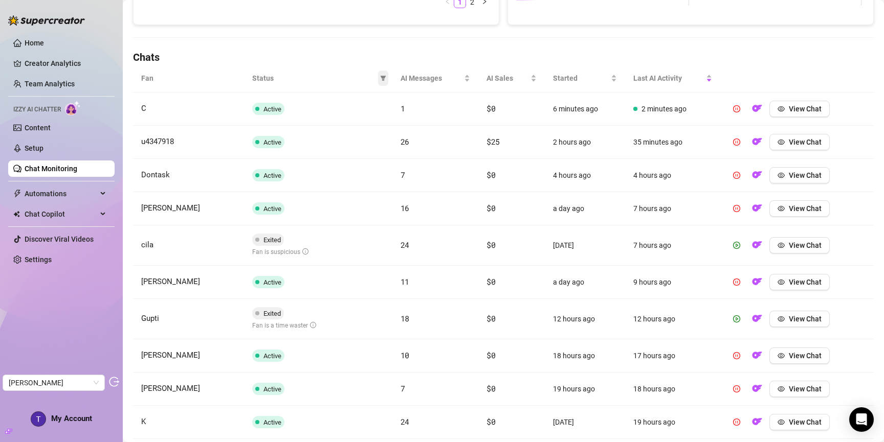
click at [380, 75] on icon "filter" at bounding box center [383, 78] width 6 height 6
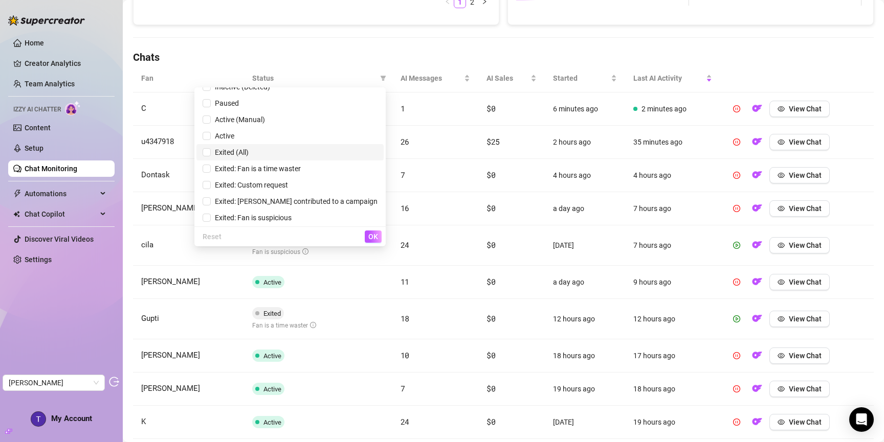
scroll to position [12, 0]
click at [292, 218] on span "Exited: Fan is suspicious" at bounding box center [251, 216] width 81 height 8
checkbox input "true"
click at [374, 233] on span "OK" at bounding box center [373, 237] width 10 height 8
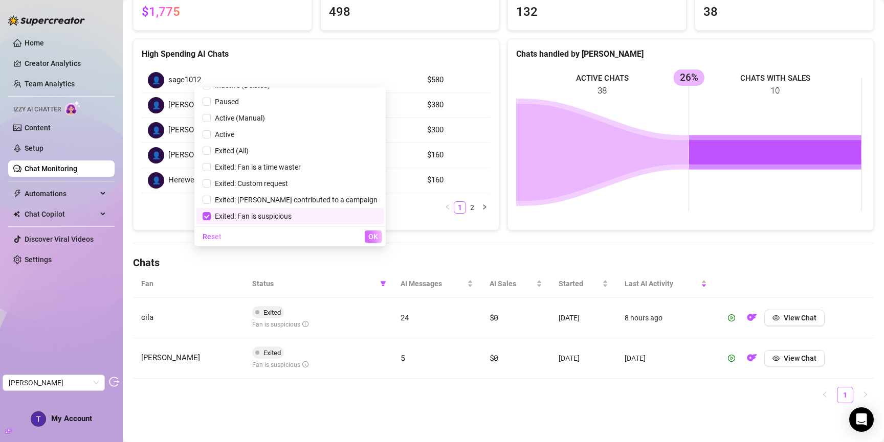
scroll to position [111, 0]
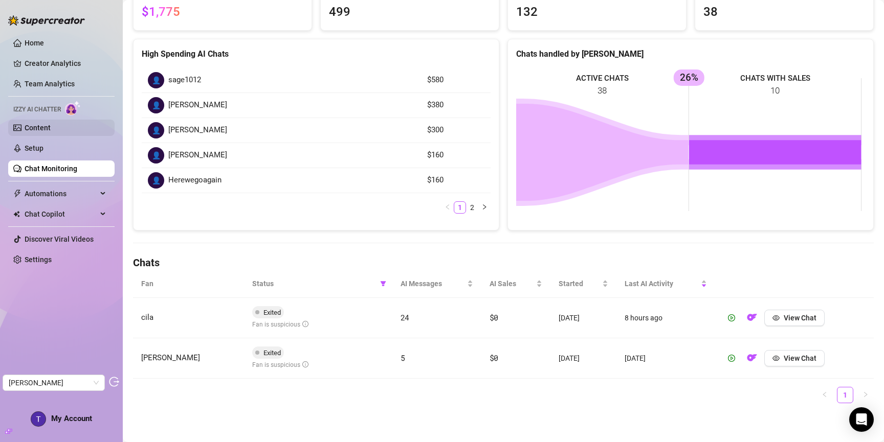
click at [51, 132] on link "Content" at bounding box center [38, 128] width 26 height 8
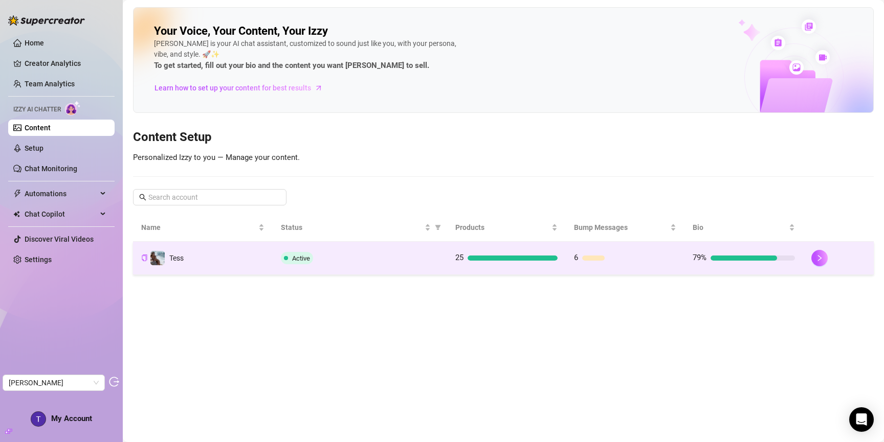
click at [362, 259] on div "Active" at bounding box center [360, 258] width 158 height 12
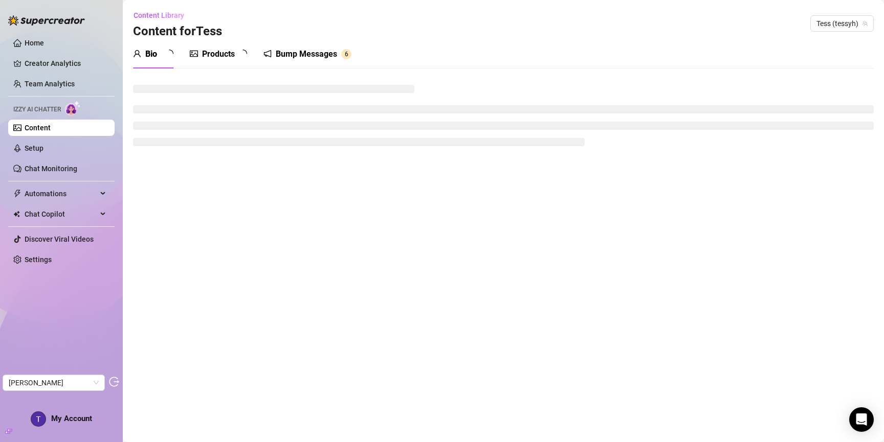
click at [217, 52] on div "Products" at bounding box center [218, 54] width 33 height 12
click at [306, 50] on div "Bump Messages" at bounding box center [306, 54] width 61 height 12
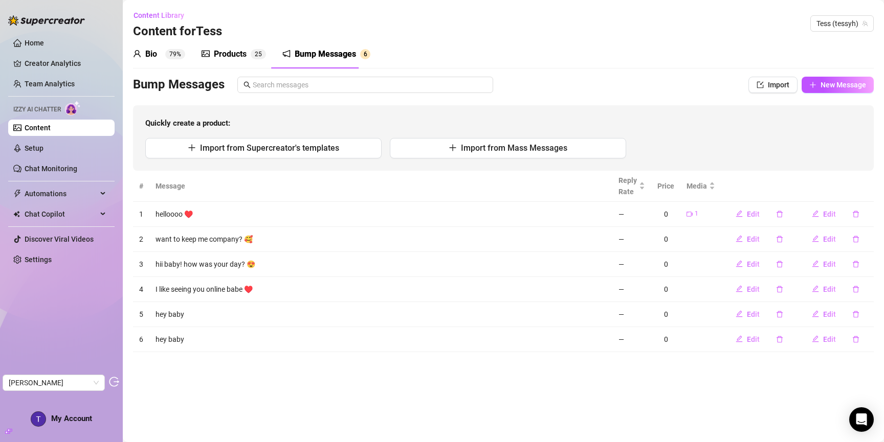
click at [316, 52] on div "Bump Messages" at bounding box center [325, 54] width 61 height 12
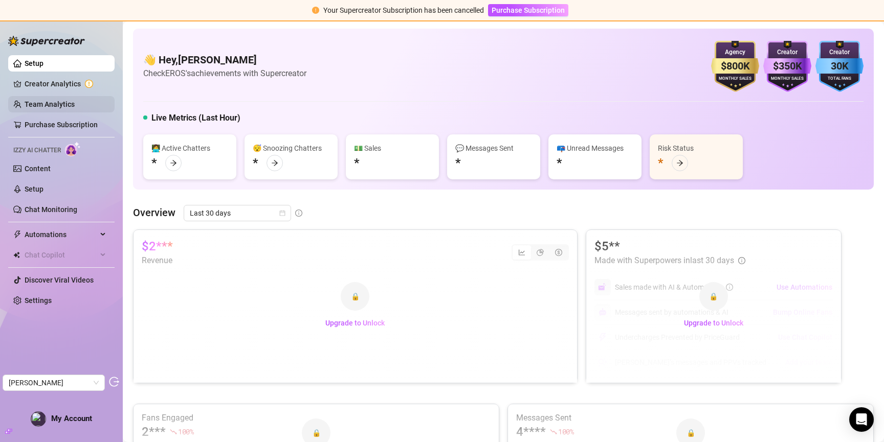
click at [51, 100] on link "Team Analytics" at bounding box center [50, 104] width 50 height 8
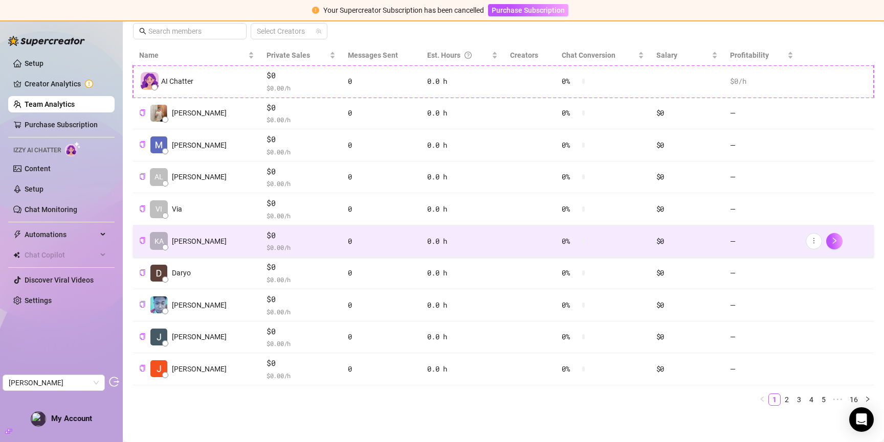
scroll to position [222, 0]
